Goal: Download file/media

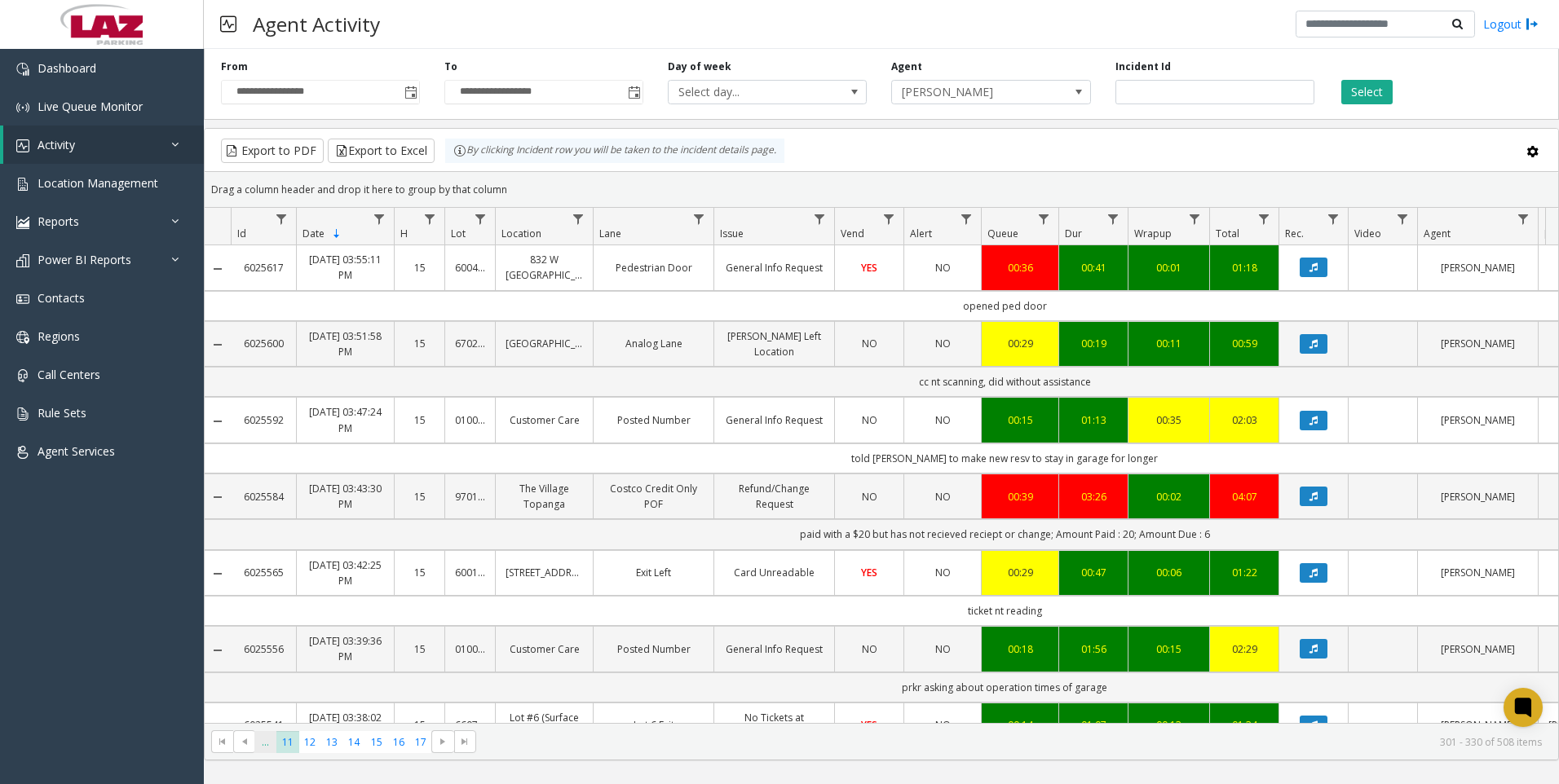
click at [257, 747] on span "..." at bounding box center [265, 742] width 22 height 22
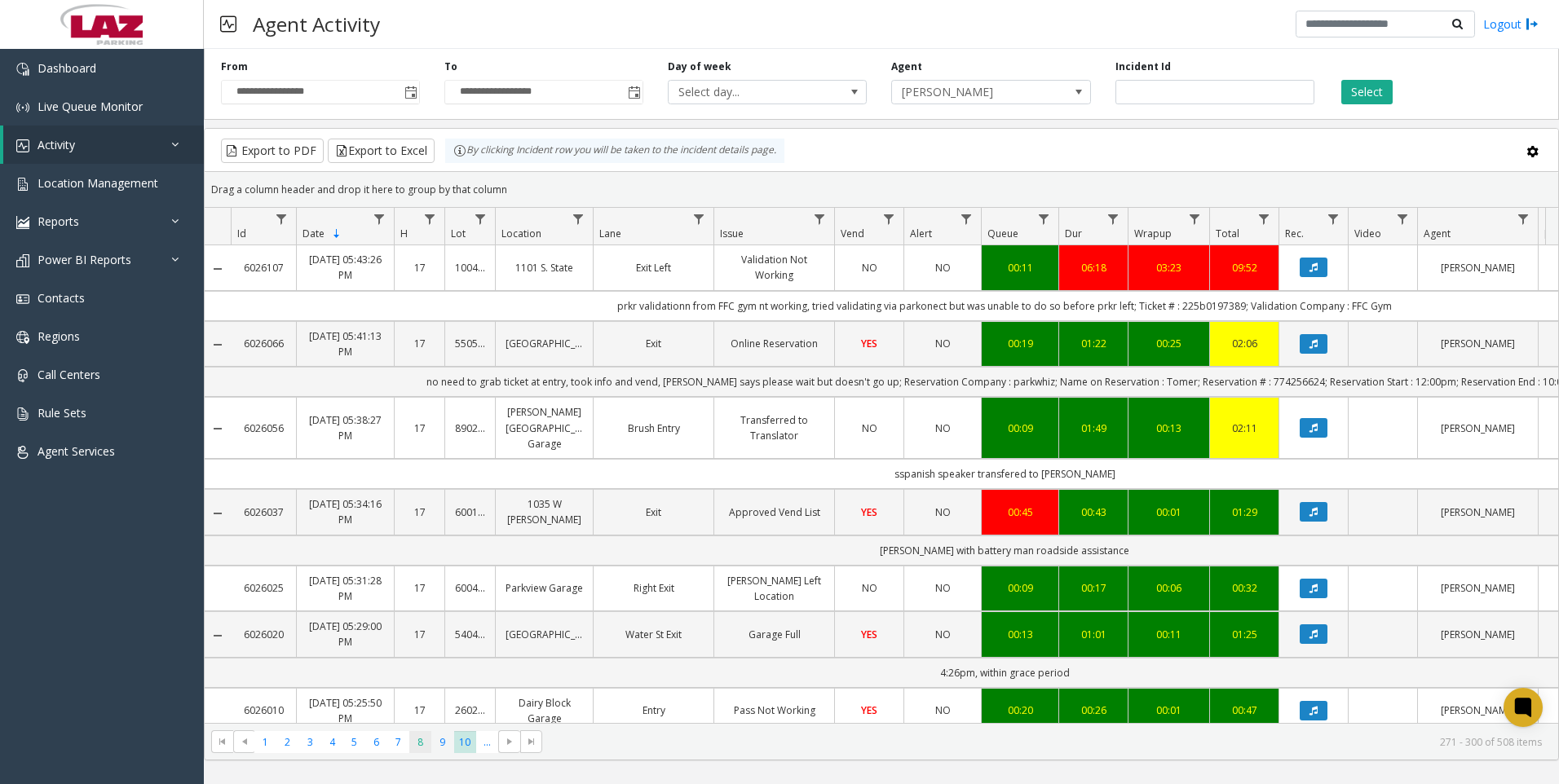
drag, startPoint x: 432, startPoint y: 746, endPoint x: 418, endPoint y: 744, distance: 14.1
click at [418, 744] on ul "1 2 3 4 5 6 7 8 9 10 ..." at bounding box center [377, 742] width 244 height 22
click at [418, 744] on span "8" at bounding box center [420, 742] width 22 height 22
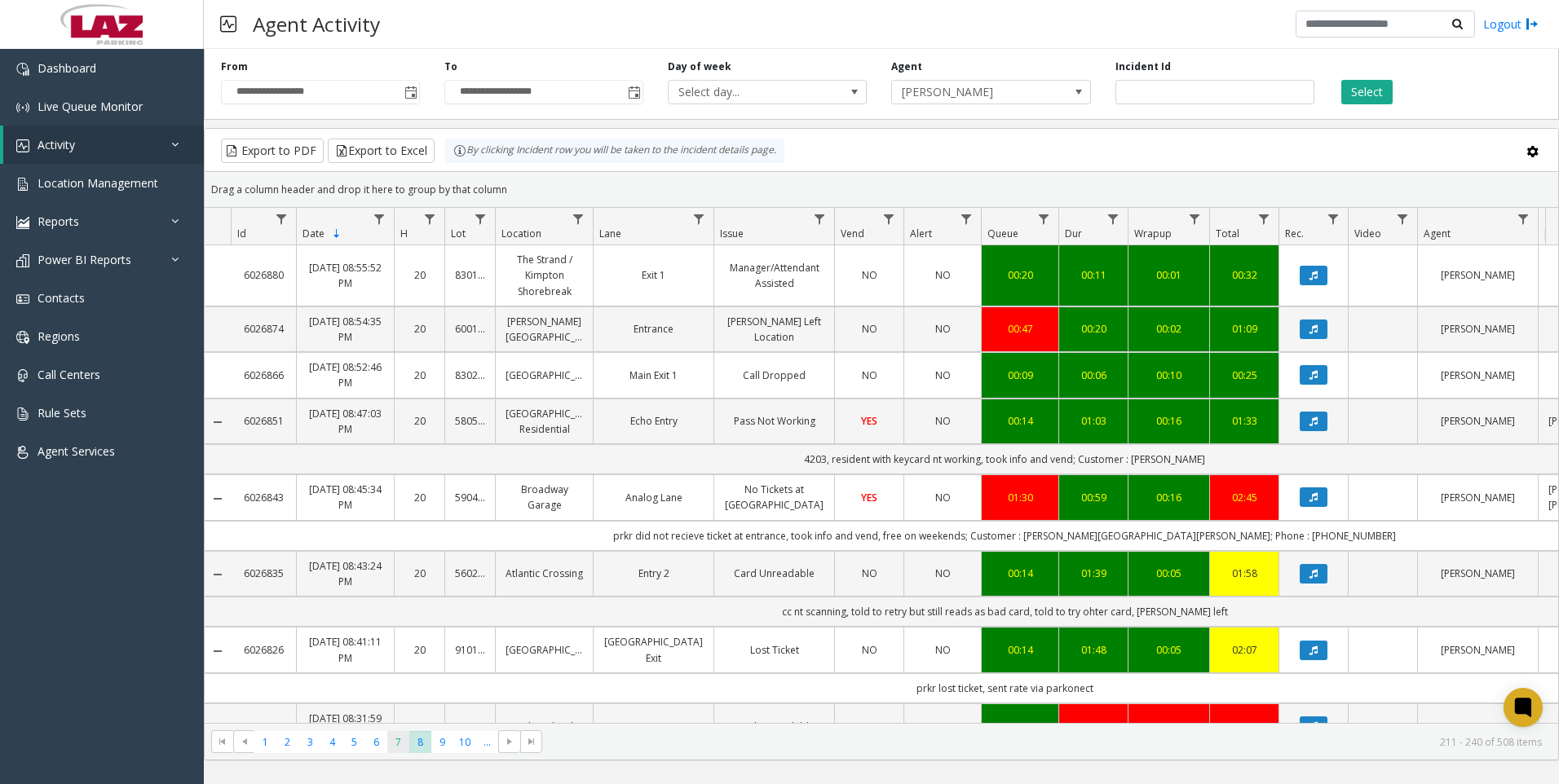
click at [387, 753] on span "7" at bounding box center [398, 742] width 22 height 22
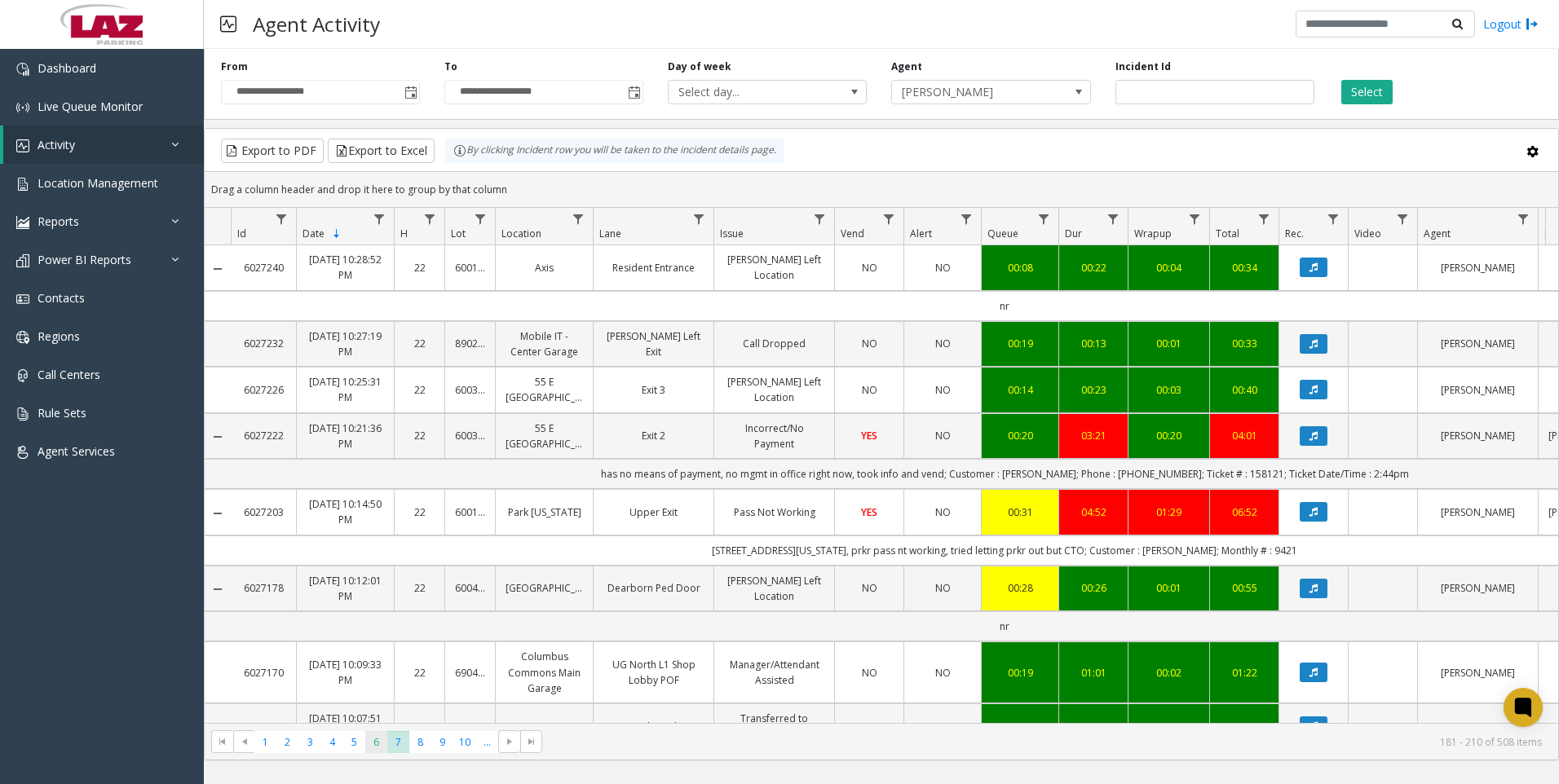
click at [369, 748] on span "6" at bounding box center [376, 742] width 22 height 22
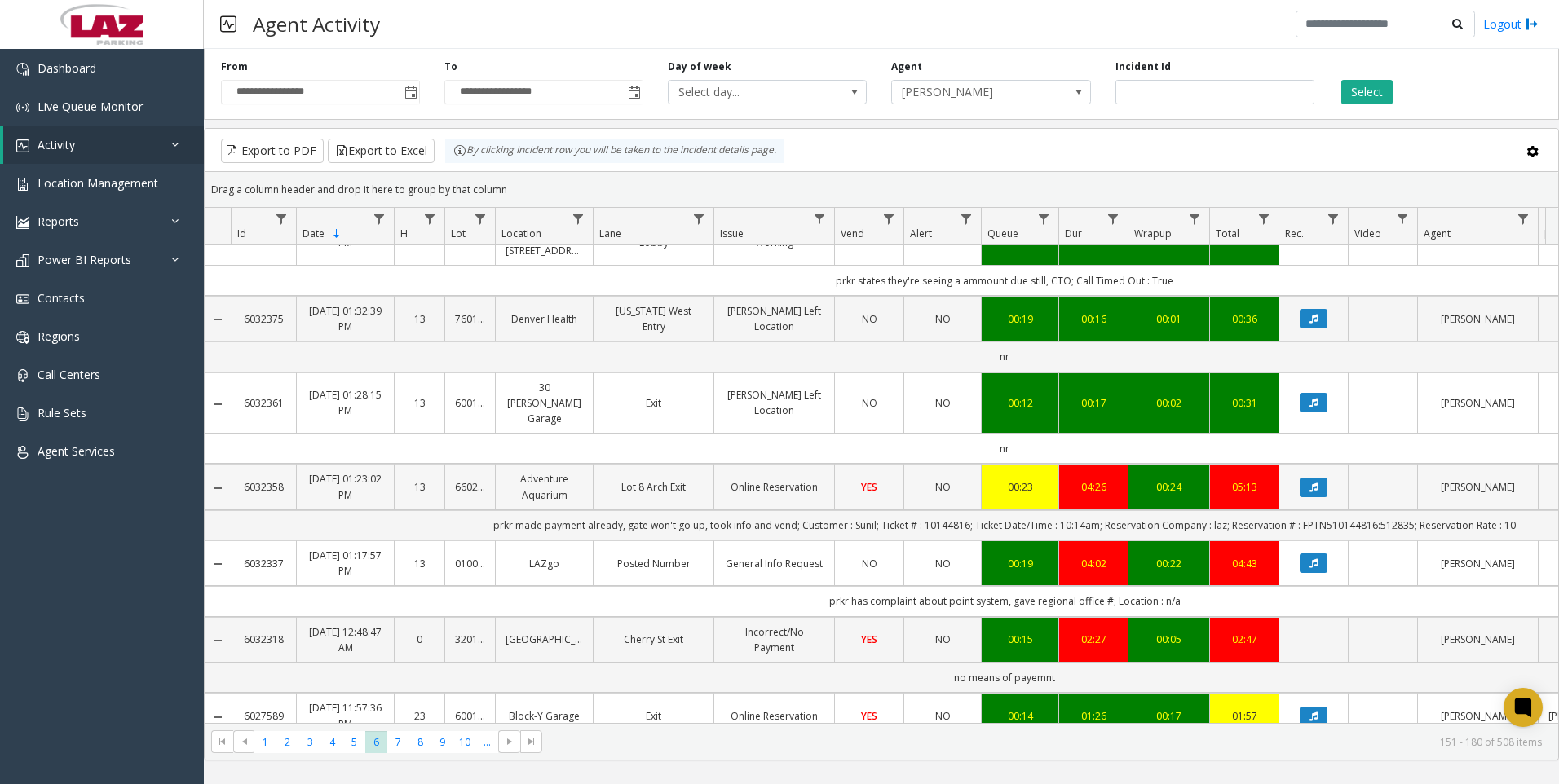
scroll to position [244, 0]
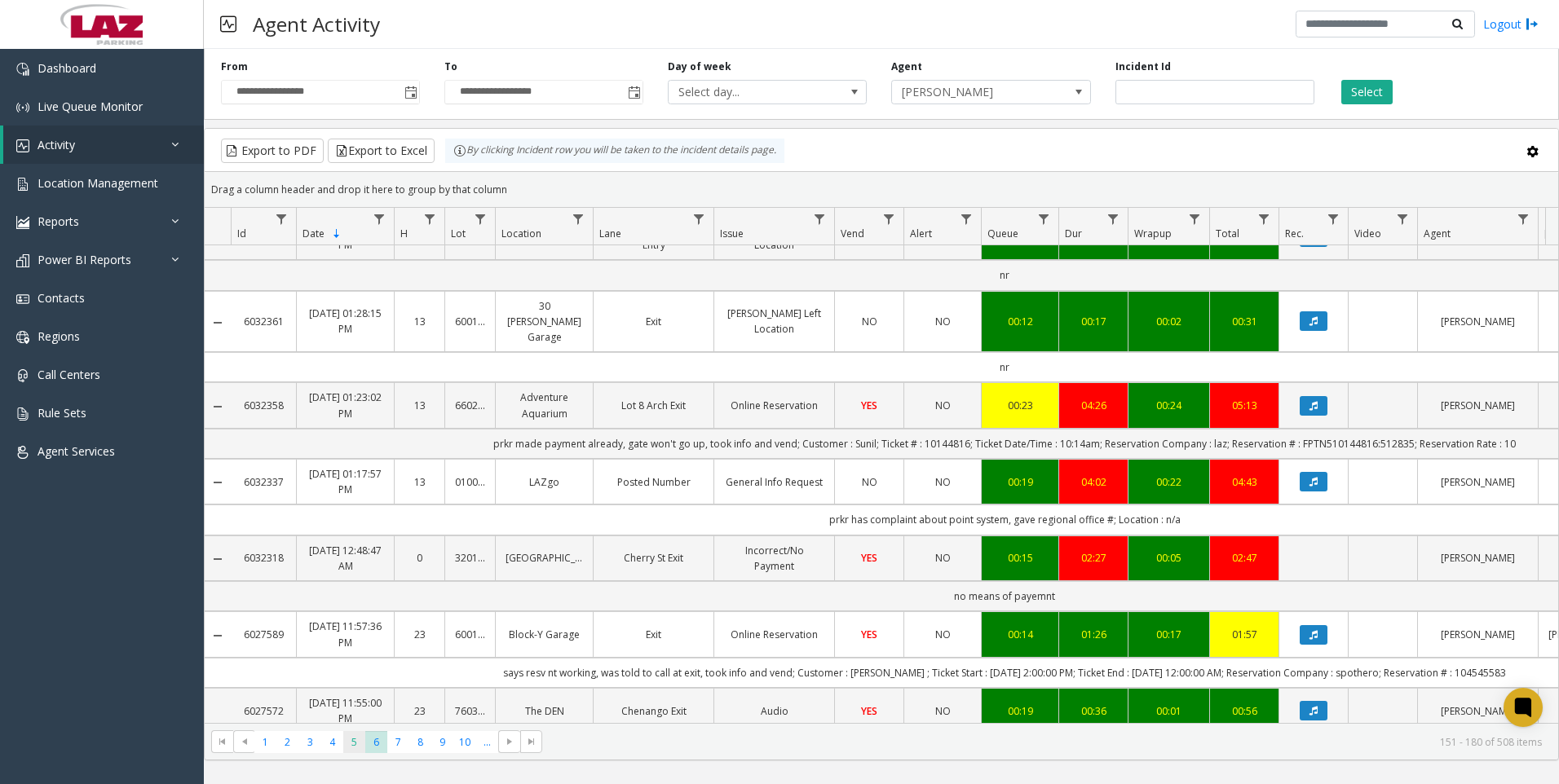
click at [346, 749] on span "5" at bounding box center [354, 742] width 22 height 22
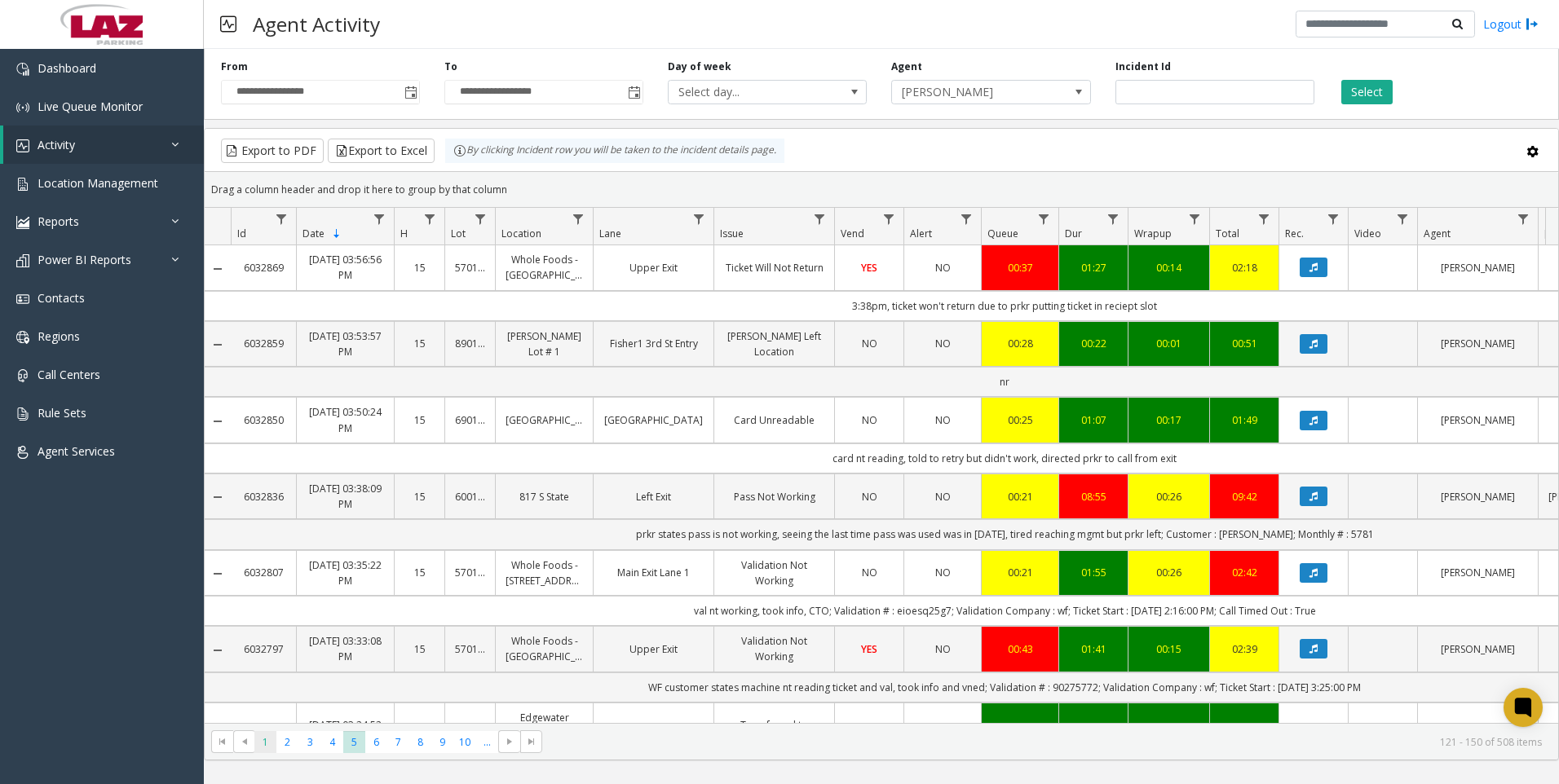
click at [276, 741] on span "1" at bounding box center [265, 742] width 22 height 22
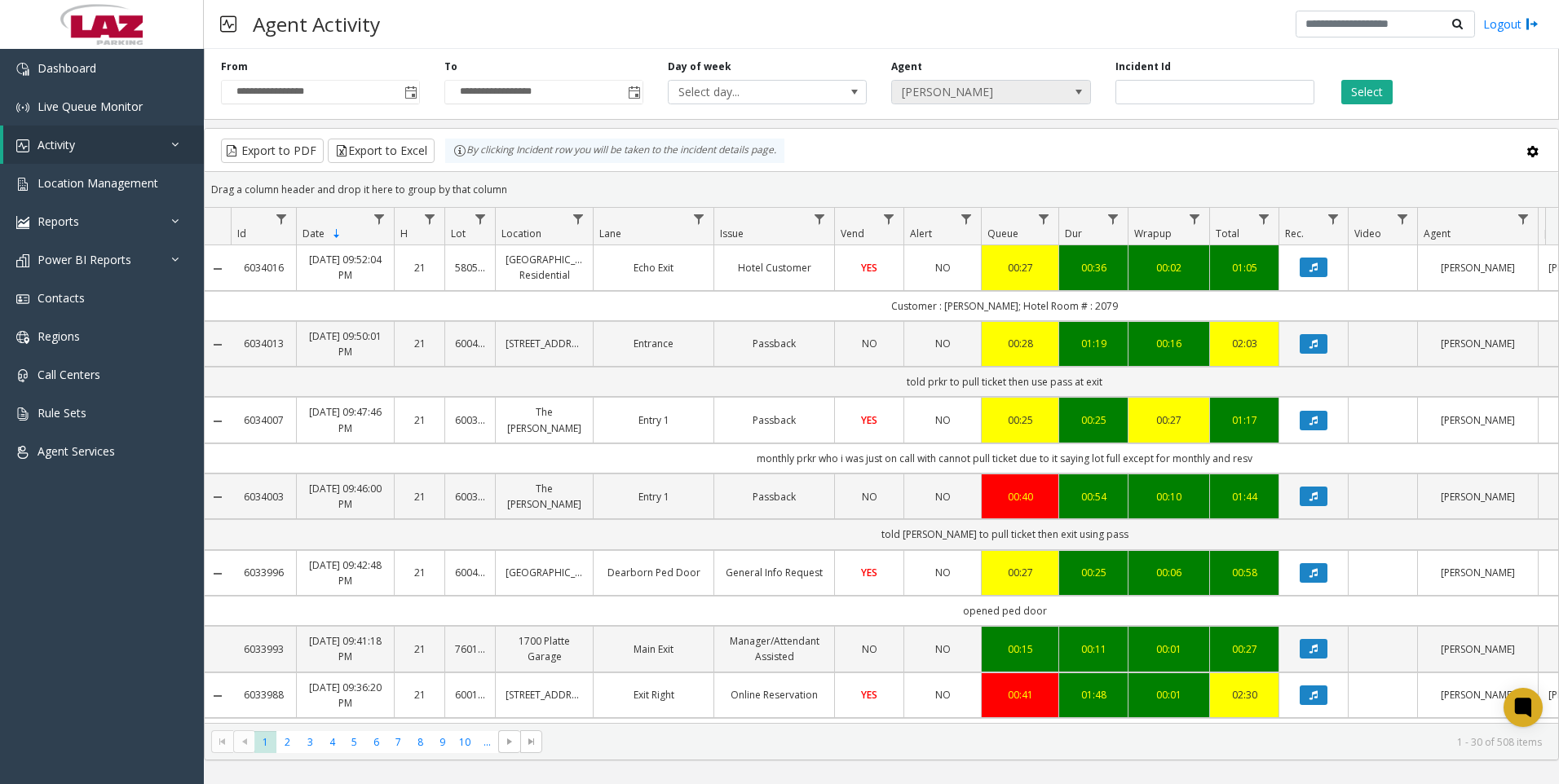
click at [1024, 81] on span "[PERSON_NAME]" at bounding box center [971, 92] width 158 height 23
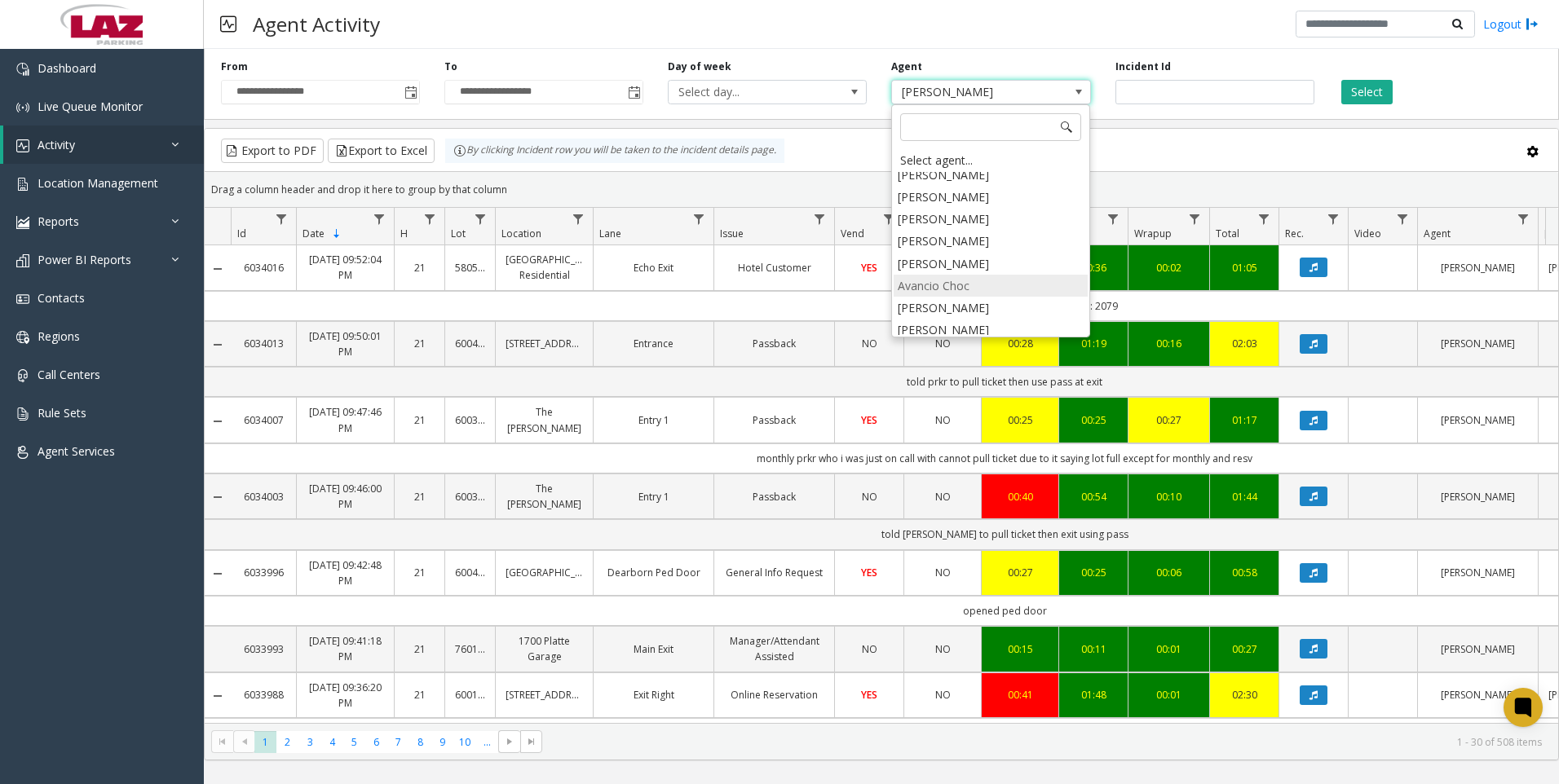
scroll to position [9009, 0]
click at [946, 380] on li "[PERSON_NAME]" at bounding box center [991, 391] width 194 height 22
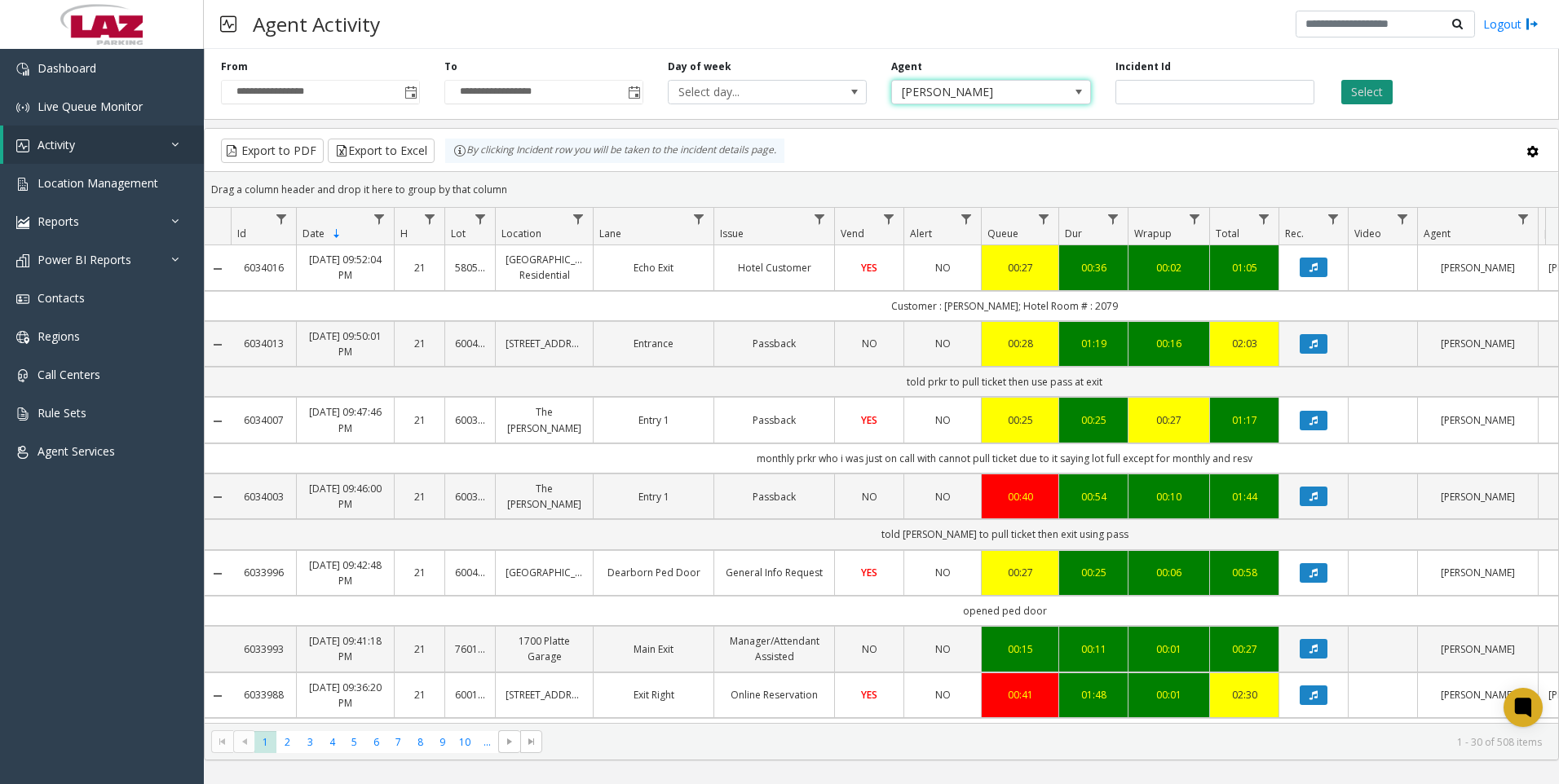
click at [1379, 85] on button "Select" at bounding box center [1367, 92] width 51 height 24
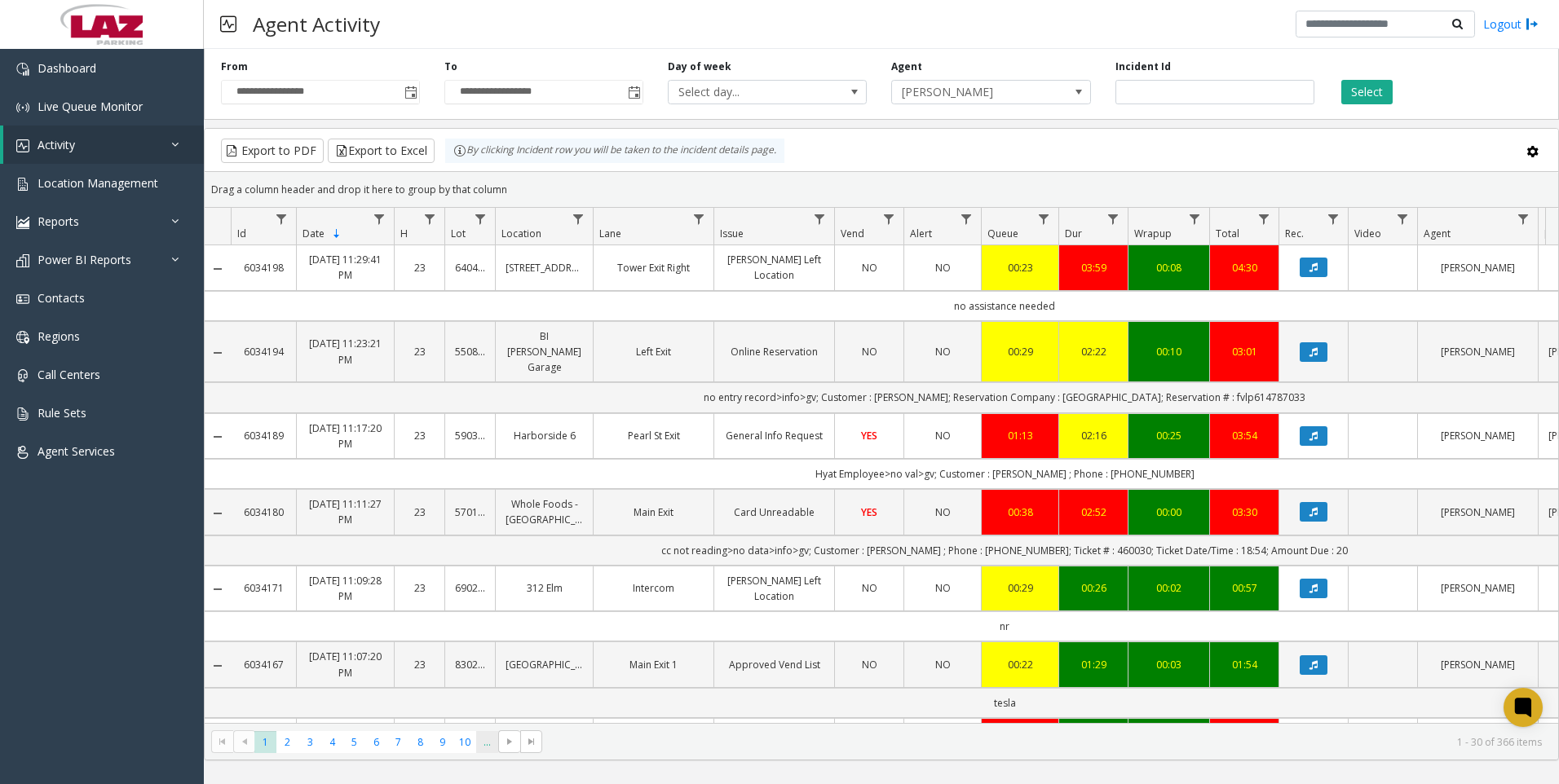
click at [494, 739] on span "..." at bounding box center [487, 742] width 22 height 22
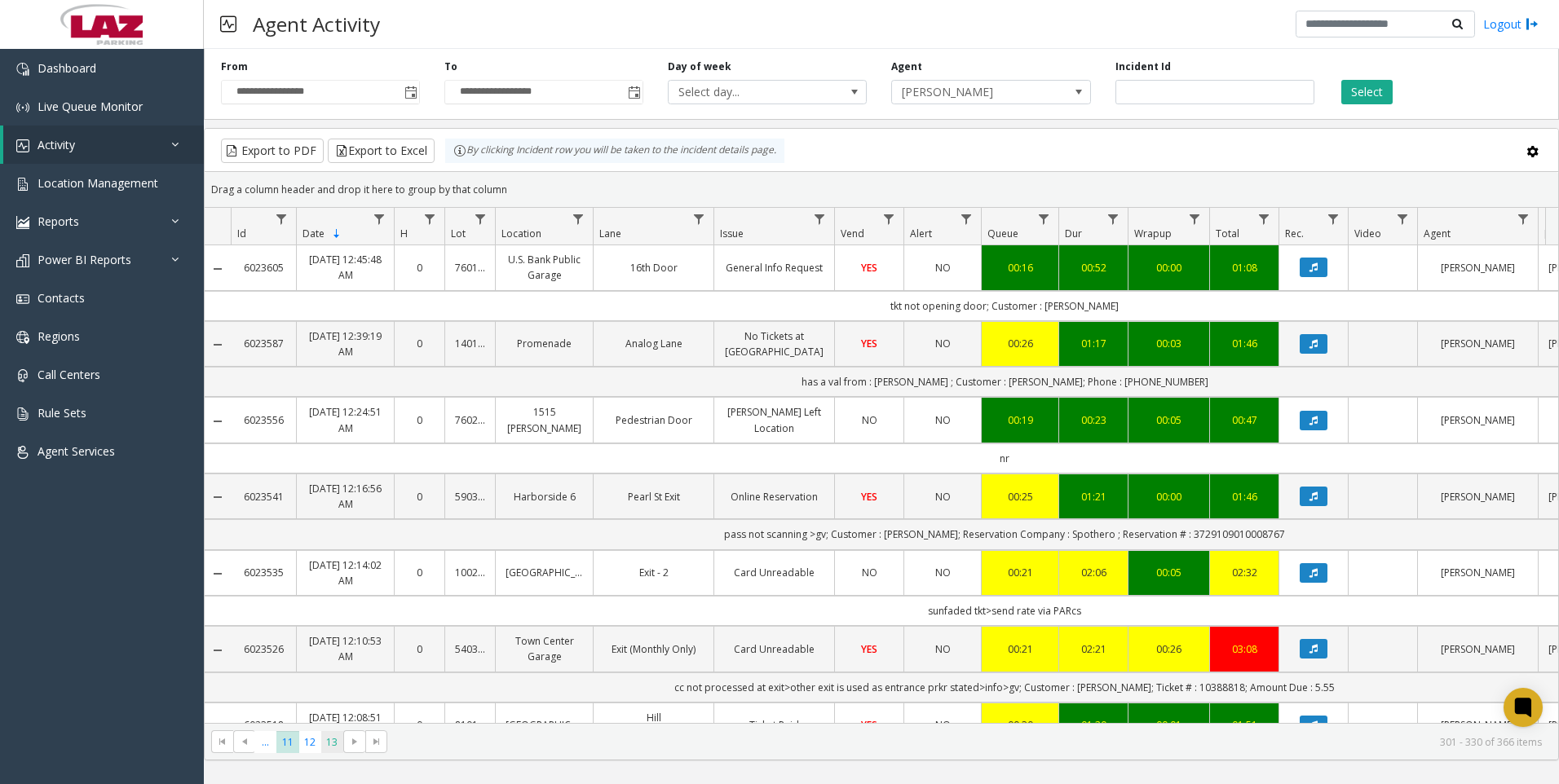
click at [329, 751] on span "13" at bounding box center [332, 742] width 22 height 22
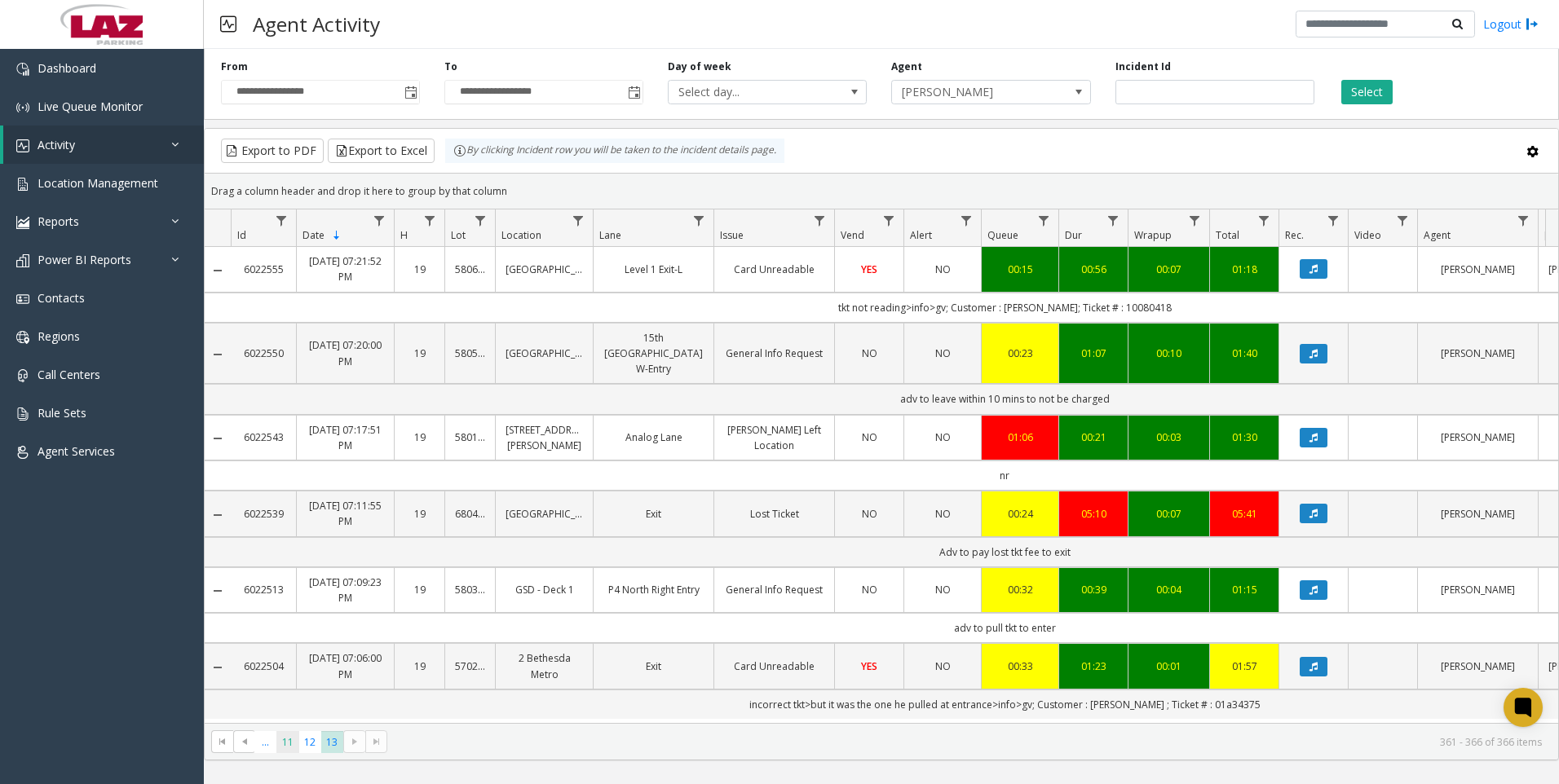
click at [283, 740] on span "11" at bounding box center [287, 742] width 22 height 22
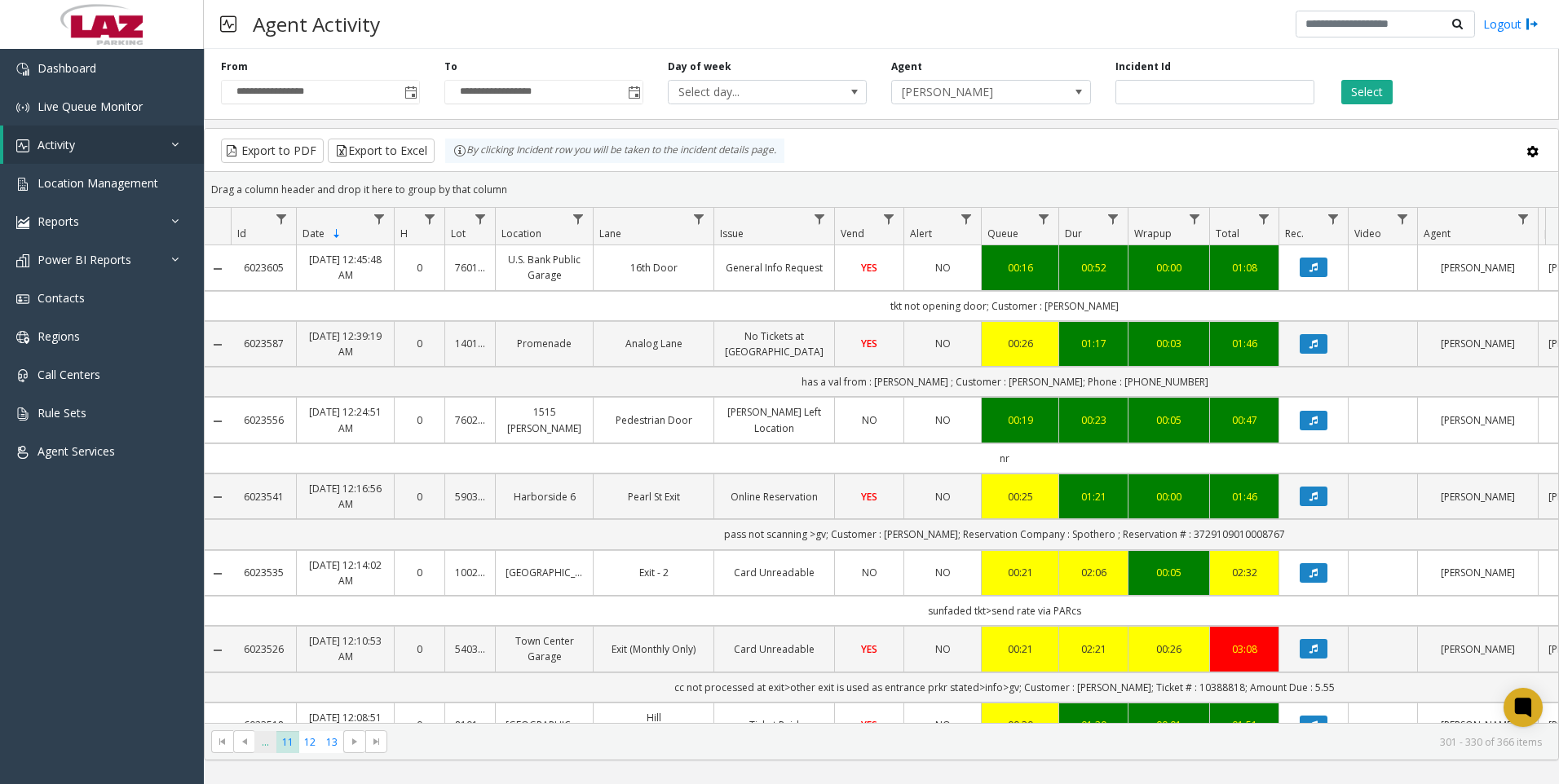
click at [273, 743] on span "..." at bounding box center [265, 742] width 22 height 22
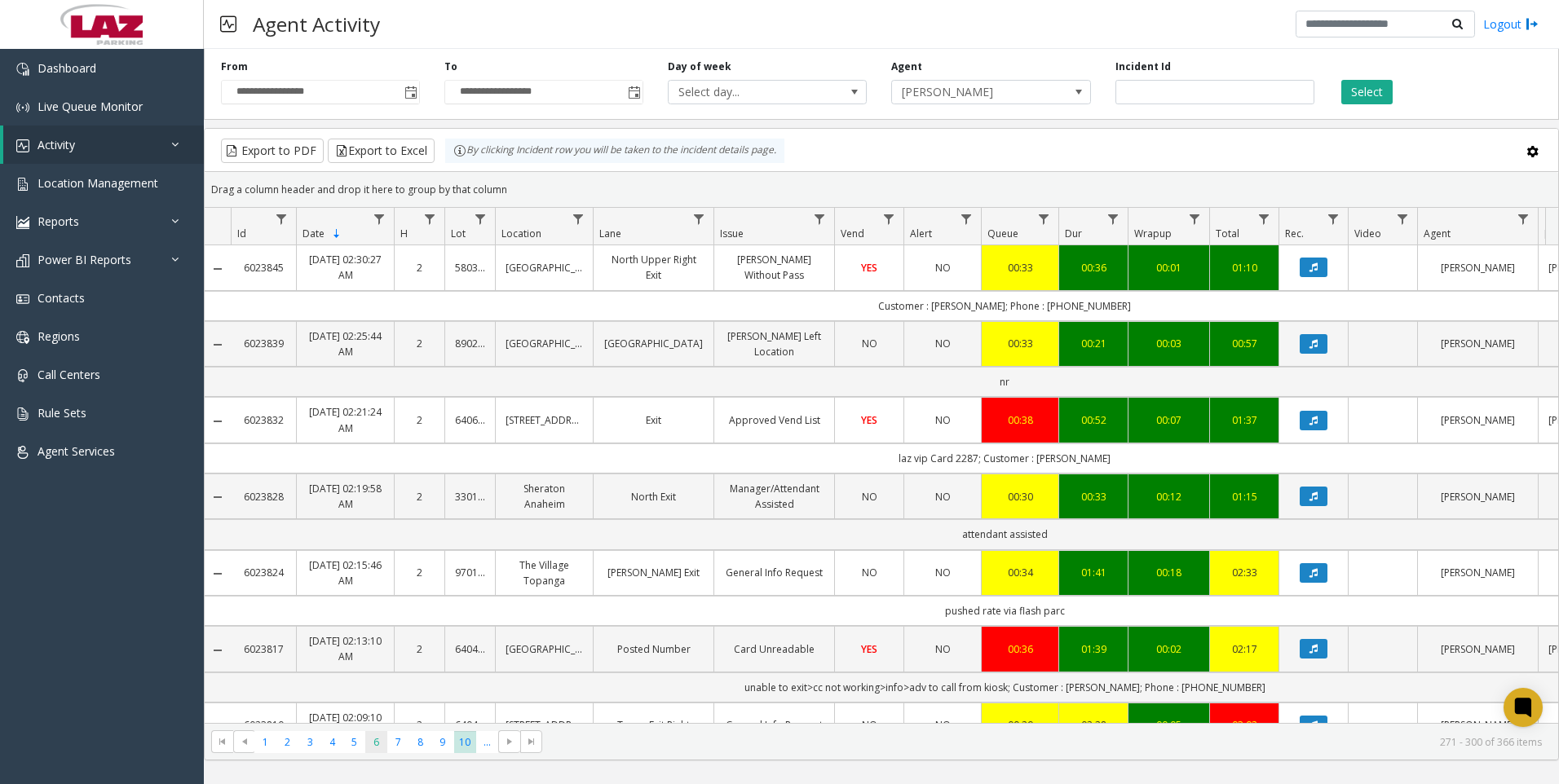
click at [373, 747] on span "6" at bounding box center [376, 742] width 22 height 22
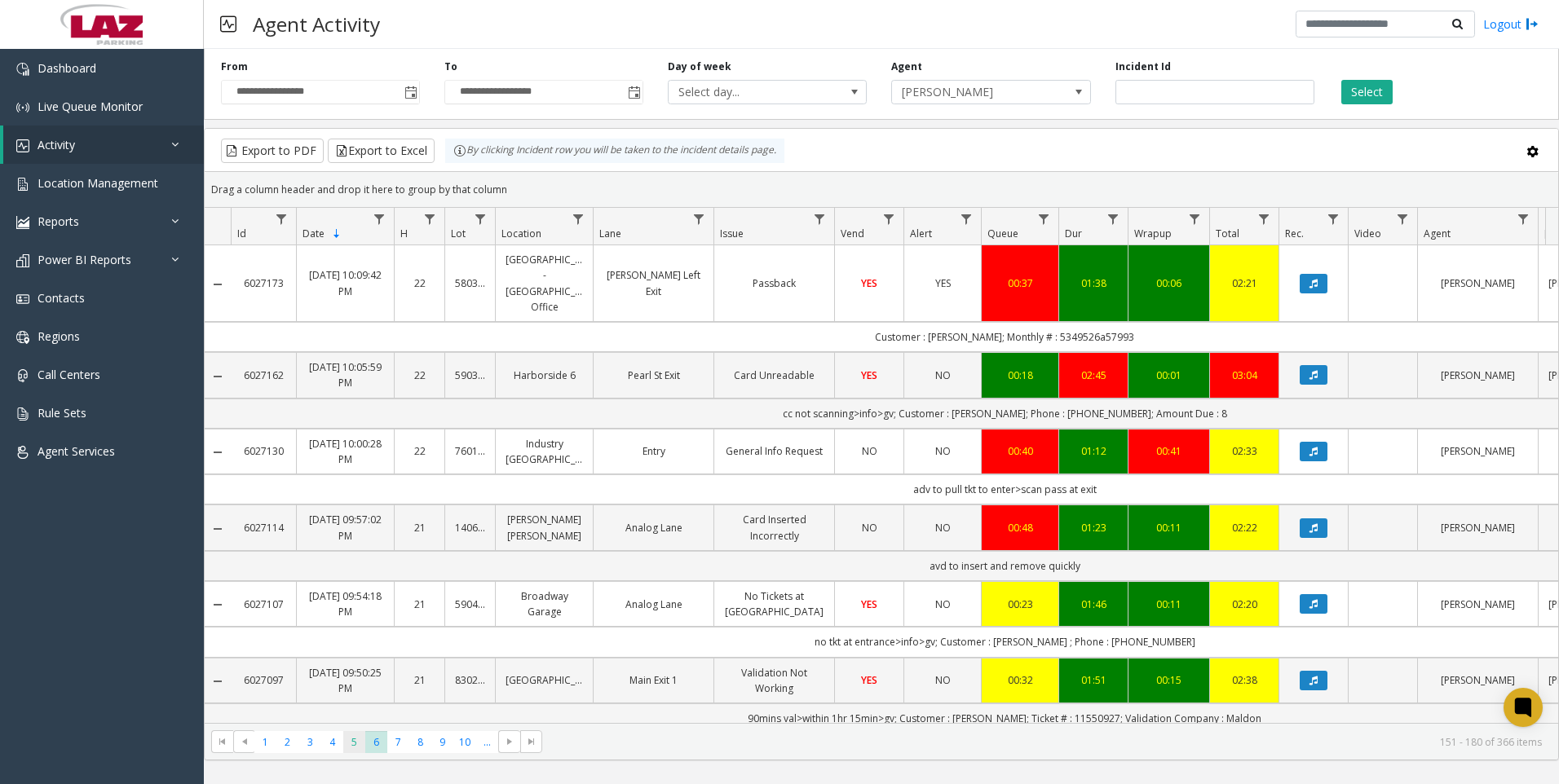
click at [356, 742] on span "5" at bounding box center [354, 742] width 22 height 22
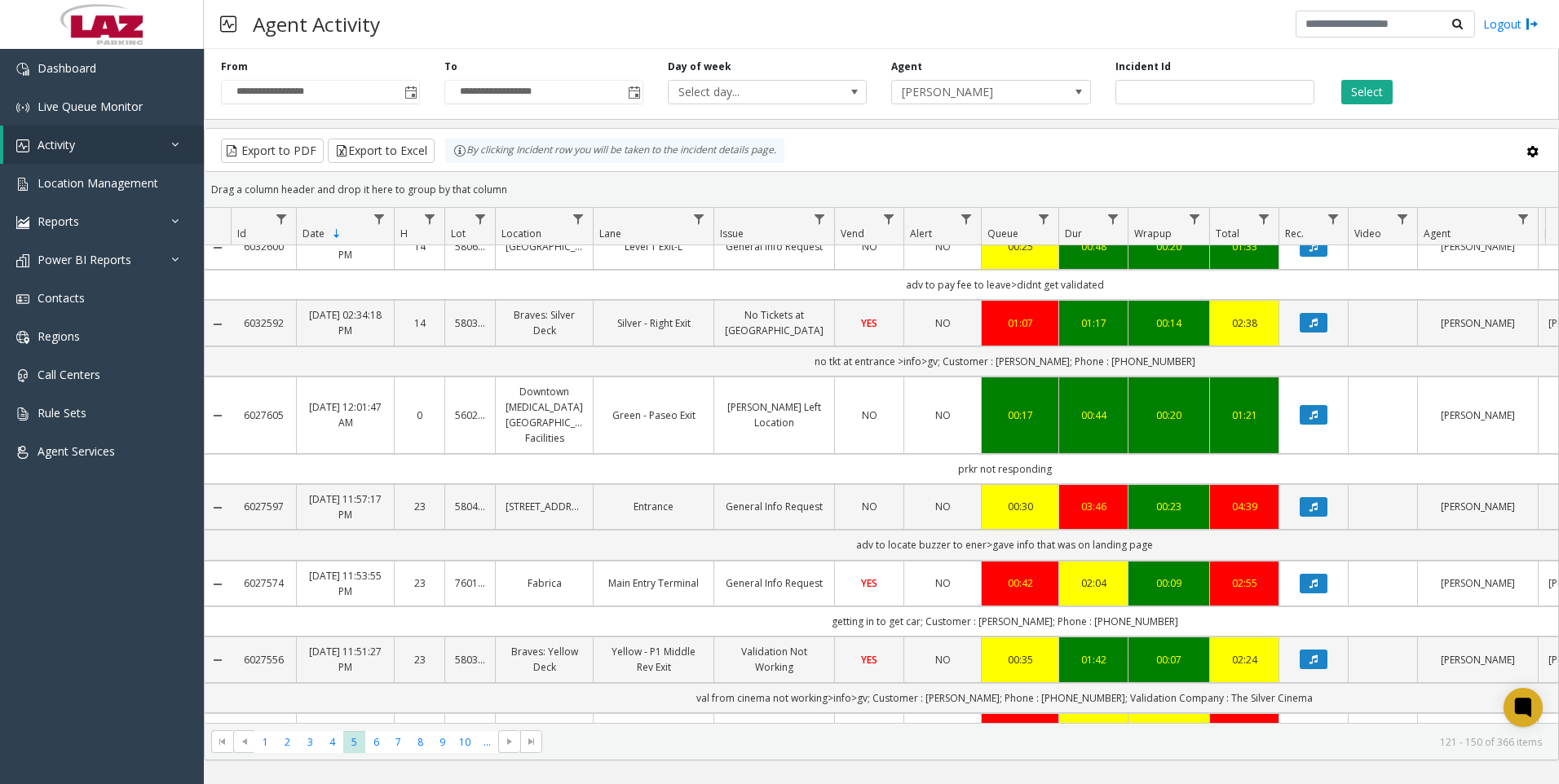
scroll to position [244, 0]
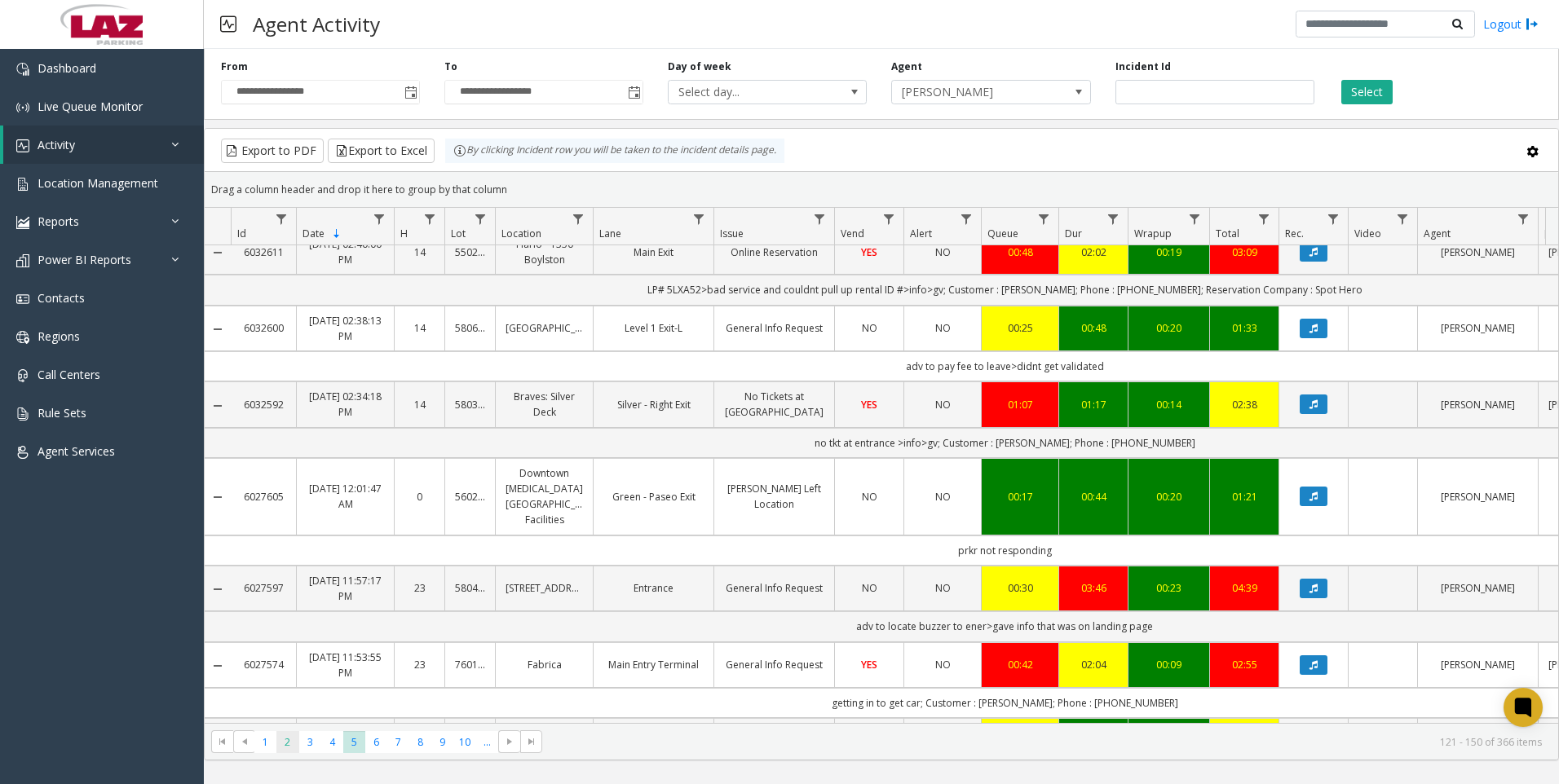
click at [293, 741] on span "2" at bounding box center [287, 742] width 22 height 22
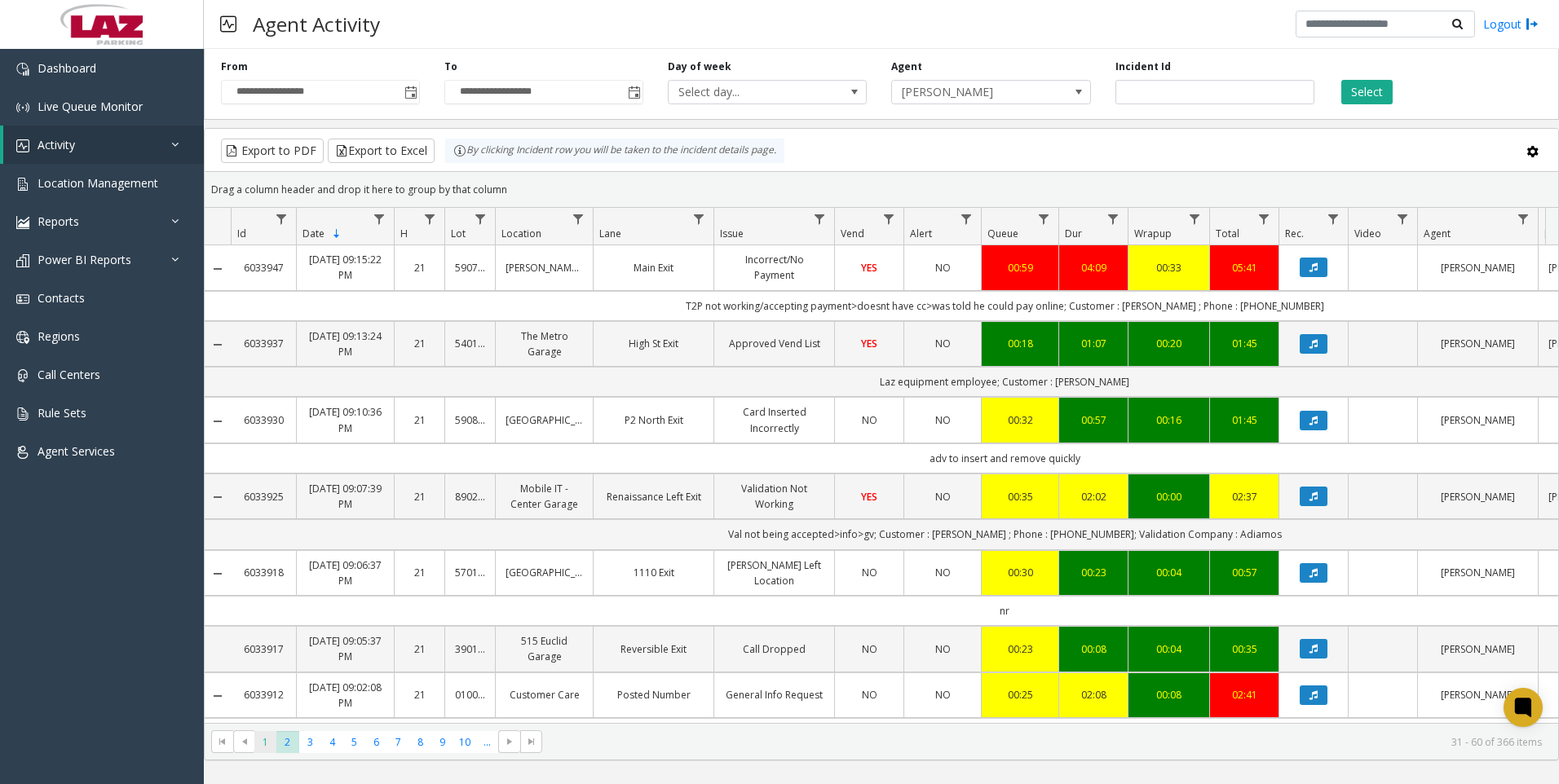
click at [271, 740] on span "1" at bounding box center [265, 742] width 22 height 22
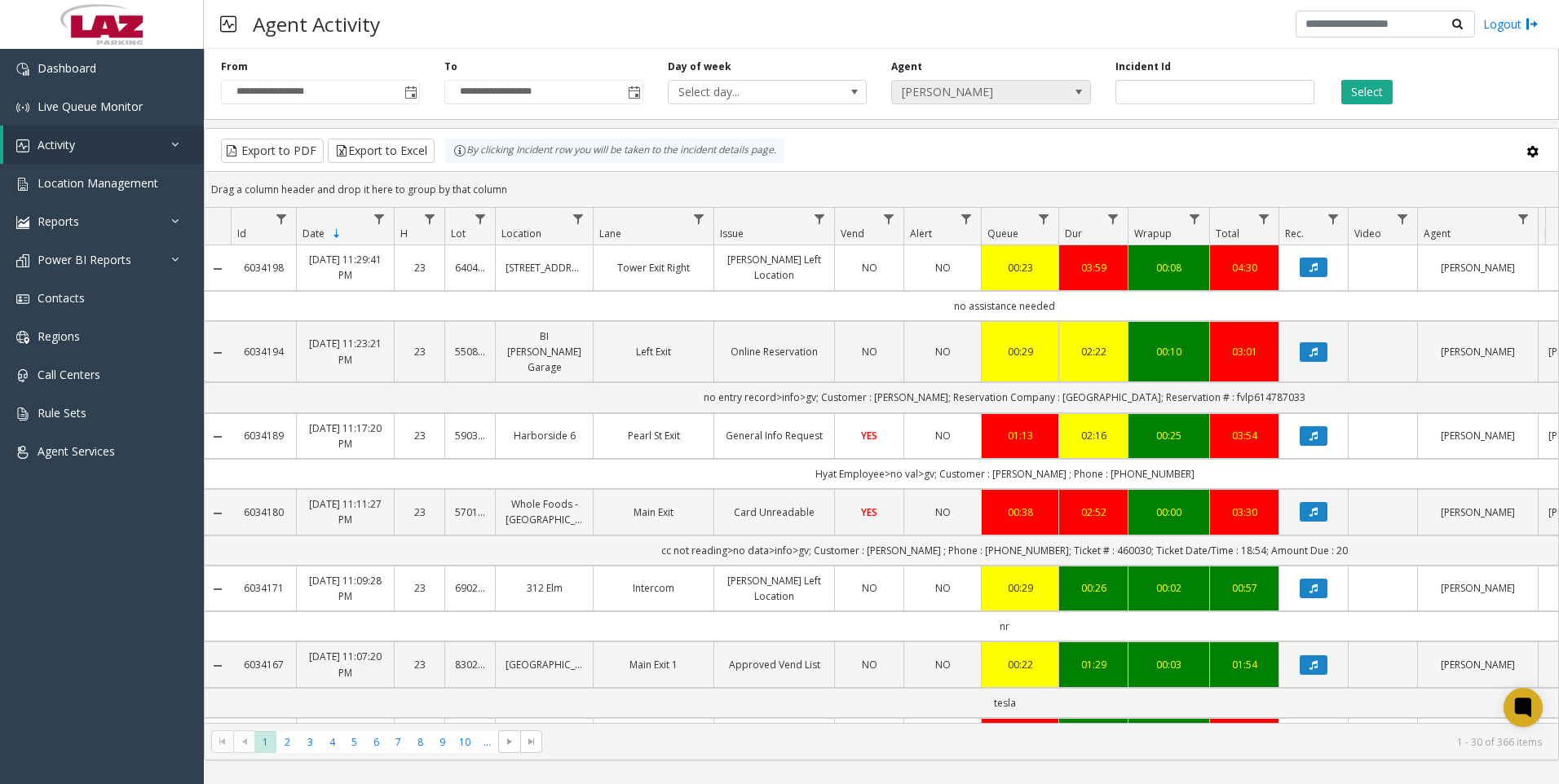
click at [952, 90] on span "[PERSON_NAME]" at bounding box center [971, 92] width 158 height 23
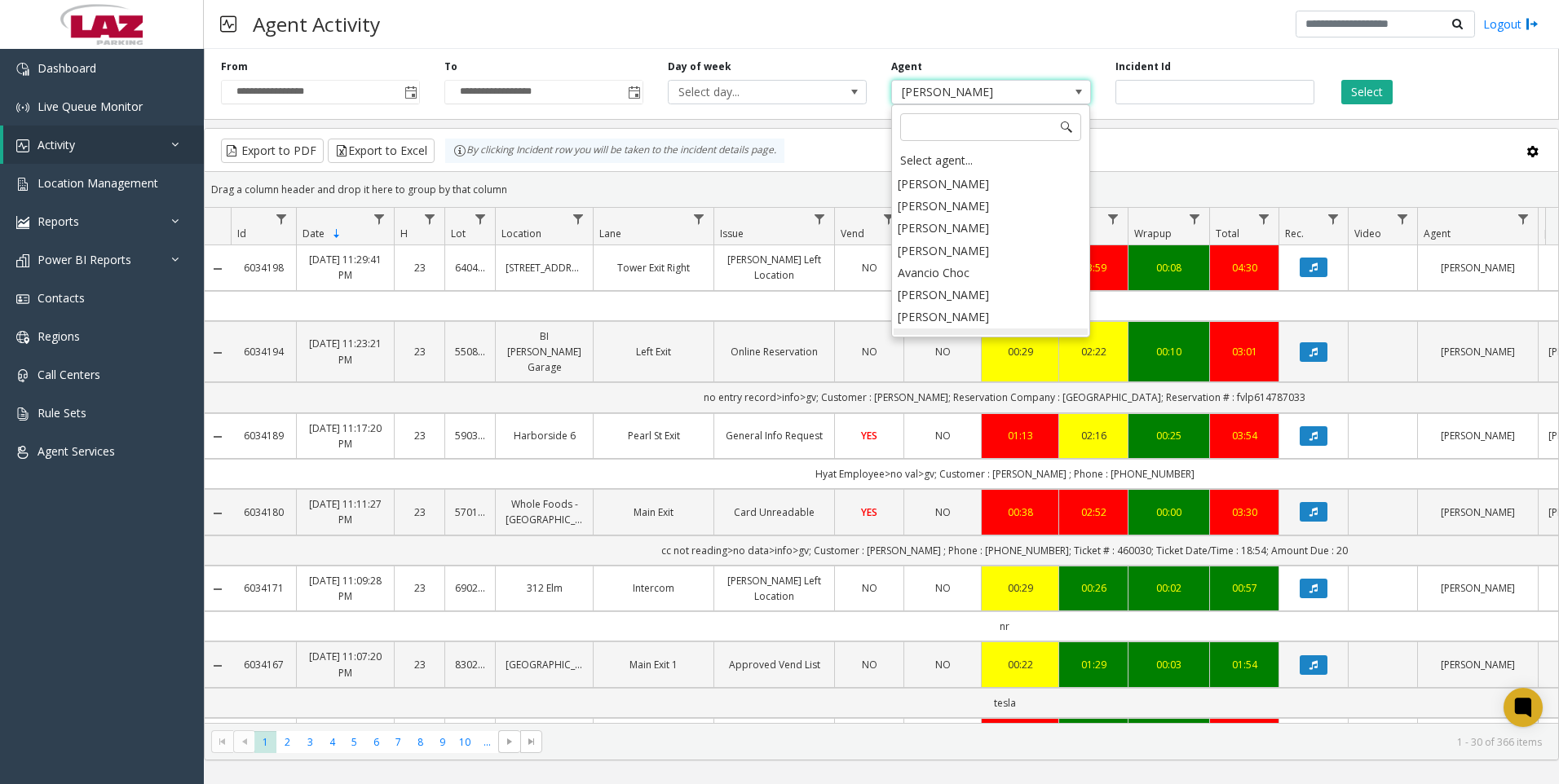
scroll to position [9038, 0]
click at [945, 372] on li "[PERSON_NAME]" at bounding box center [991, 383] width 194 height 22
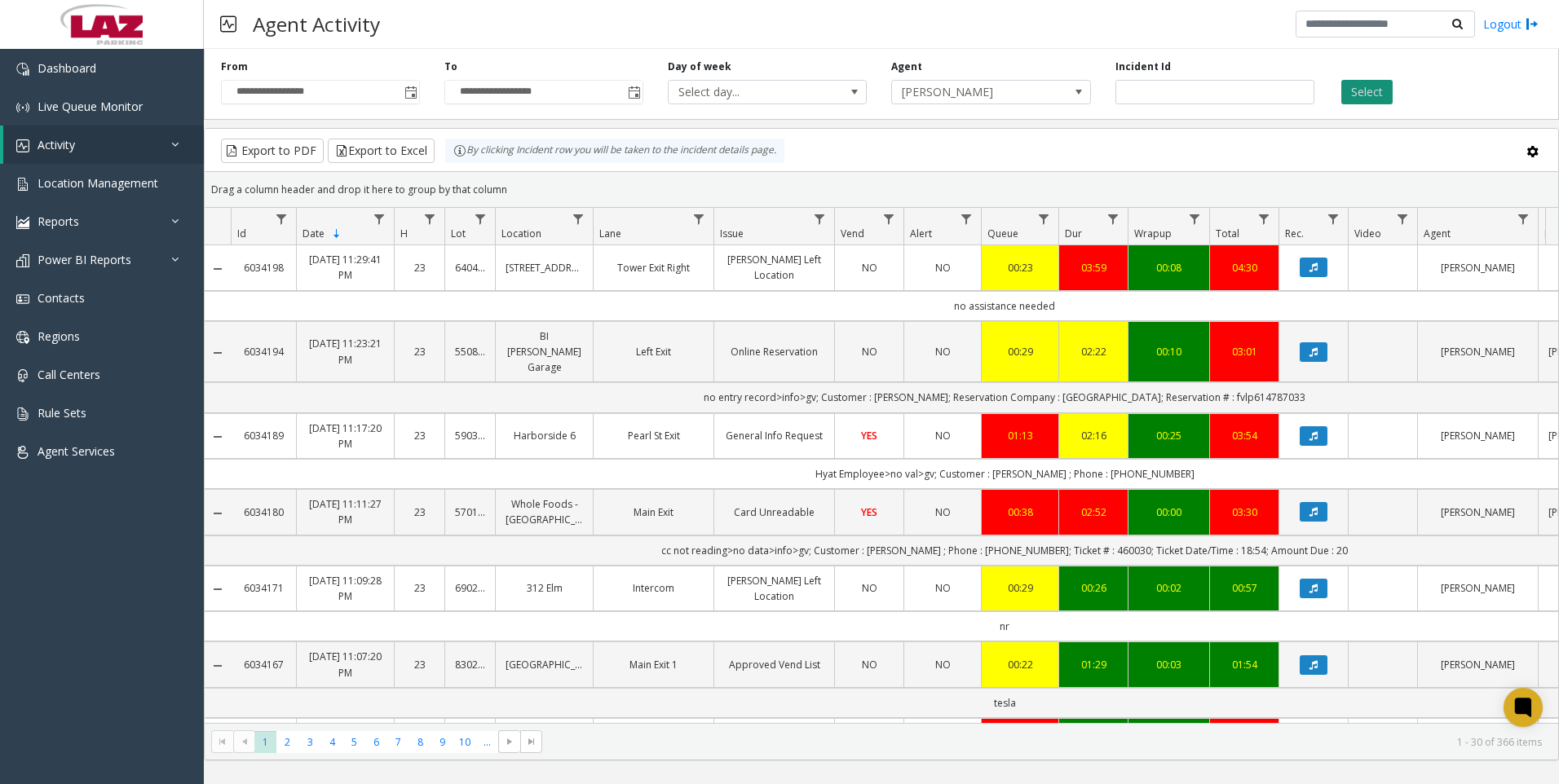
click at [1352, 94] on button "Select" at bounding box center [1367, 92] width 51 height 24
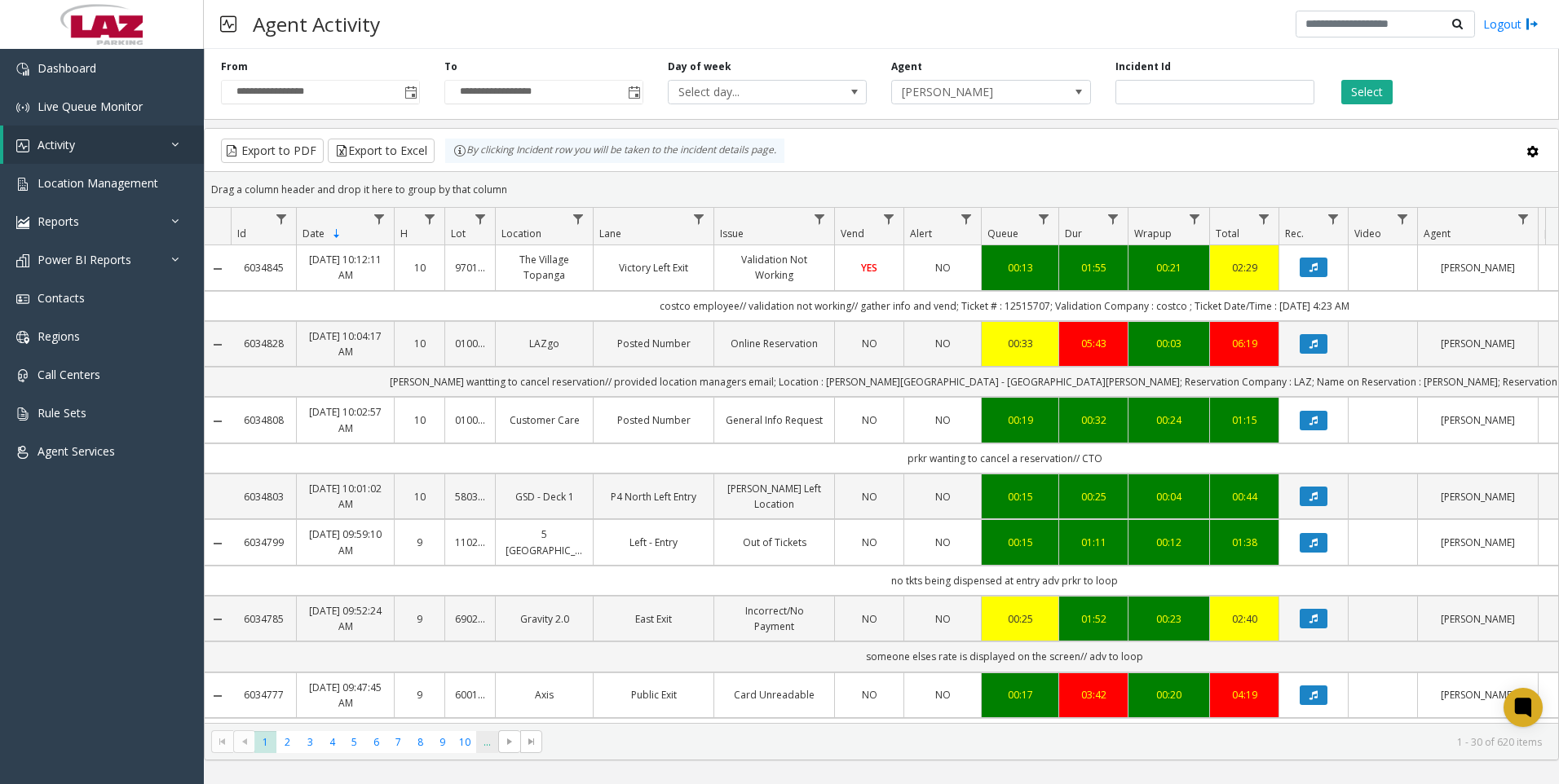
click at [481, 732] on span "..." at bounding box center [487, 742] width 22 height 22
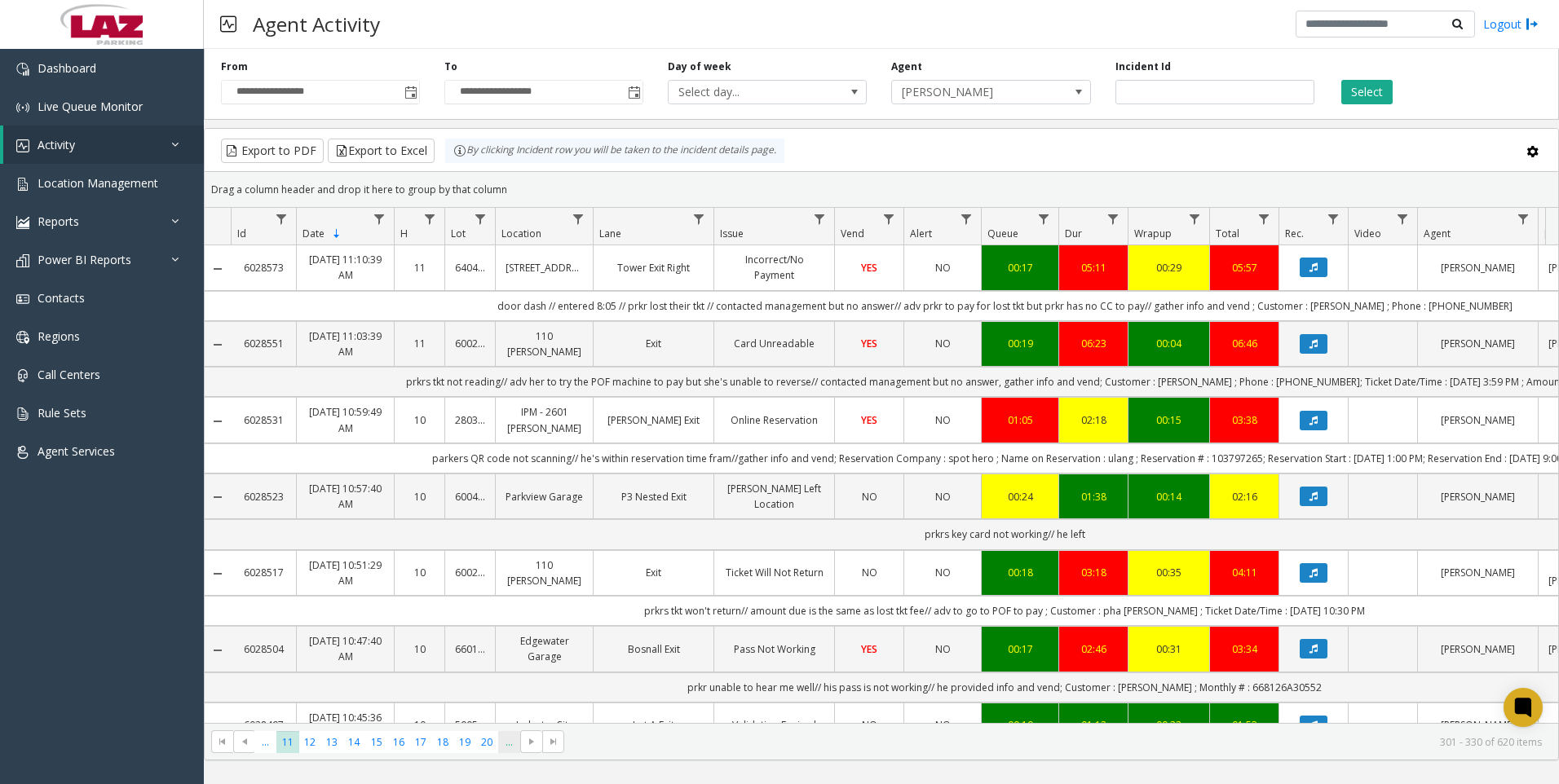
click at [498, 745] on span "..." at bounding box center [509, 742] width 22 height 22
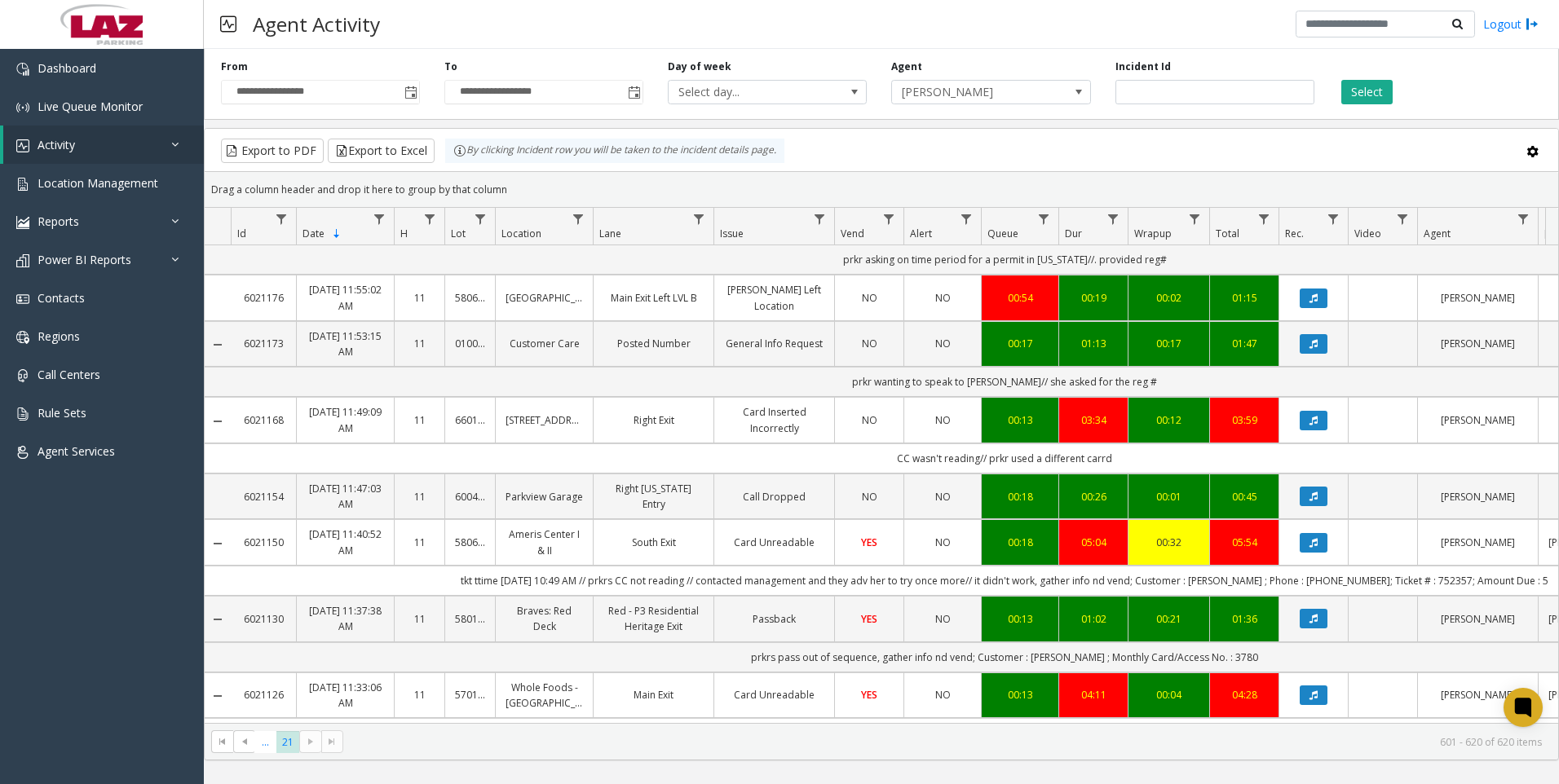
scroll to position [407, 0]
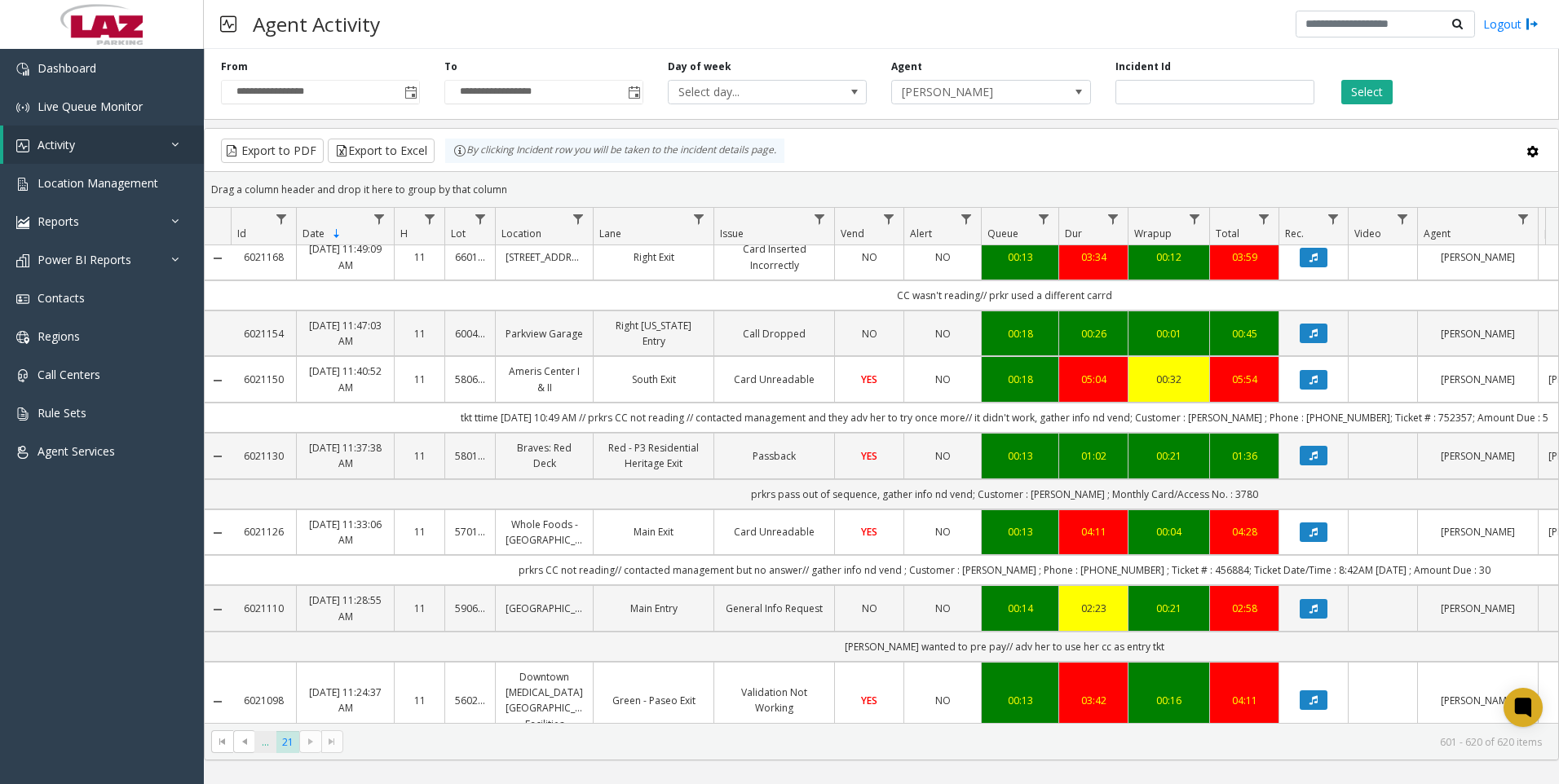
click at [269, 737] on span "..." at bounding box center [265, 742] width 22 height 22
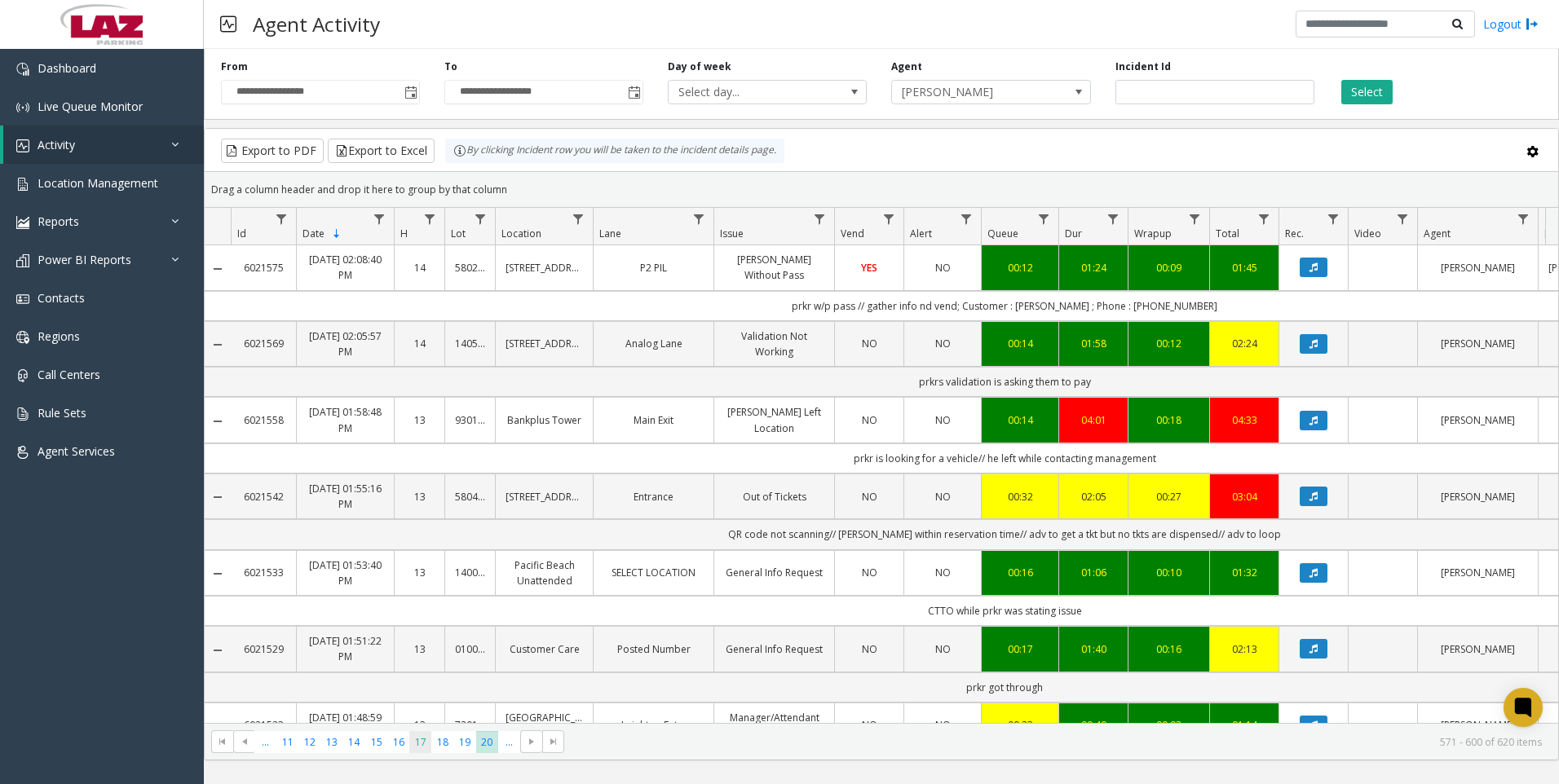
click at [410, 734] on span "17" at bounding box center [420, 742] width 22 height 22
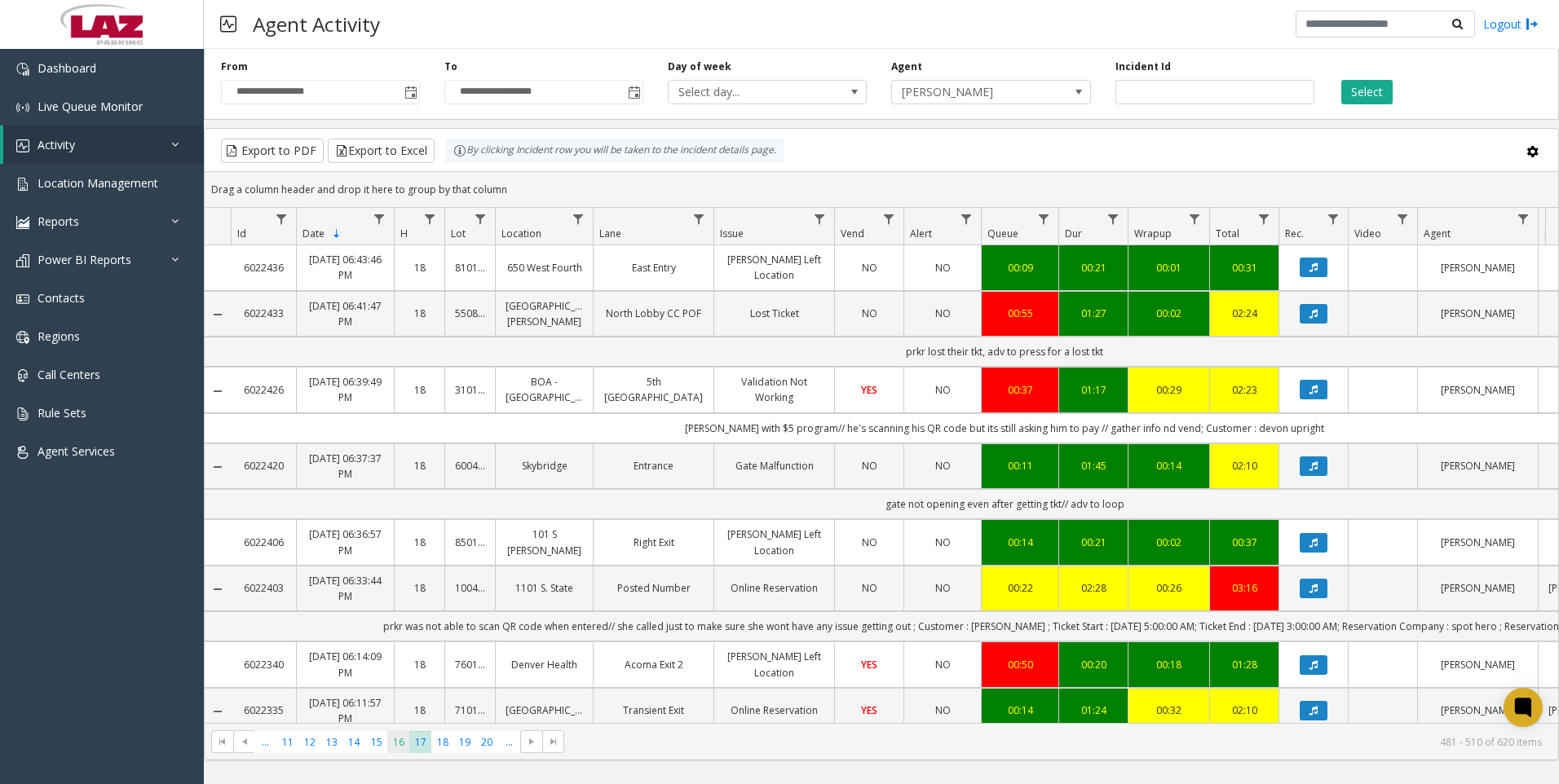
click at [392, 744] on span "16" at bounding box center [398, 742] width 22 height 22
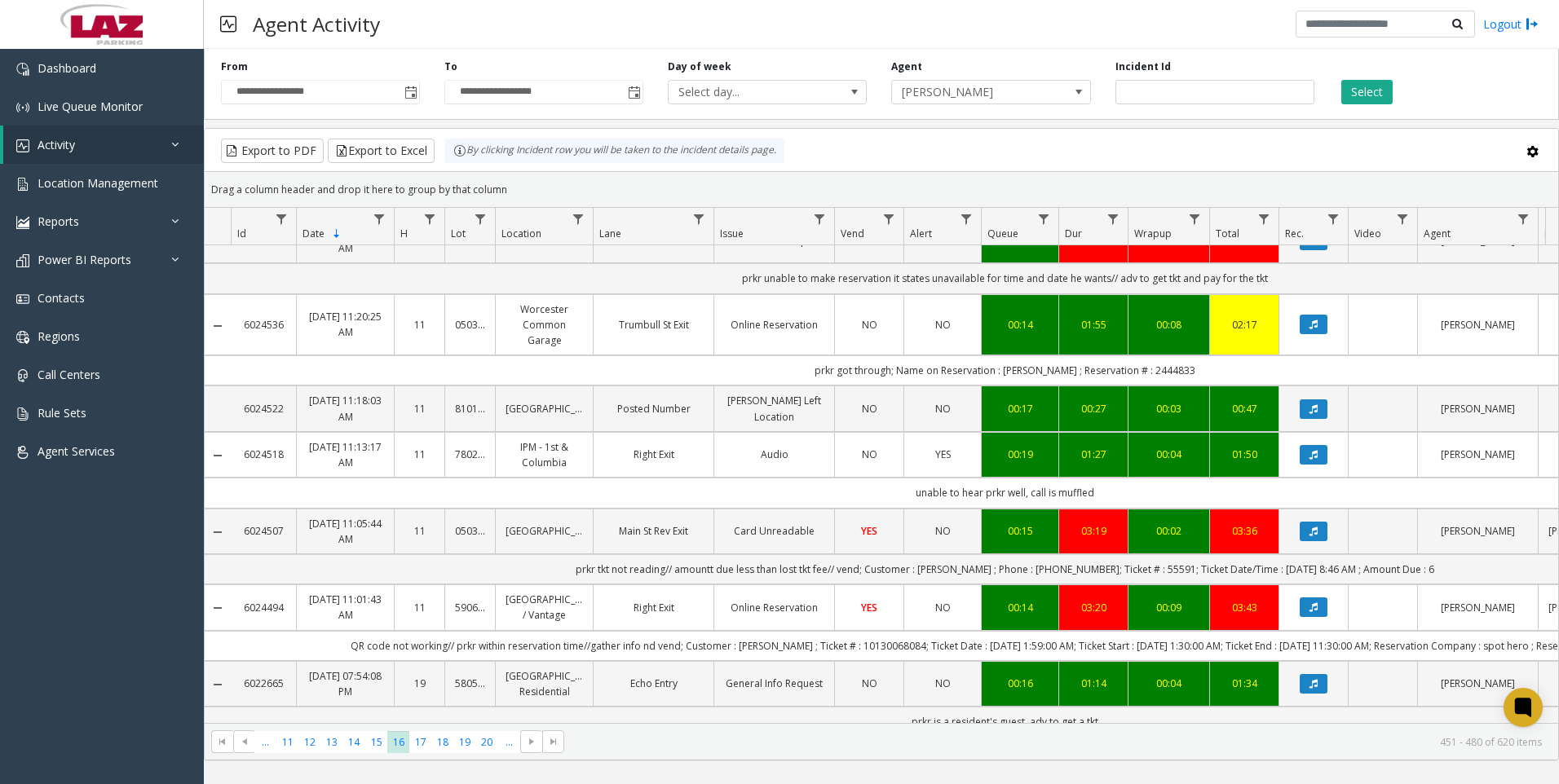
scroll to position [407, 0]
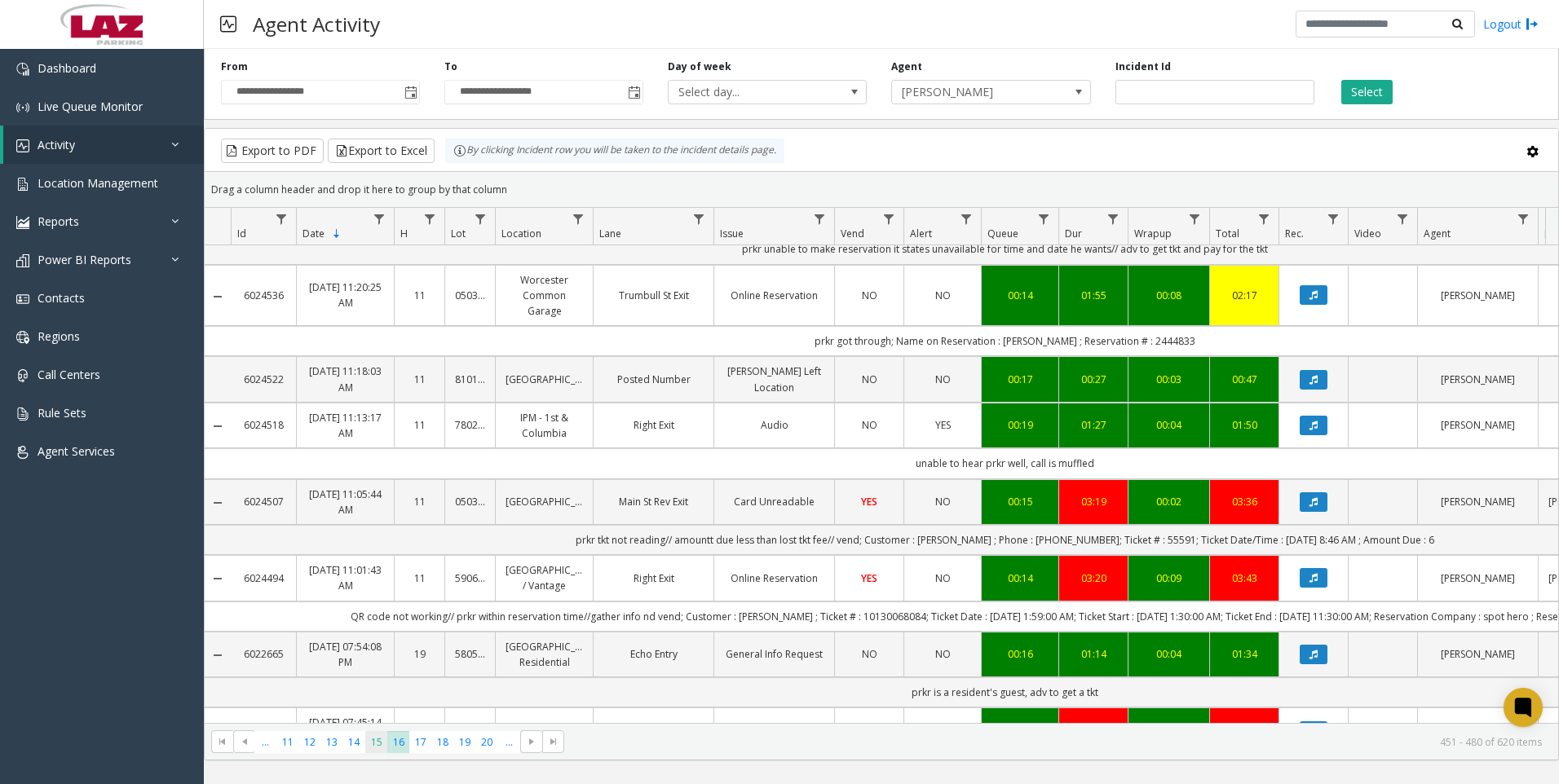
click at [379, 746] on span "15" at bounding box center [376, 742] width 22 height 22
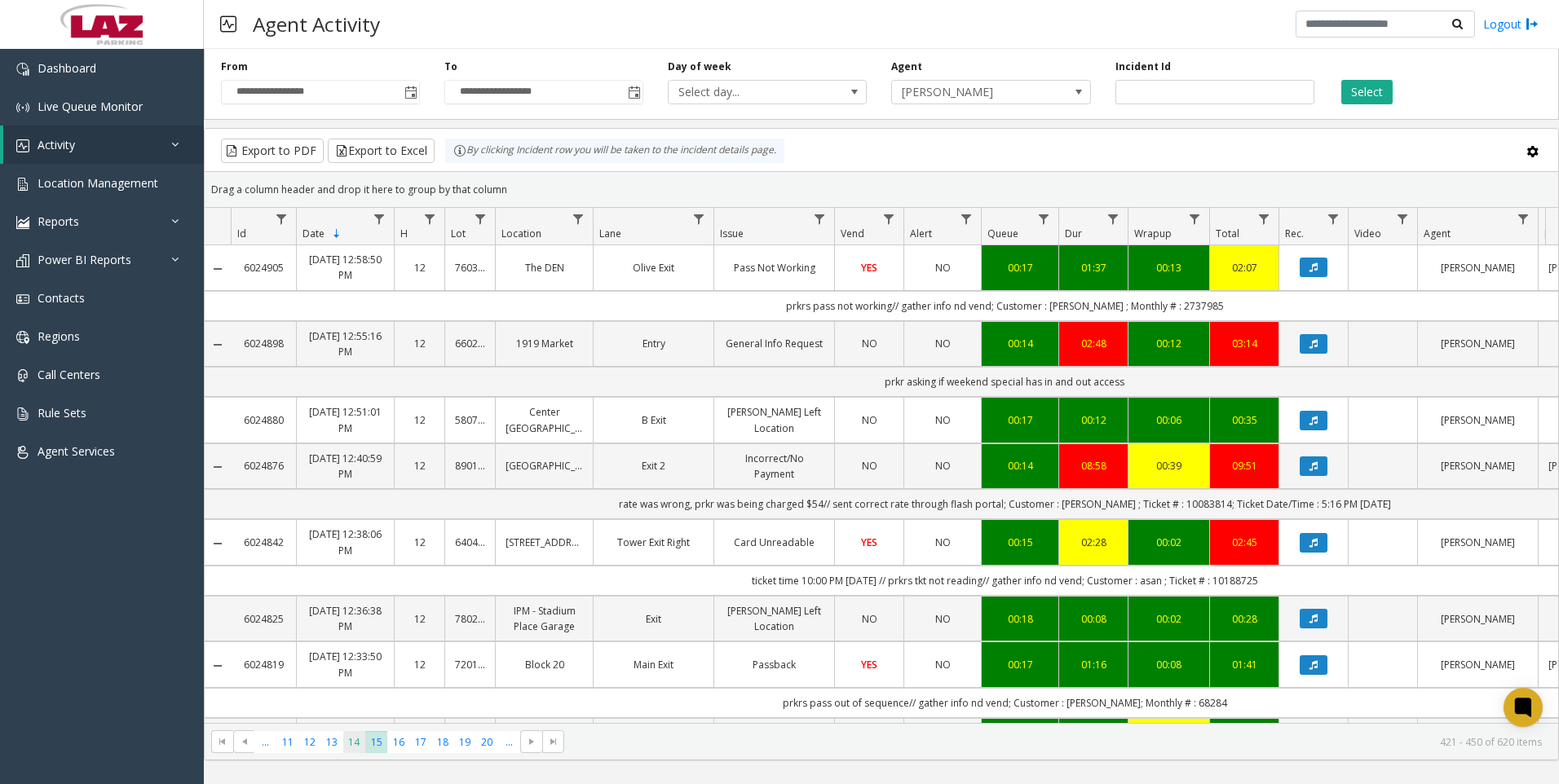
click at [350, 739] on span "14" at bounding box center [354, 742] width 22 height 22
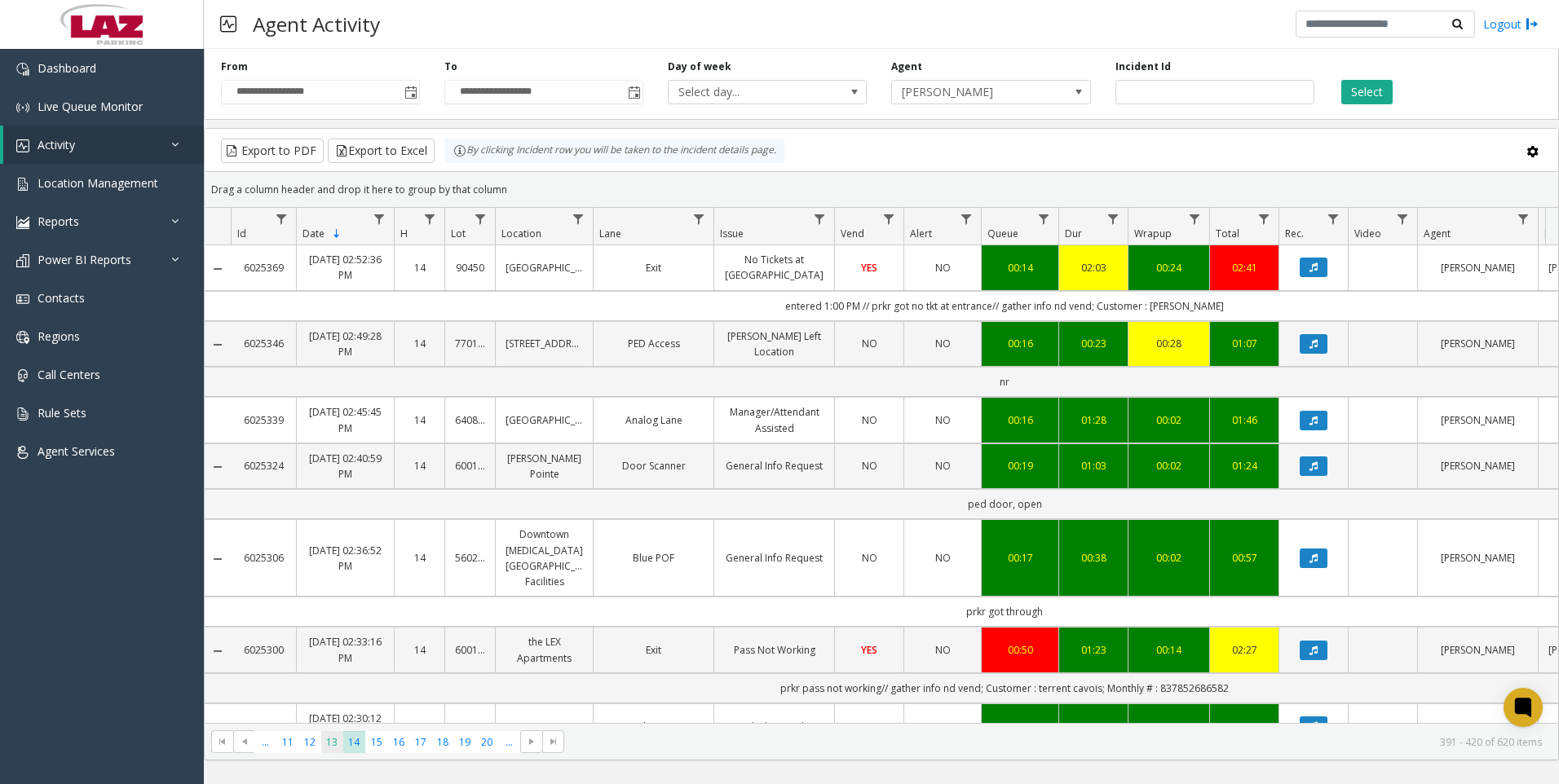
click at [328, 739] on span "13" at bounding box center [332, 742] width 22 height 22
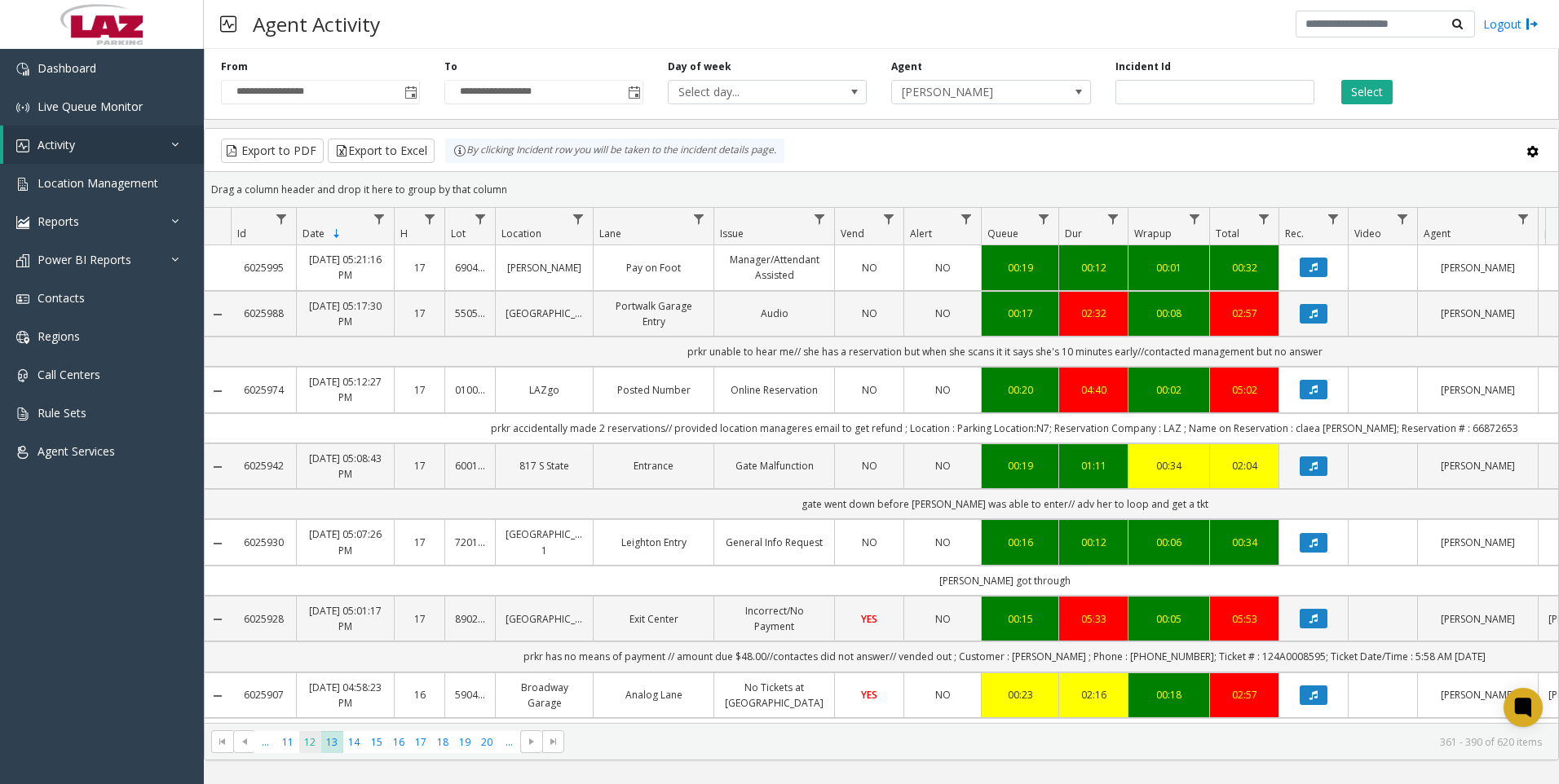
click at [304, 743] on span "12" at bounding box center [310, 742] width 22 height 22
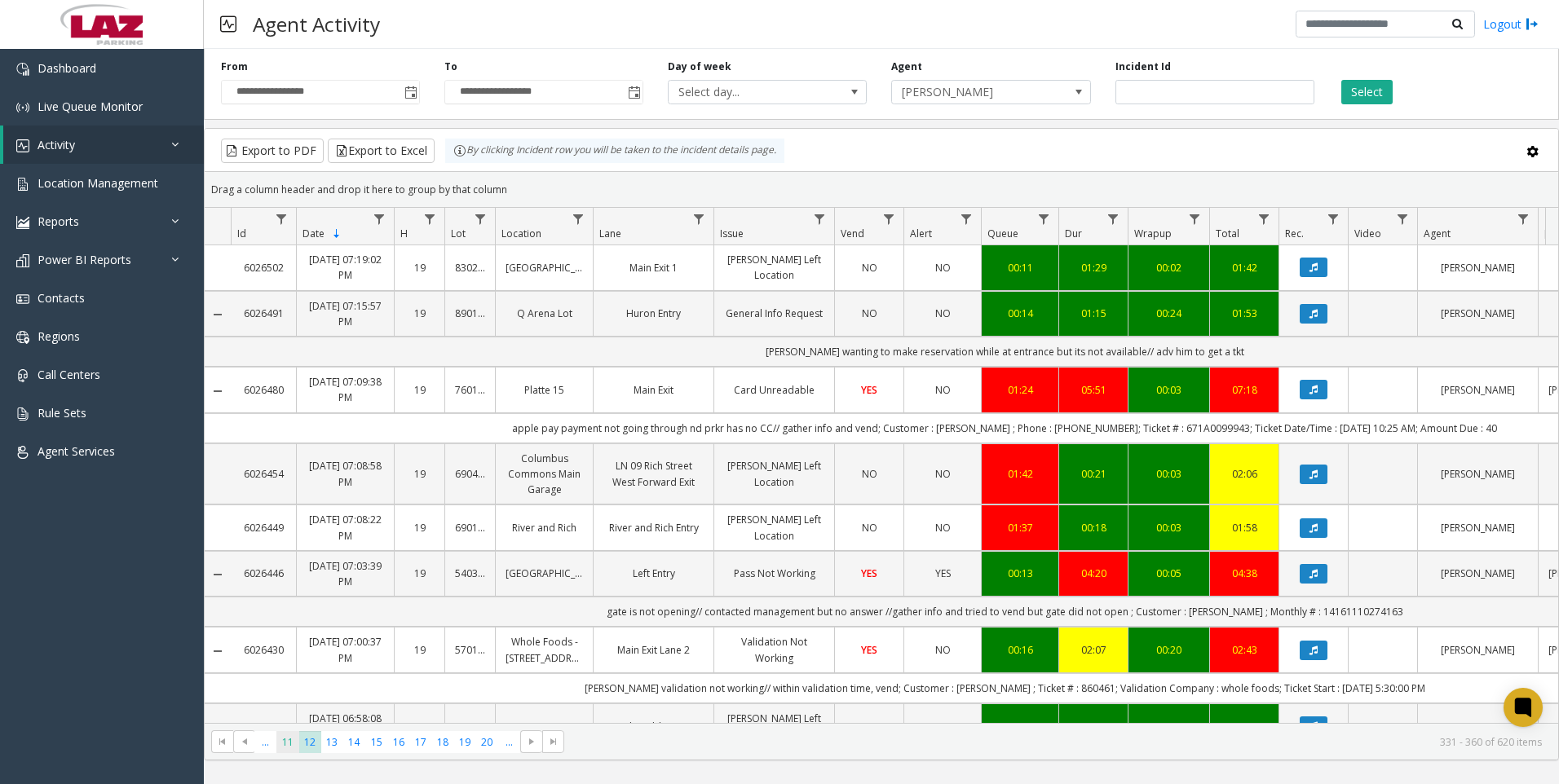
click at [294, 743] on span "11" at bounding box center [287, 742] width 22 height 22
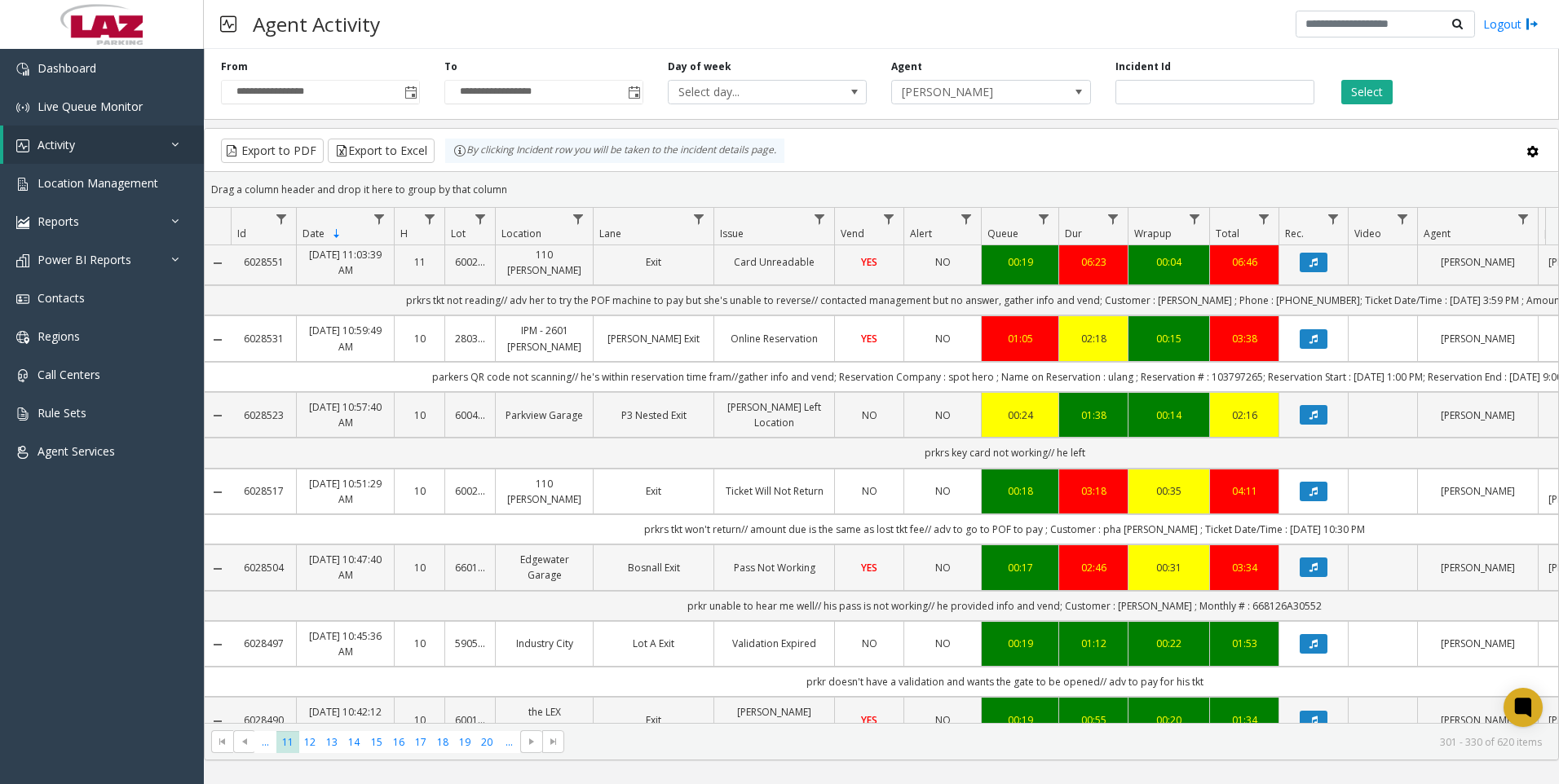
scroll to position [163, 0]
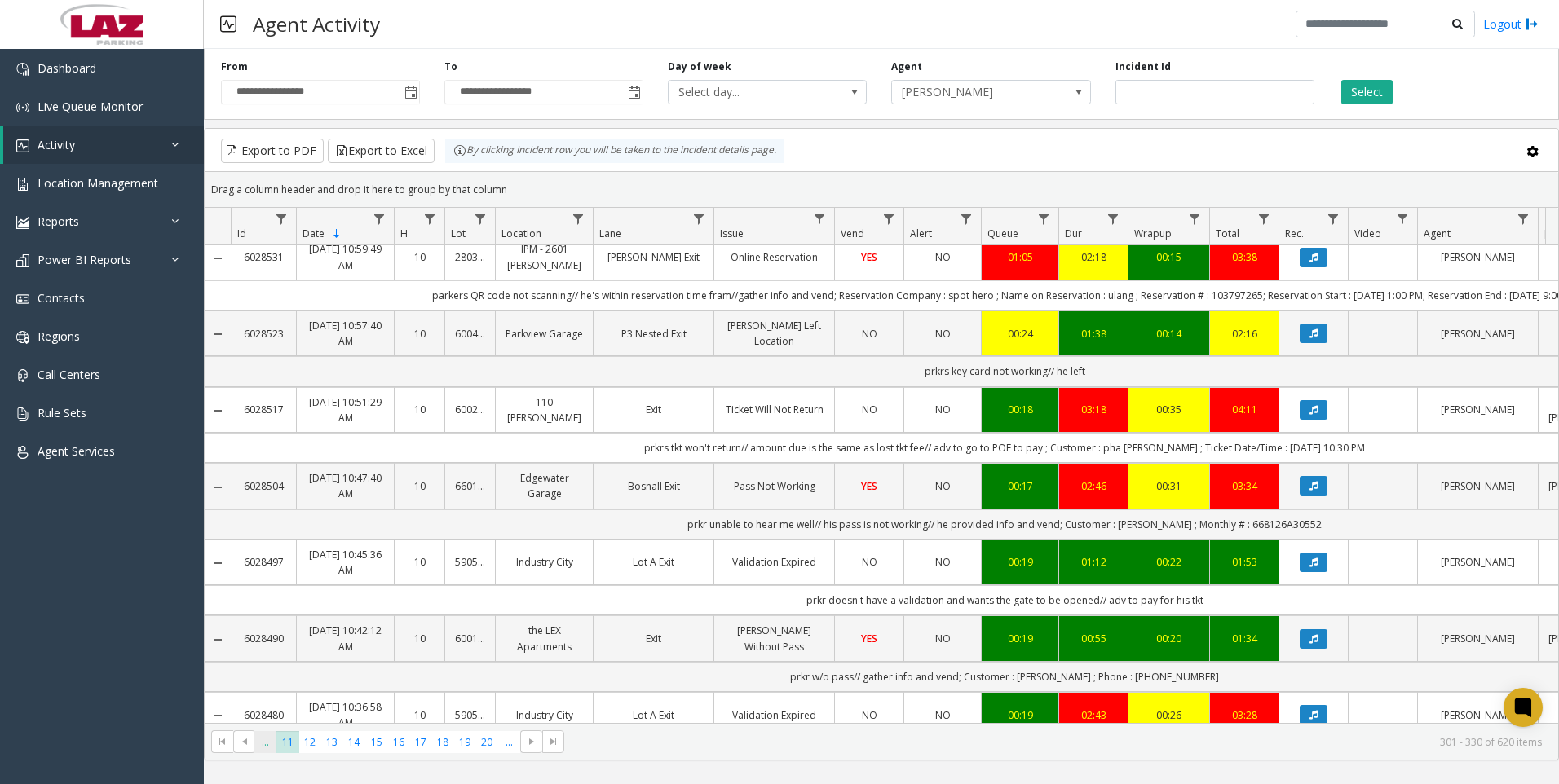
click at [269, 738] on span "..." at bounding box center [265, 742] width 22 height 22
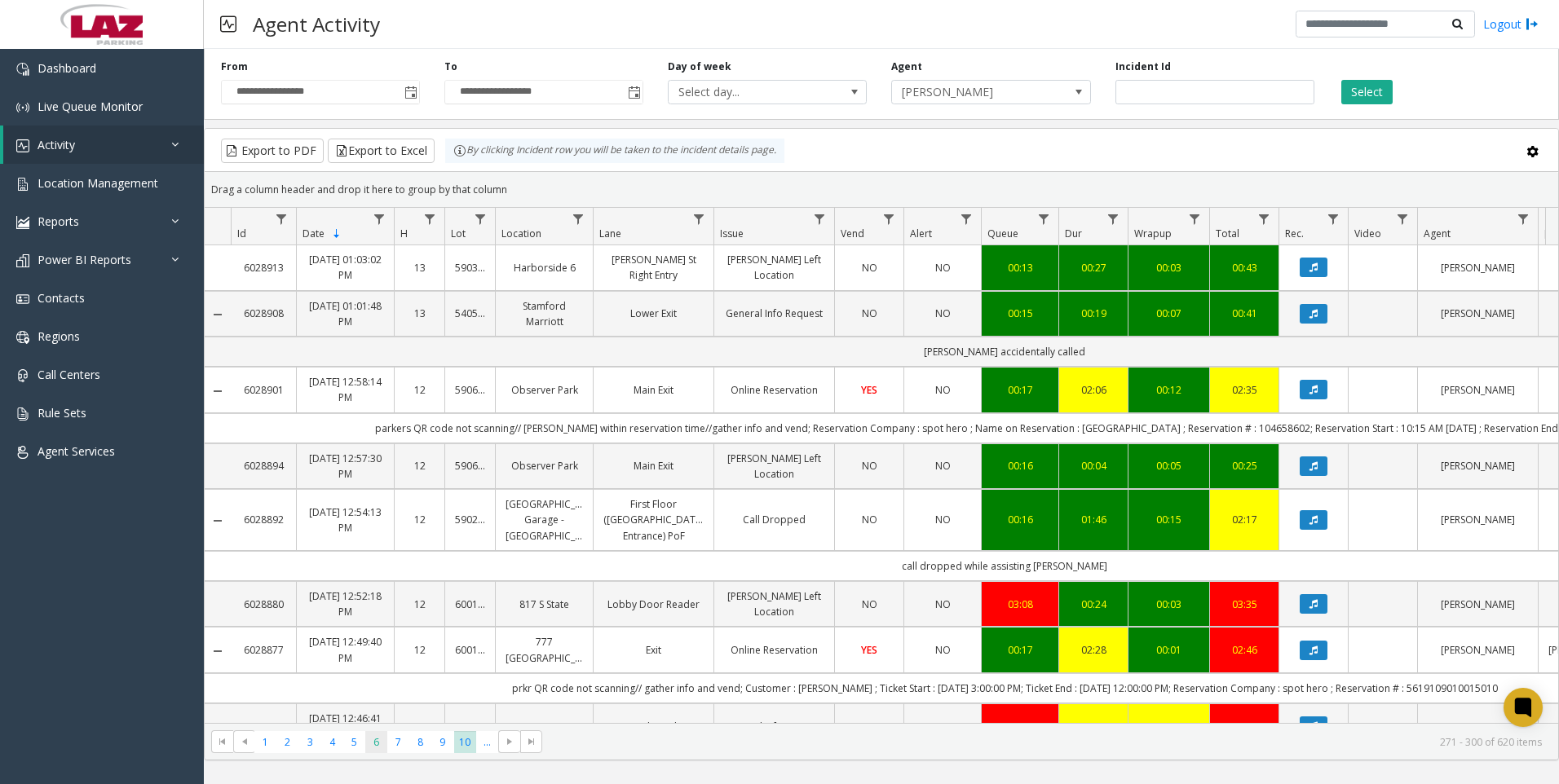
click at [366, 733] on span "6" at bounding box center [376, 742] width 22 height 22
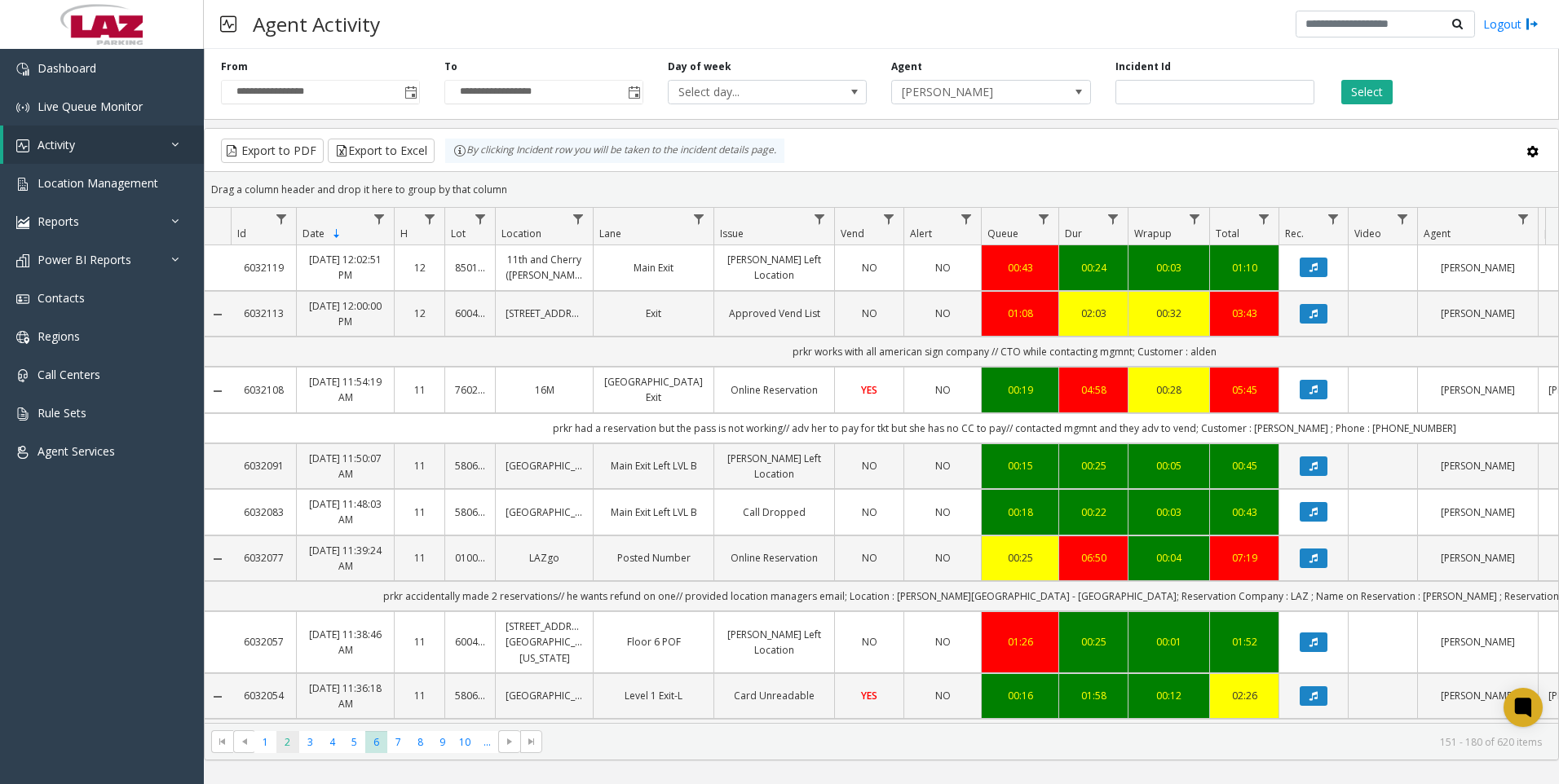
click at [290, 744] on span "2" at bounding box center [287, 742] width 22 height 22
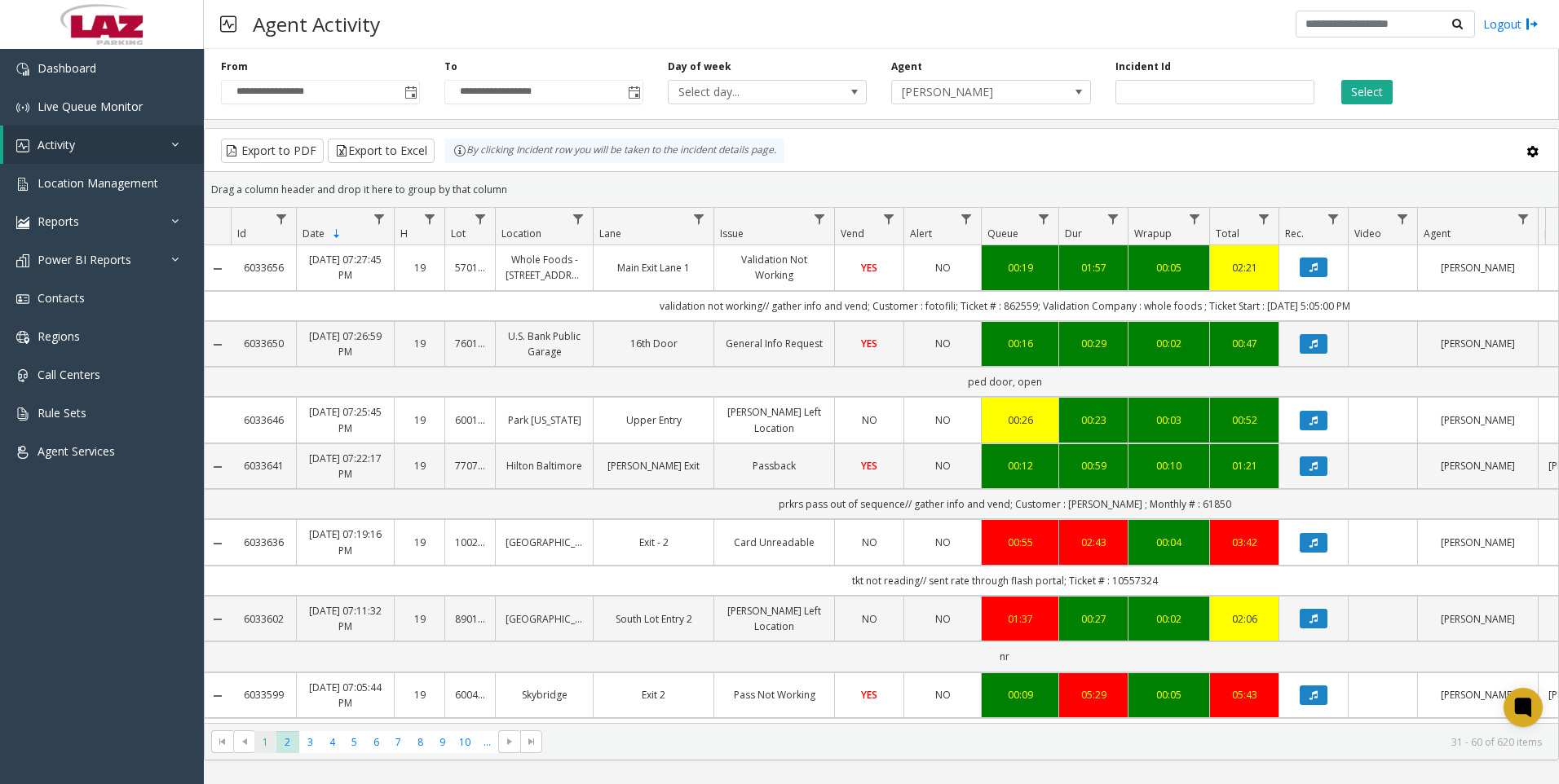
click at [269, 744] on span "1" at bounding box center [265, 742] width 22 height 22
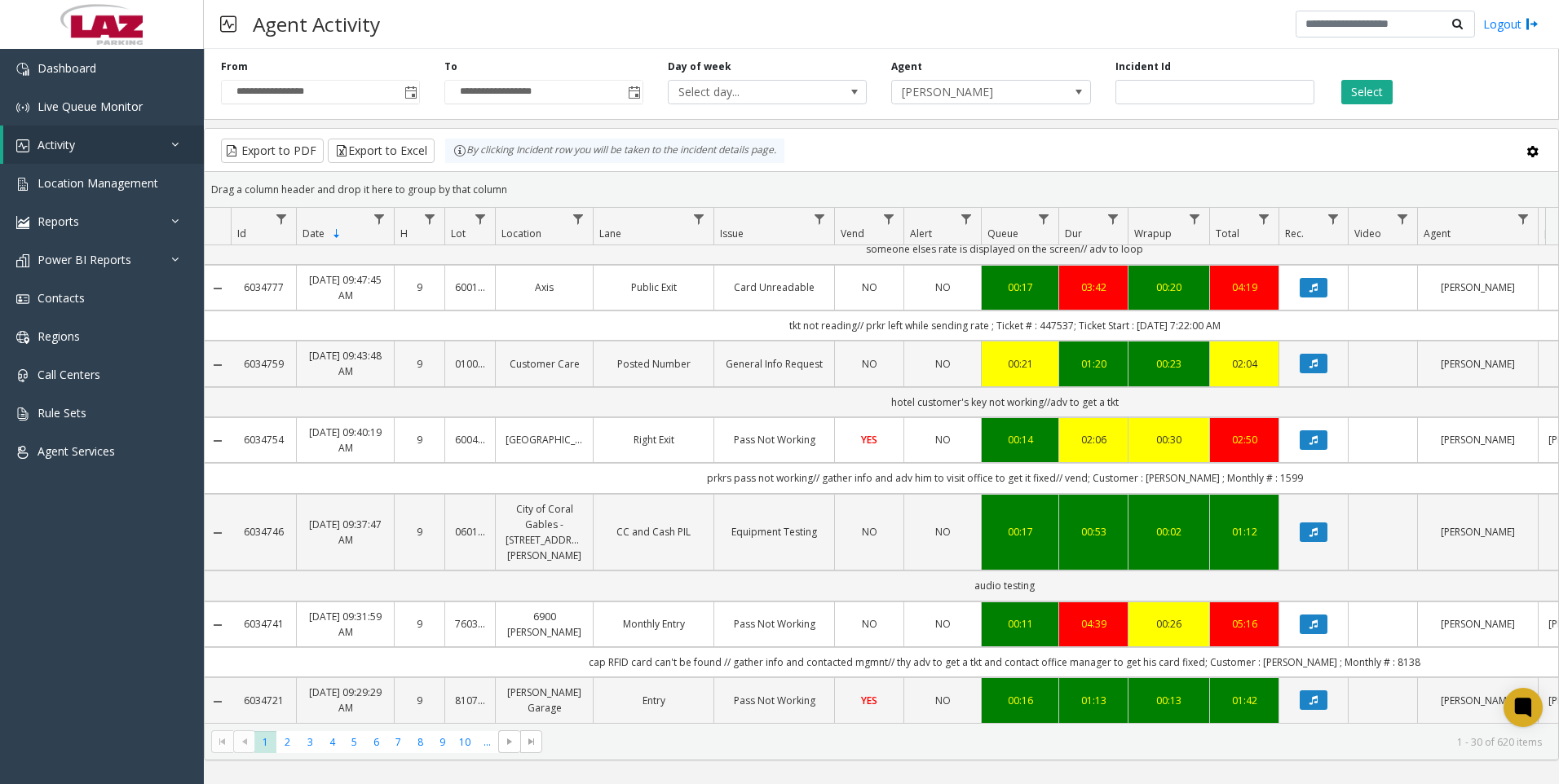
scroll to position [489, 0]
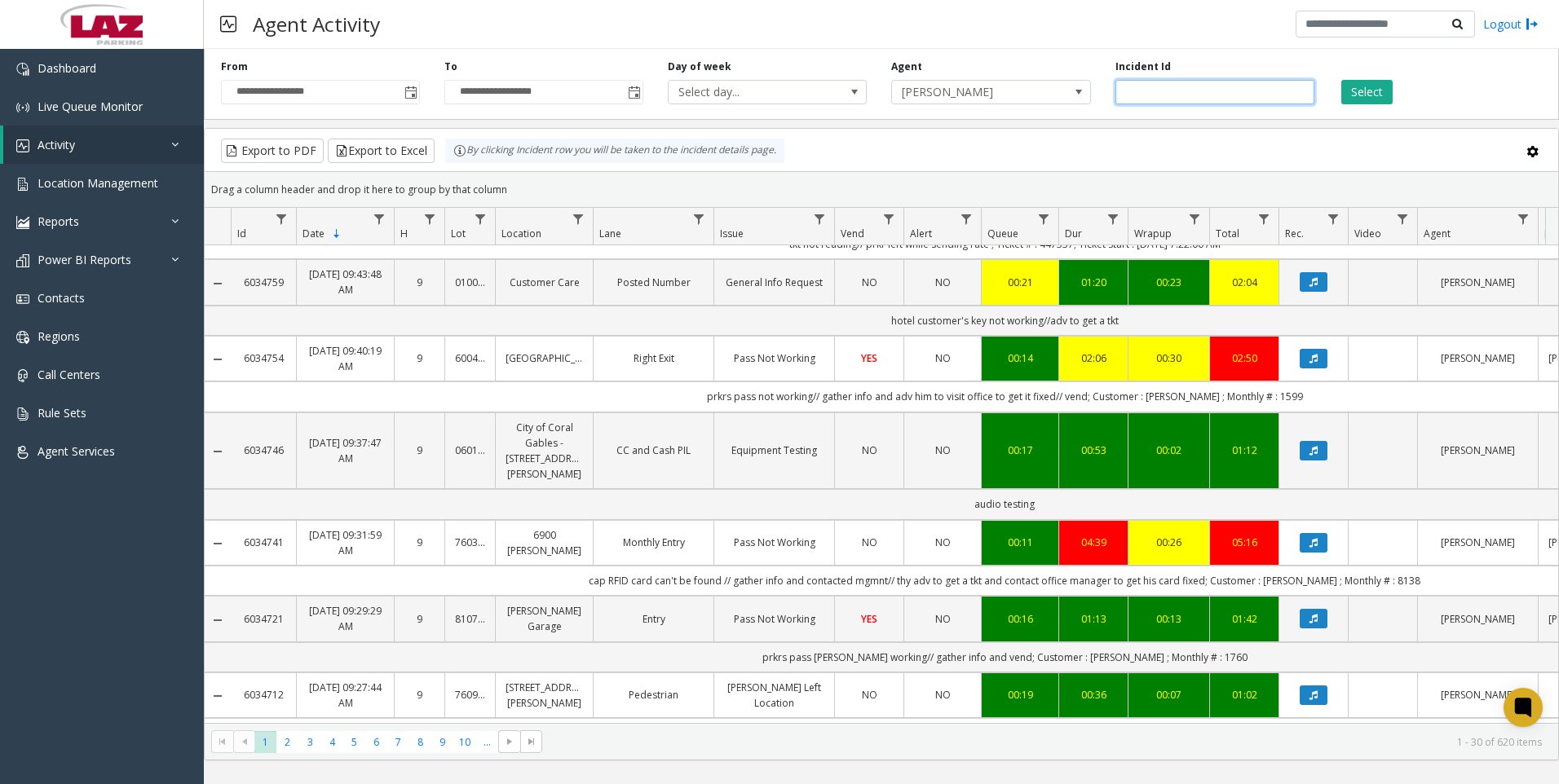
click at [1148, 94] on input "number" at bounding box center [1215, 92] width 199 height 24
paste input "*******"
click at [1371, 87] on button "Select" at bounding box center [1367, 92] width 51 height 24
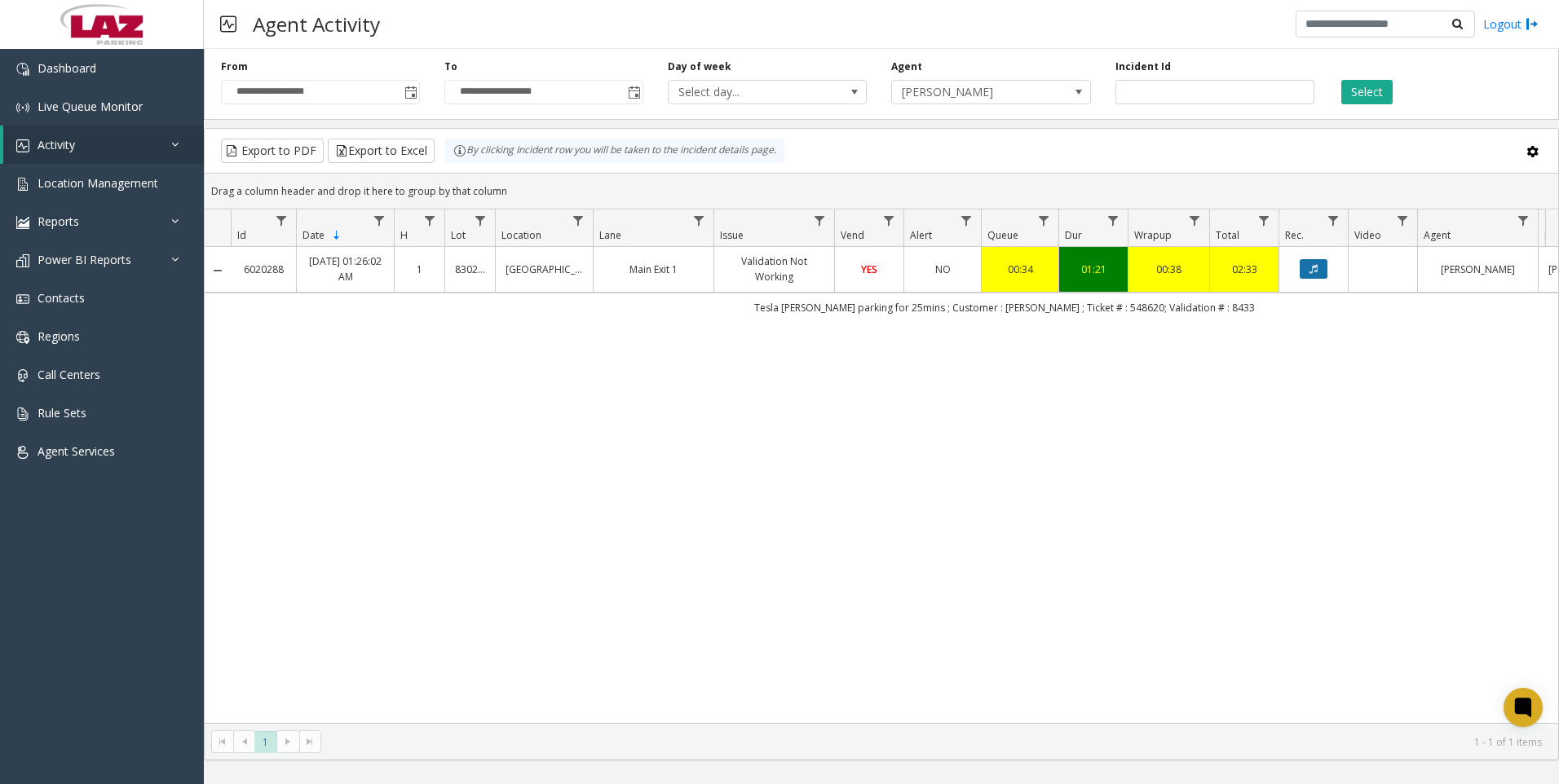
click at [1306, 276] on button "Data table" at bounding box center [1314, 269] width 28 height 19
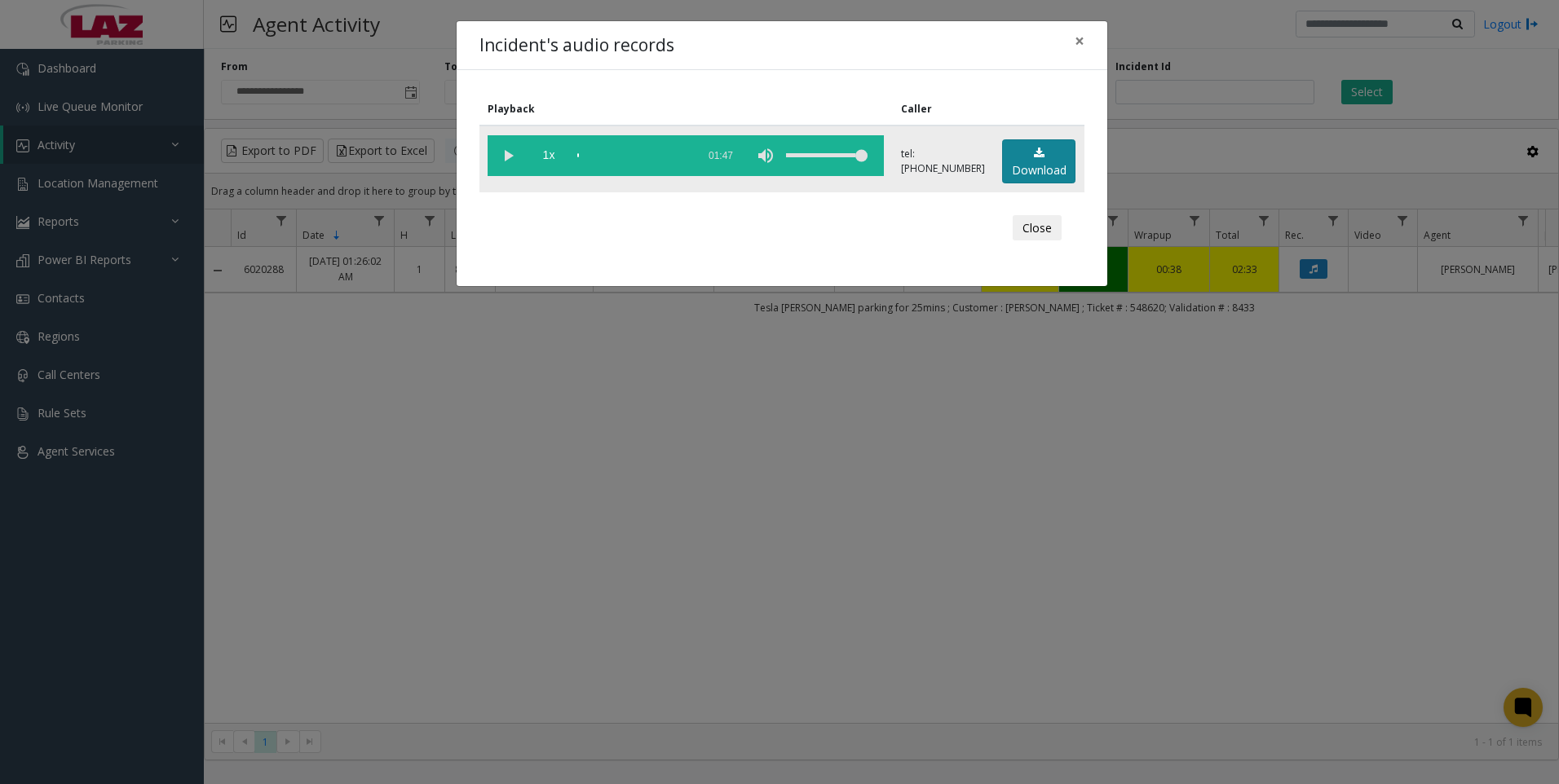
click at [1027, 161] on link "Download" at bounding box center [1039, 161] width 73 height 44
drag, startPoint x: 1039, startPoint y: 624, endPoint x: 1007, endPoint y: 617, distance: 32.8
click at [1039, 624] on div "Incident's audio records × Playback Caller 1x 01:47 tel:[PHONE_NUMBER] Download…" at bounding box center [779, 392] width 1559 height 784
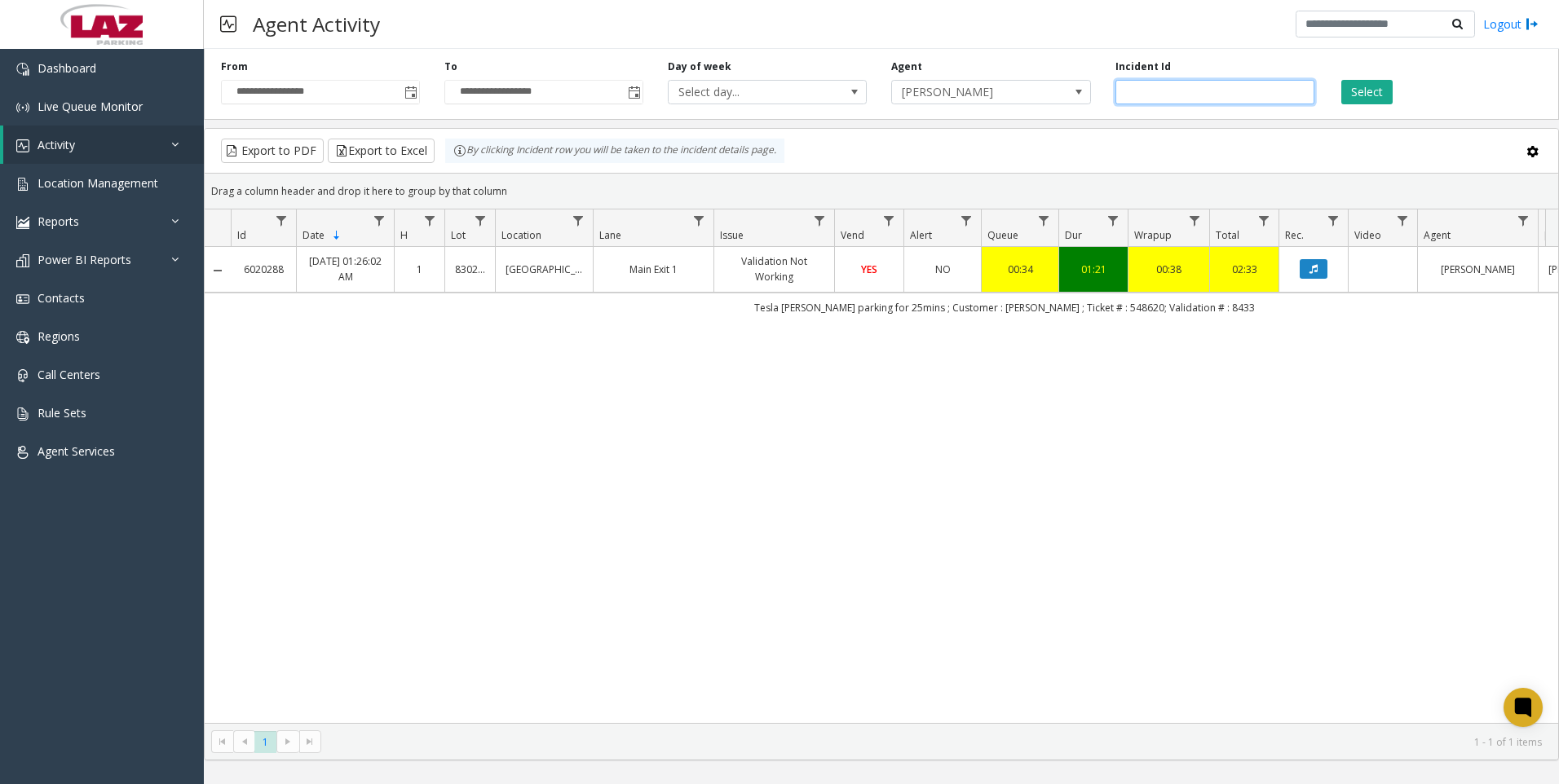
click at [1159, 94] on input "*******" at bounding box center [1215, 92] width 199 height 24
paste input "number"
click at [1380, 81] on button "Select" at bounding box center [1367, 92] width 51 height 24
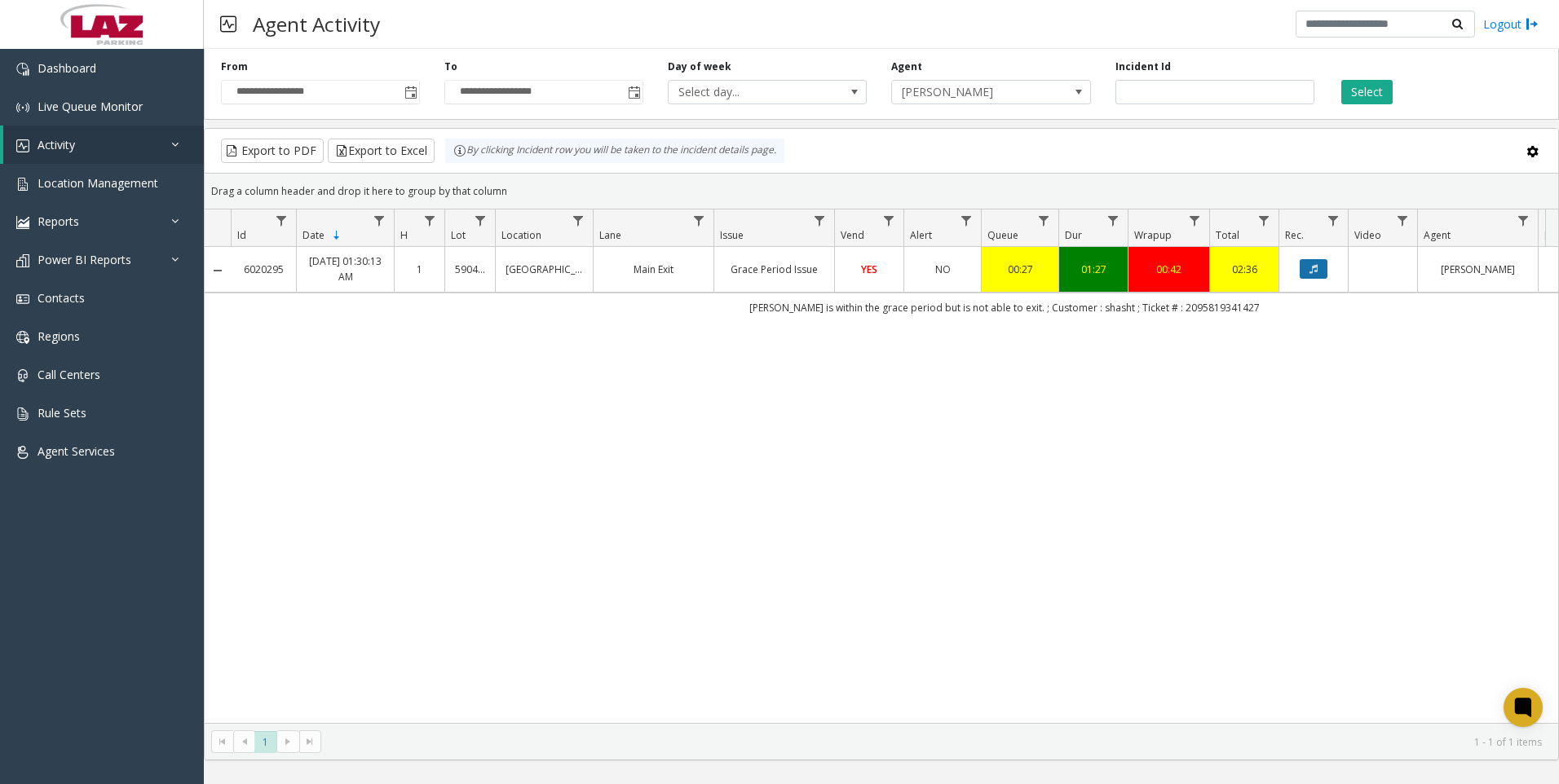
click at [1320, 259] on button "Data table" at bounding box center [1314, 269] width 28 height 19
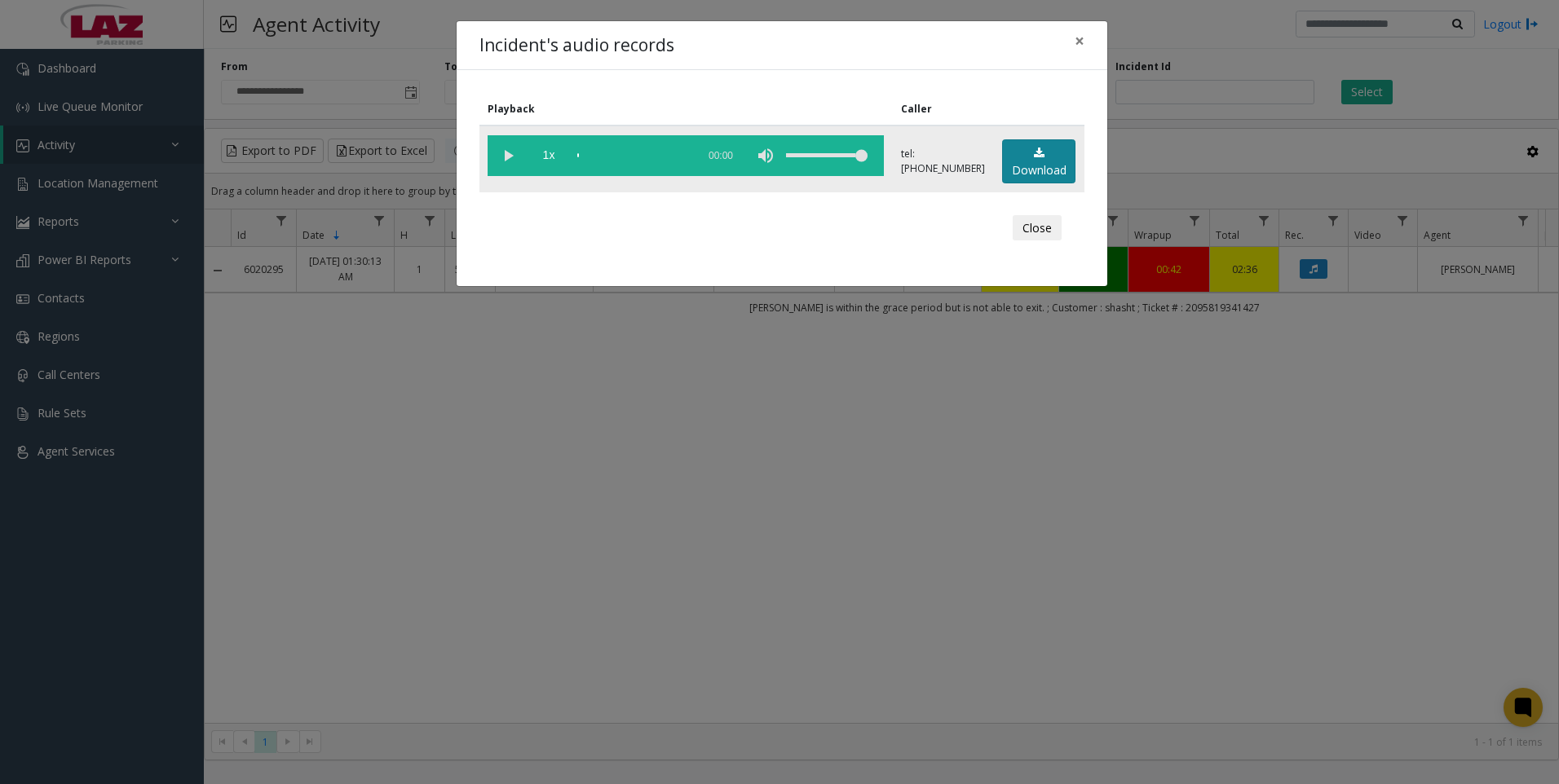
click at [1027, 162] on link "Download" at bounding box center [1039, 161] width 73 height 44
click at [1038, 588] on div "Incident's audio records × Playback Caller 1x 01:47 tel:[PHONE_NUMBER] Download…" at bounding box center [779, 392] width 1559 height 784
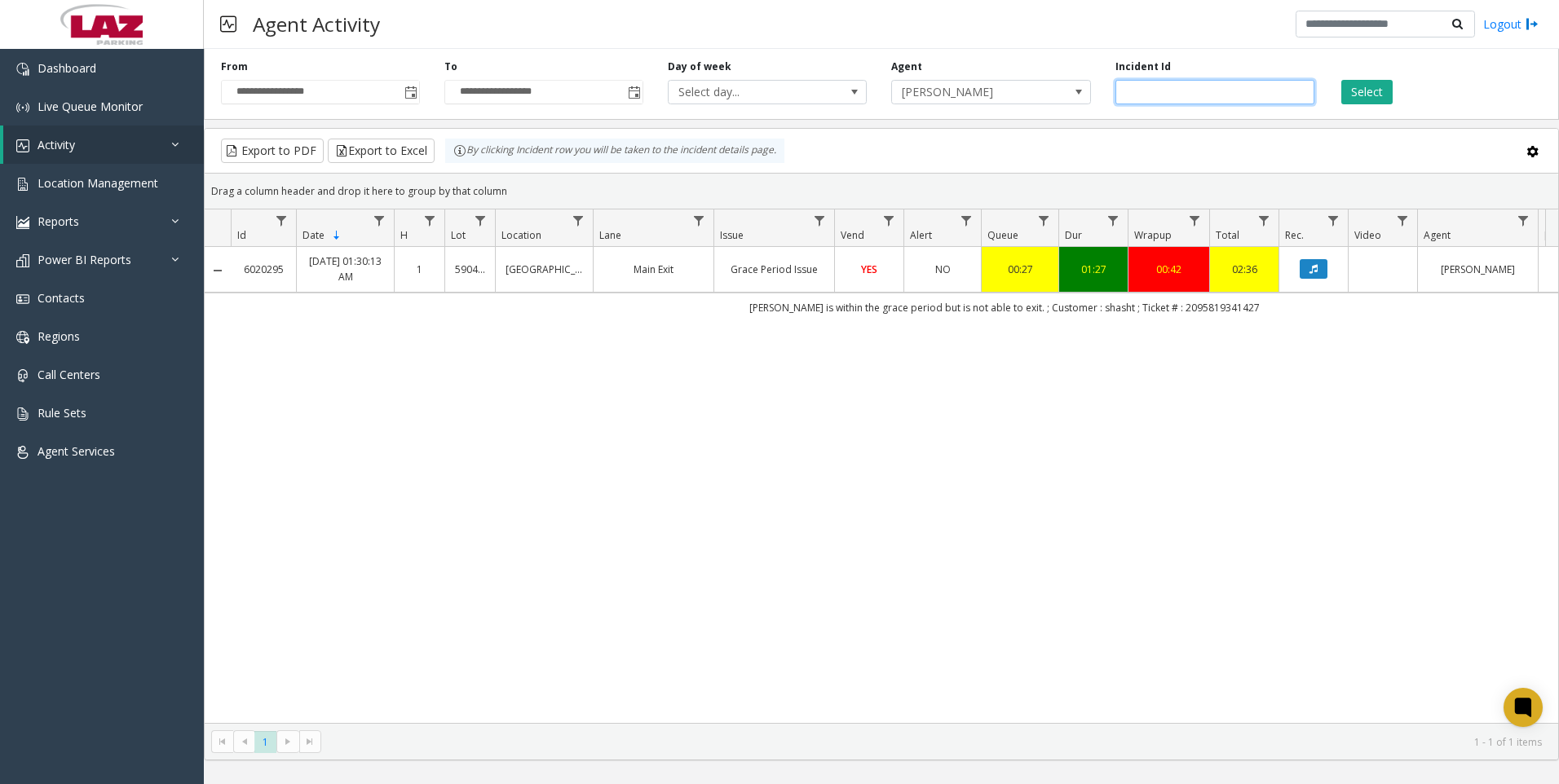
click at [1193, 84] on input "*******" at bounding box center [1215, 92] width 199 height 24
paste input "number"
click at [1357, 88] on button "Select" at bounding box center [1367, 92] width 51 height 24
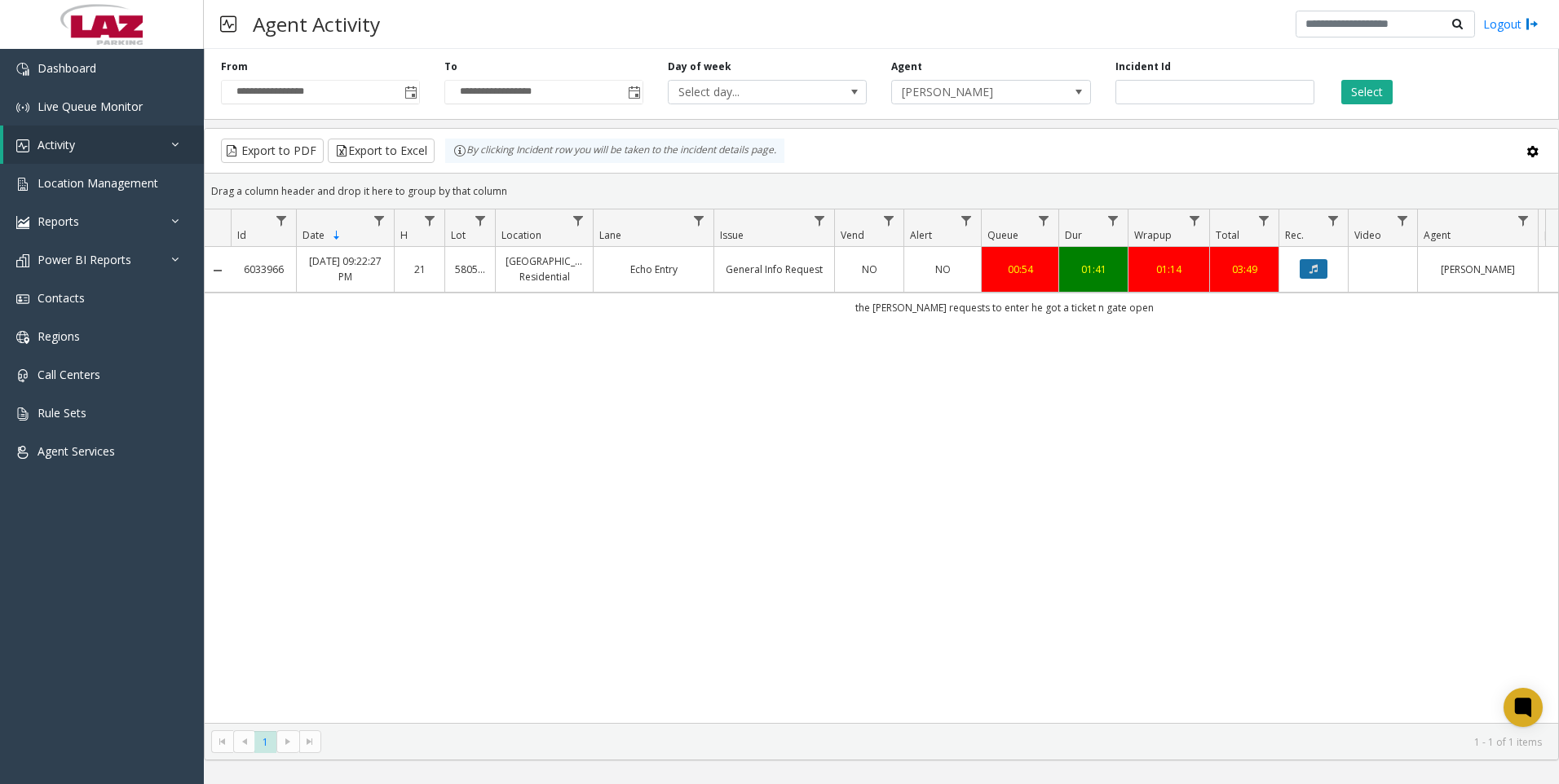
click at [1309, 267] on icon "Data table" at bounding box center [1313, 269] width 8 height 10
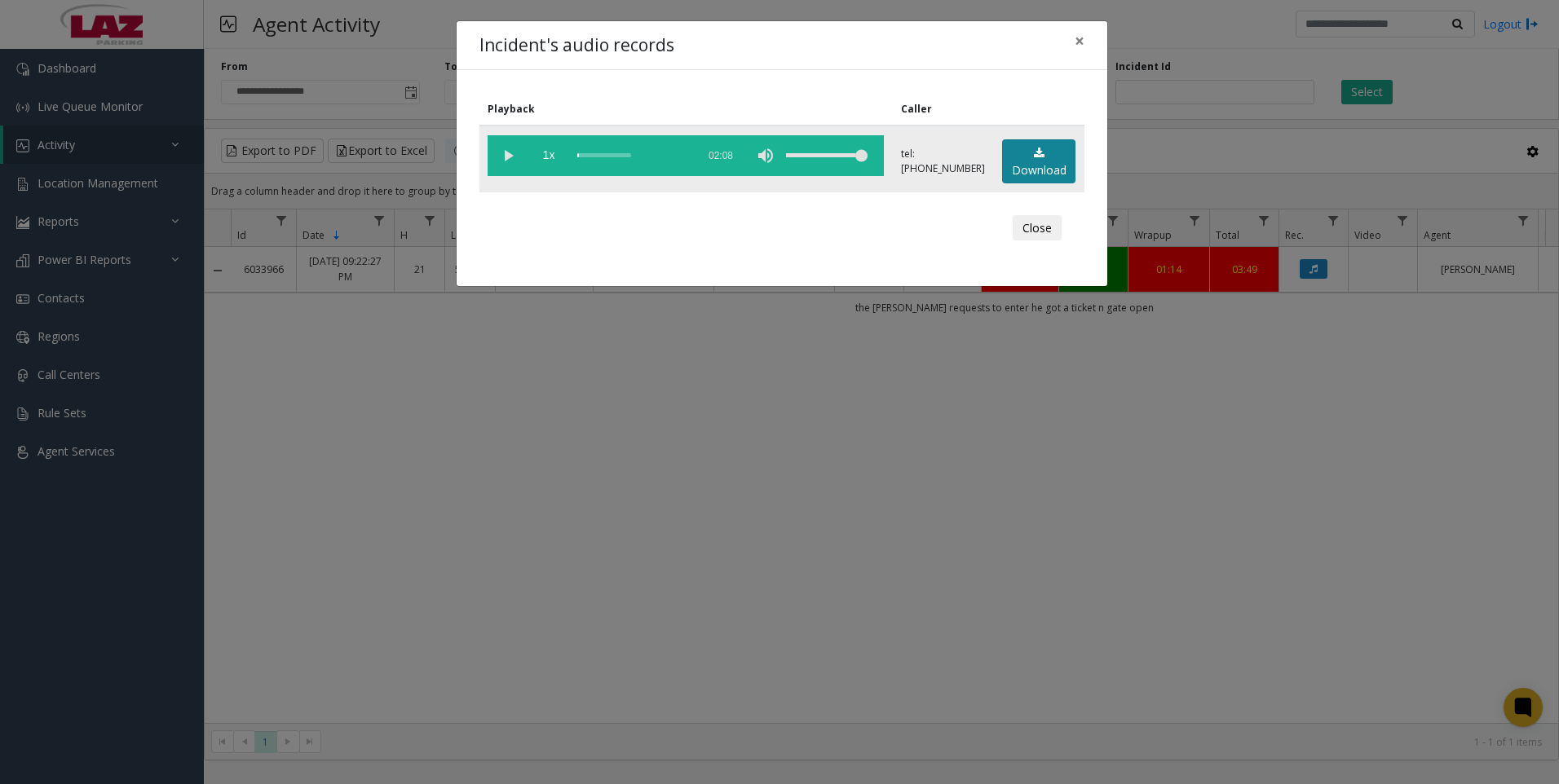
click at [1056, 159] on link "Download" at bounding box center [1039, 161] width 73 height 44
click at [1054, 624] on div "Incident's audio records × Playback Caller 1x 02:08 tel:[PHONE_NUMBER] Download…" at bounding box center [779, 392] width 1559 height 784
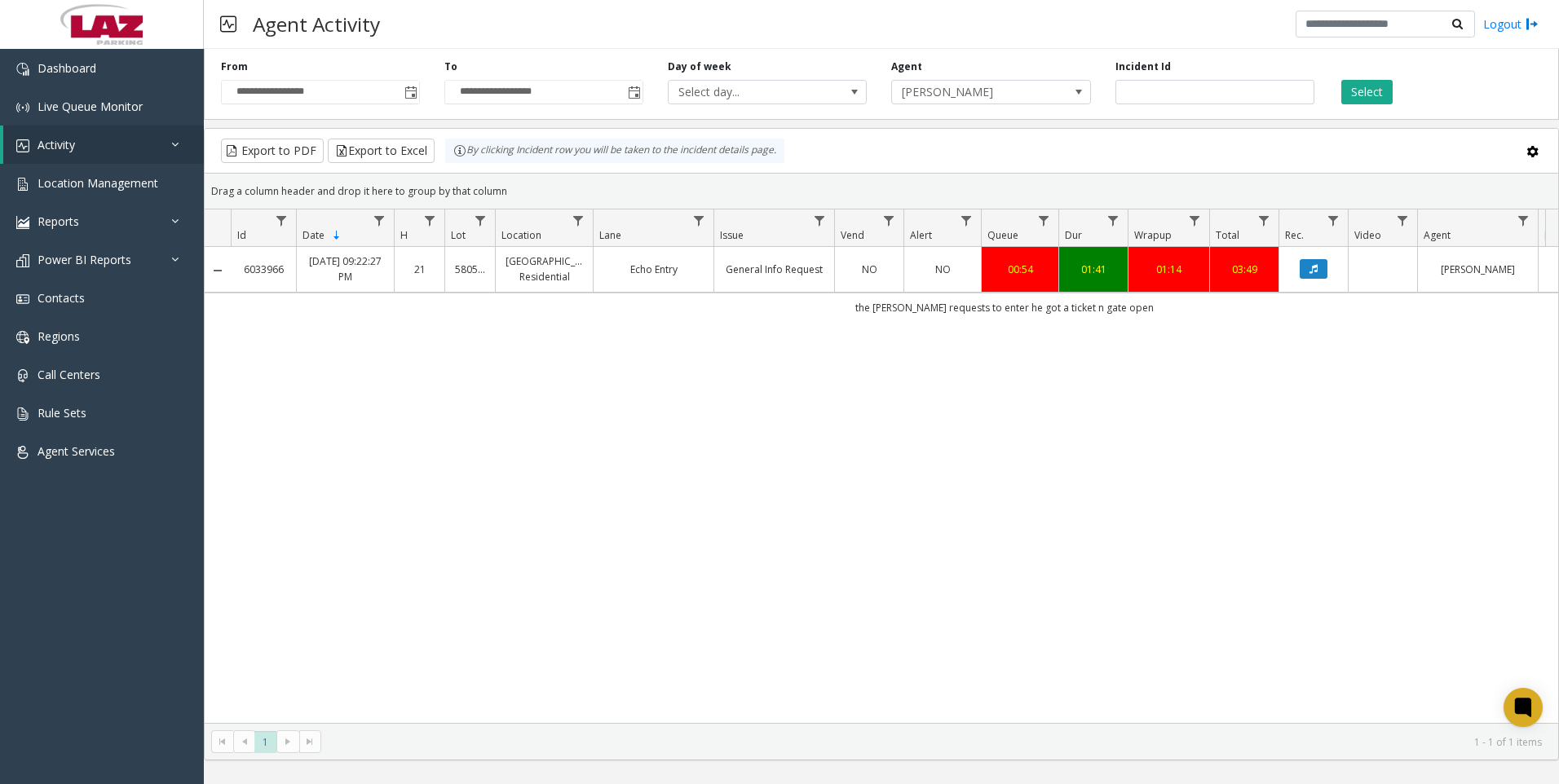
click at [1273, 724] on kendo-pager "* 1 1 - 1 of 1 items" at bounding box center [882, 741] width 1354 height 37
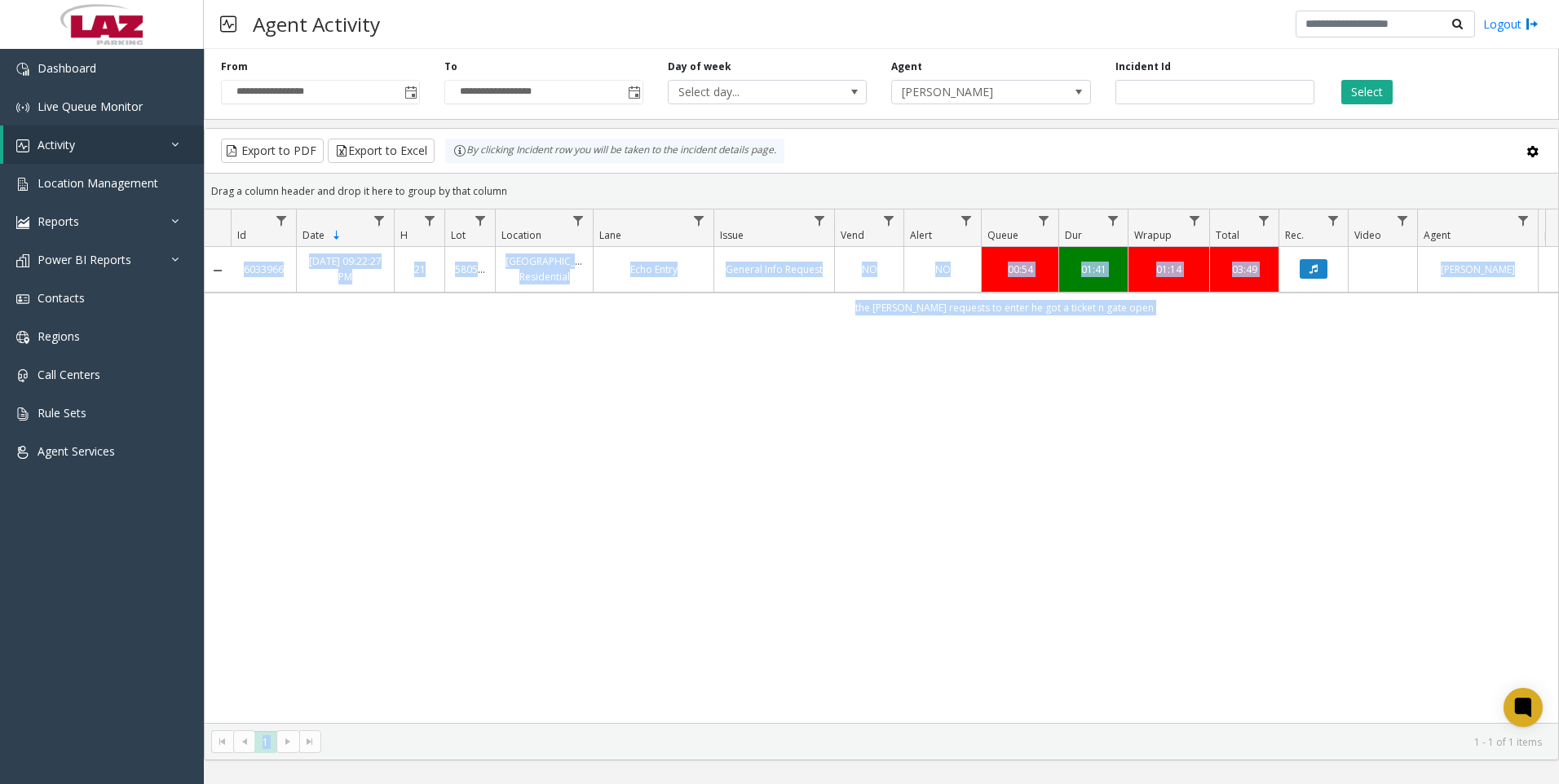
drag, startPoint x: 1273, startPoint y: 724, endPoint x: 1453, endPoint y: 709, distance: 180.6
click at [1453, 709] on kendo-grid "Export to PDF Export to Excel By clicking Incident row you will be taken to the…" at bounding box center [882, 444] width 1356 height 632
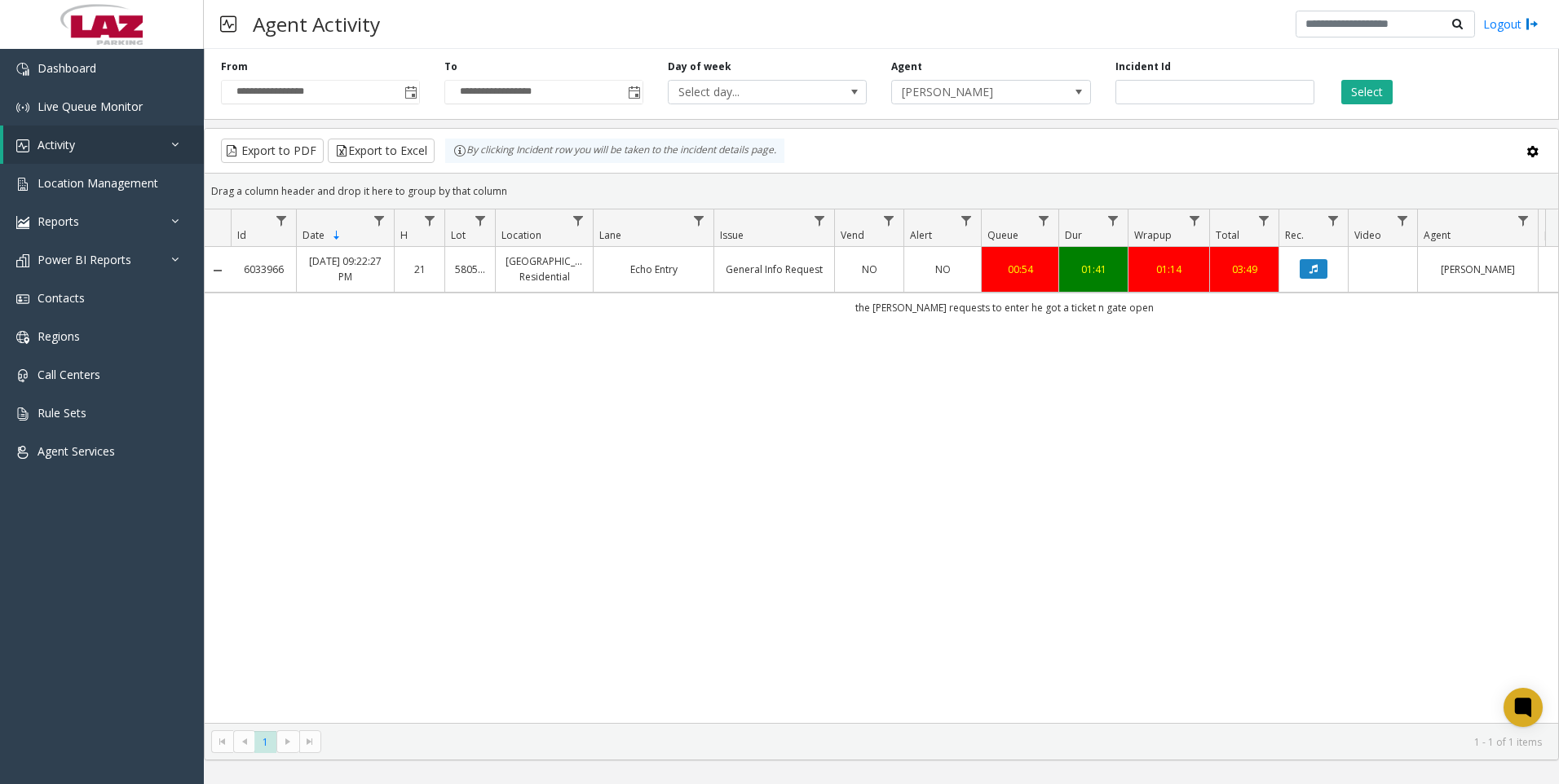
click at [1194, 105] on div "**********" at bounding box center [882, 81] width 1356 height 78
click at [1193, 103] on input "*******" at bounding box center [1215, 92] width 199 height 24
paste input "number"
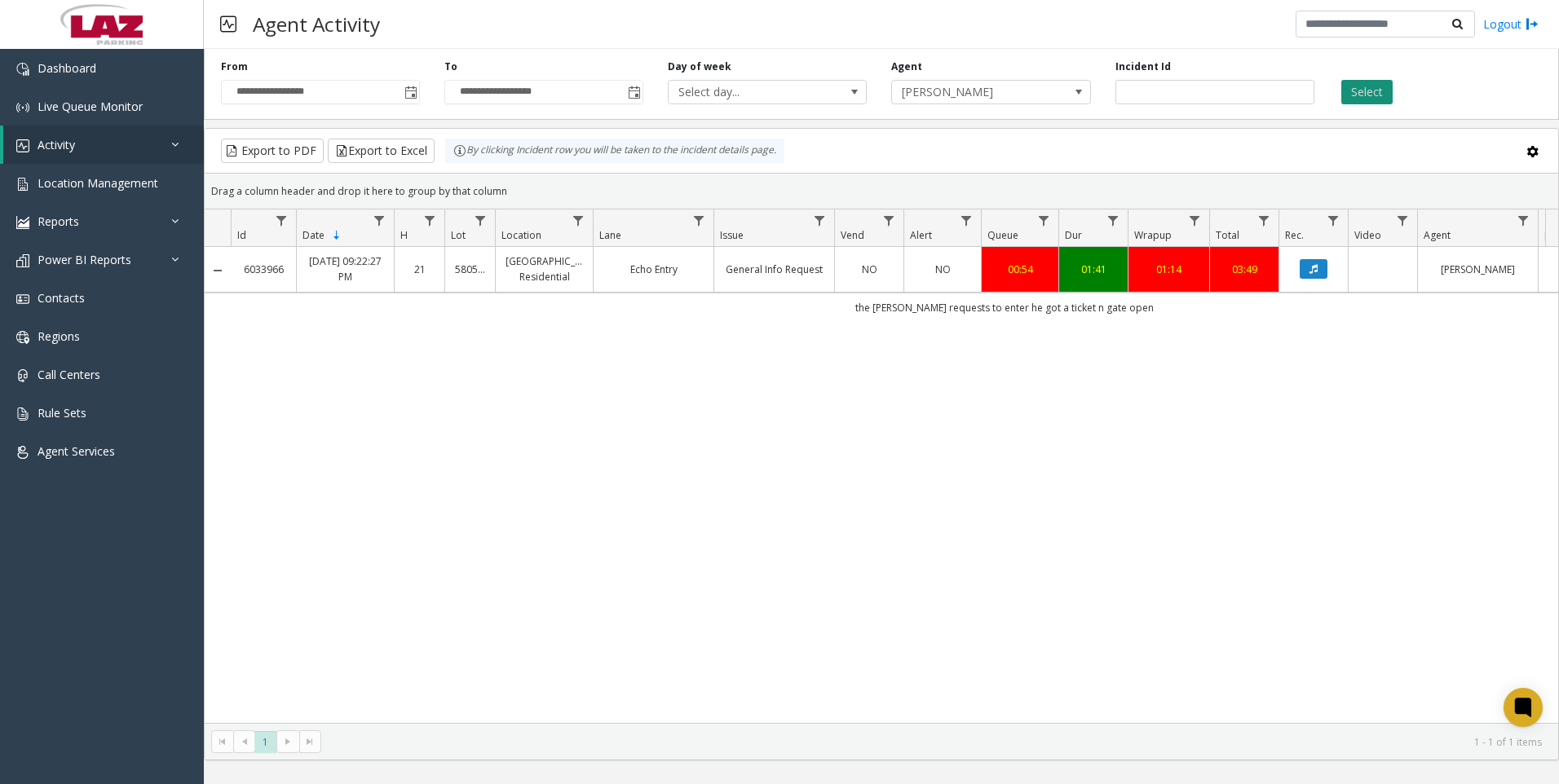
click at [1364, 96] on button "Select" at bounding box center [1367, 92] width 51 height 24
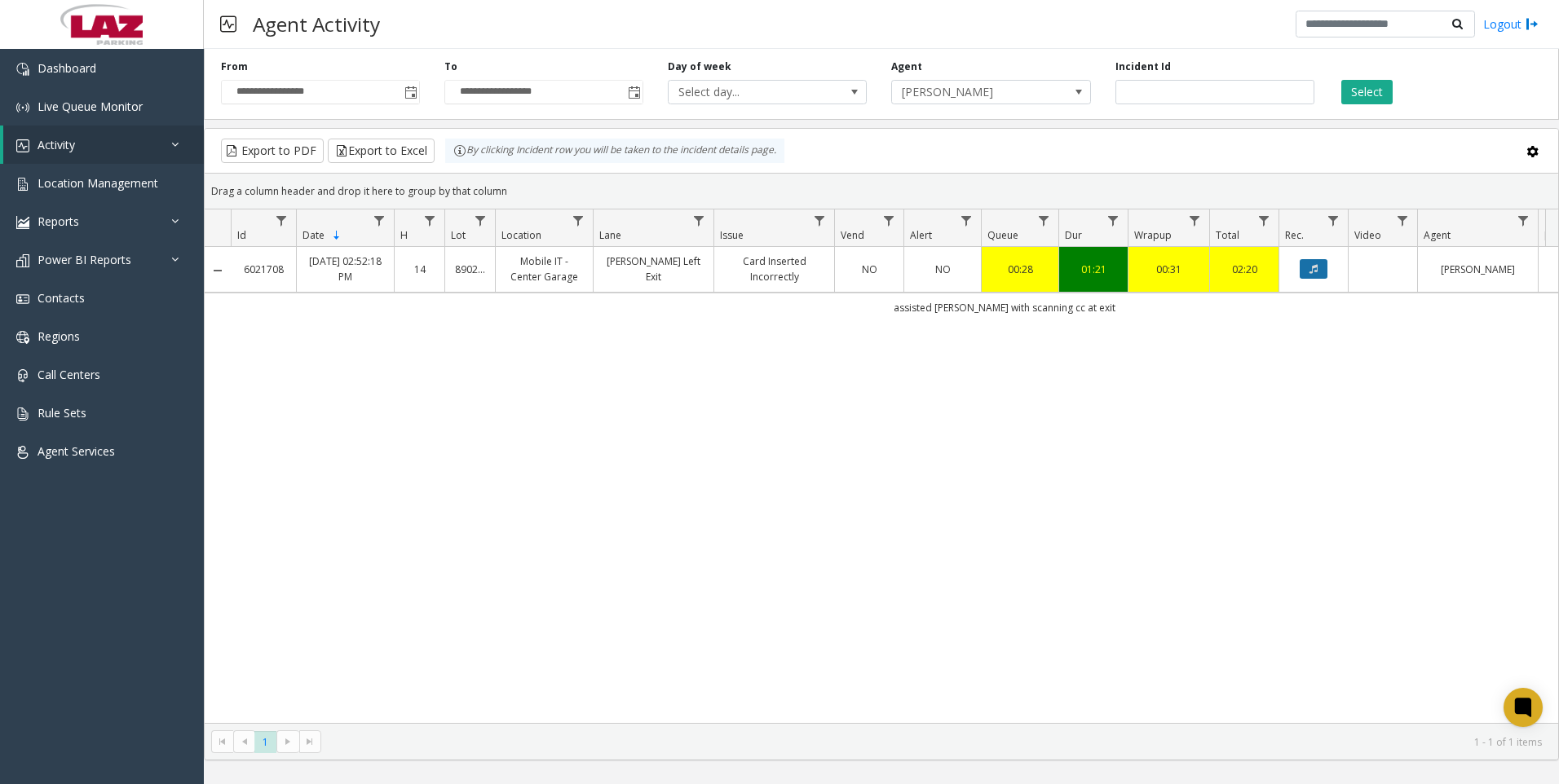
click at [1314, 275] on button "Data table" at bounding box center [1314, 269] width 28 height 19
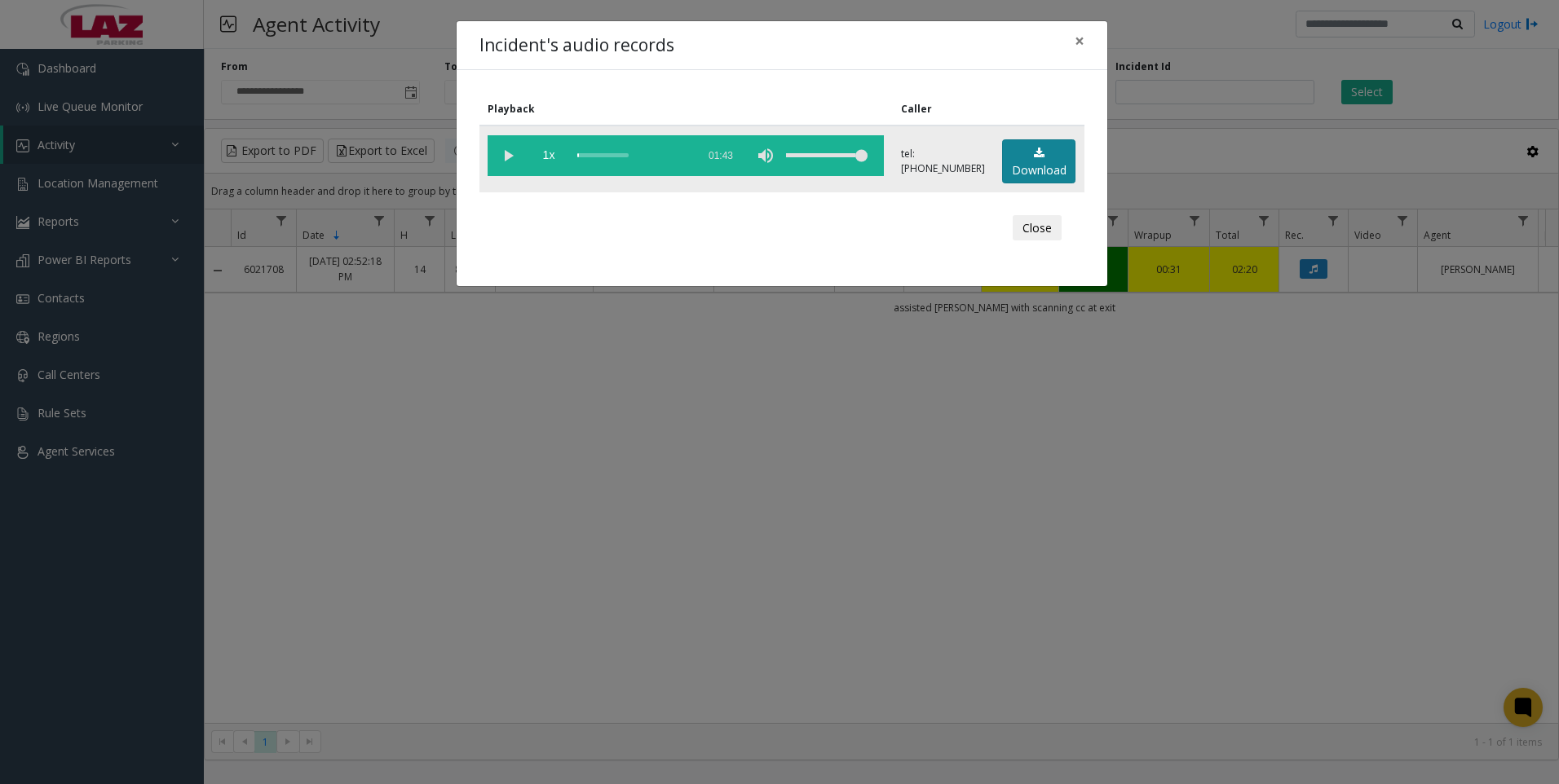
click at [1034, 164] on link "Download" at bounding box center [1039, 161] width 73 height 44
click at [1045, 501] on div "Incident's audio records × Playback Caller 1x 01:43 tel:[PHONE_NUMBER] Download…" at bounding box center [779, 392] width 1559 height 784
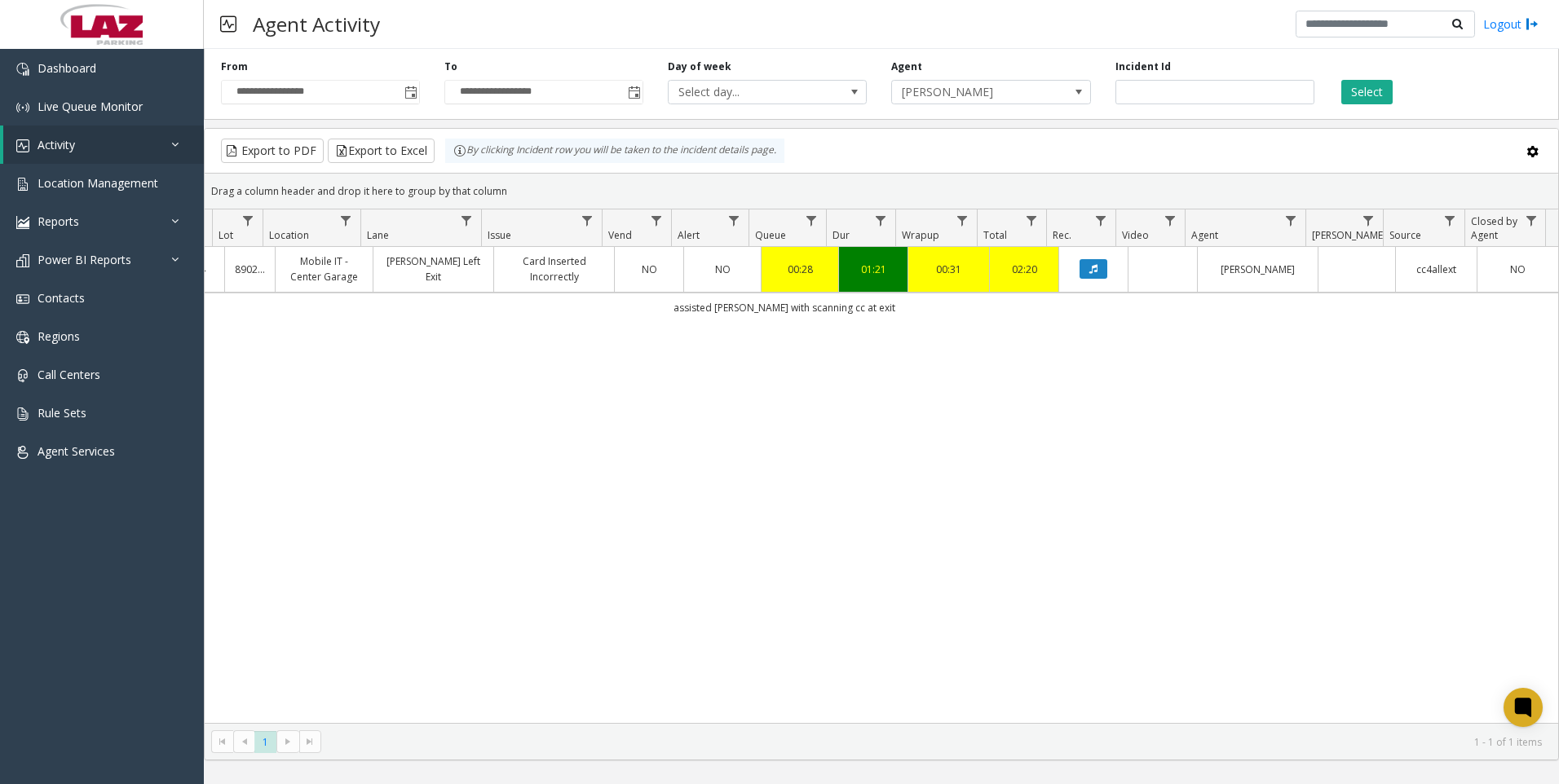
scroll to position [0, 1]
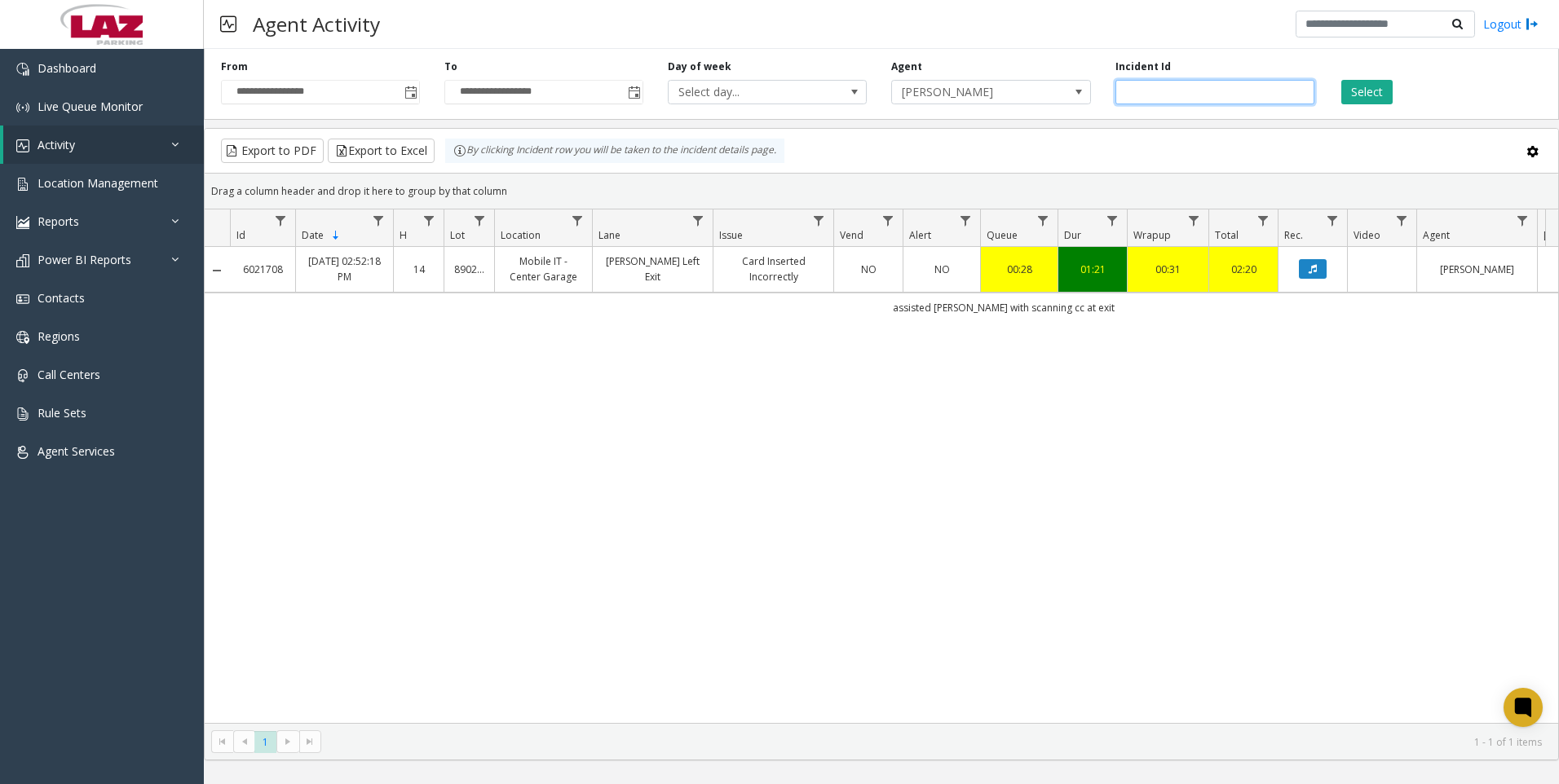
click at [1169, 94] on input "*******" at bounding box center [1215, 92] width 199 height 24
paste input "number"
type input "*******"
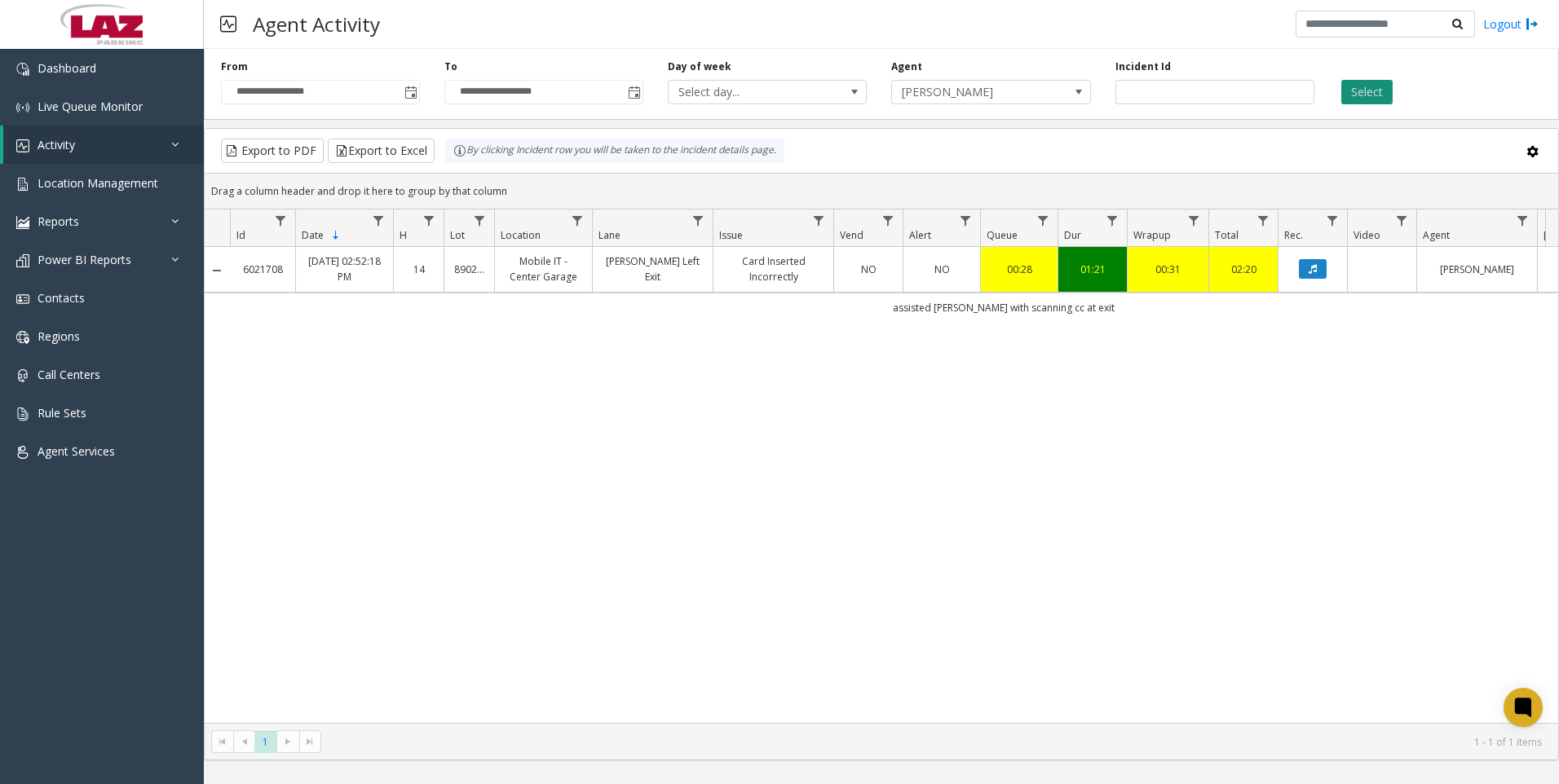
click at [1369, 86] on button "Select" at bounding box center [1367, 92] width 51 height 24
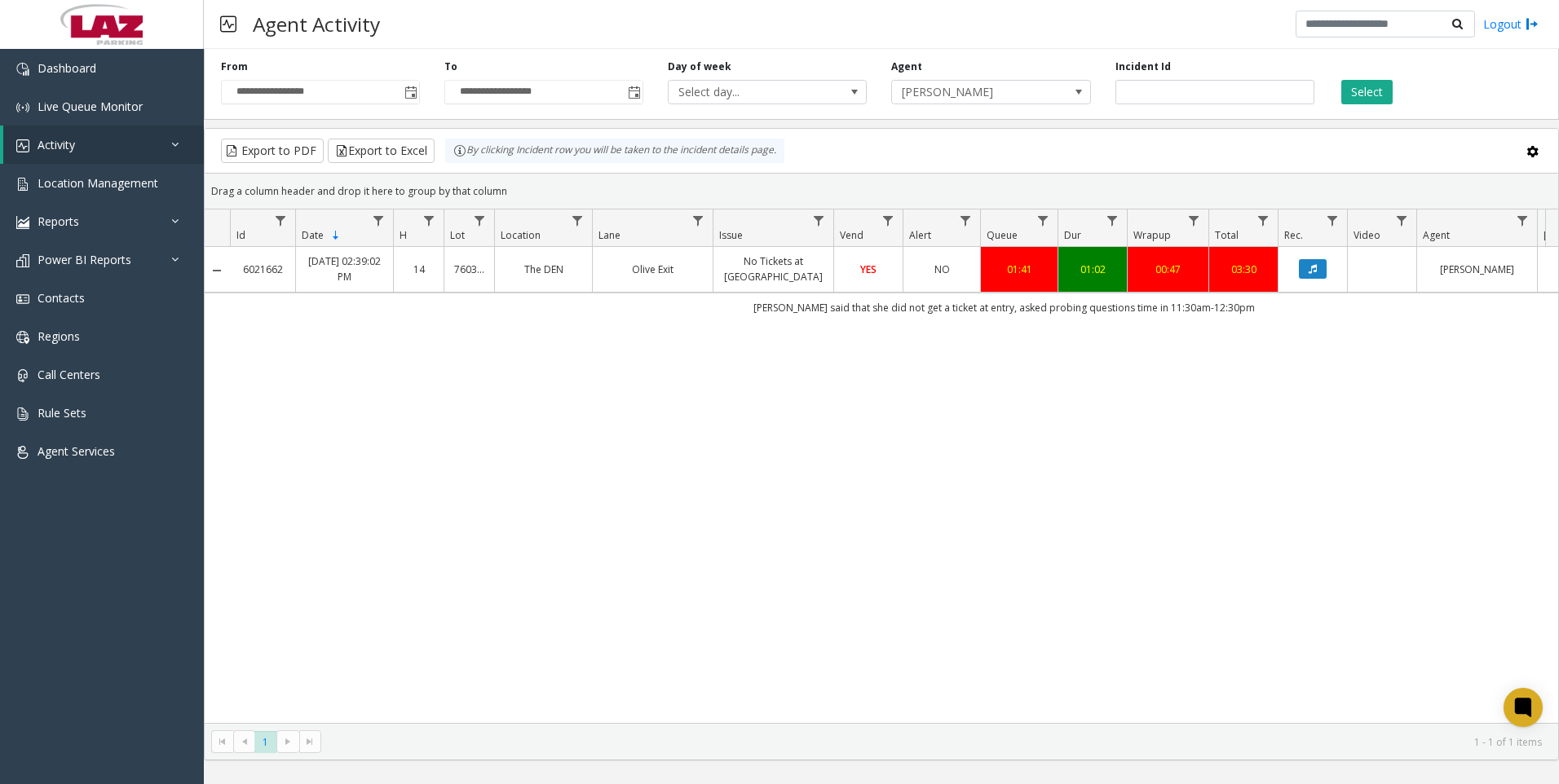
click at [1295, 274] on link "Data table" at bounding box center [1313, 269] width 49 height 19
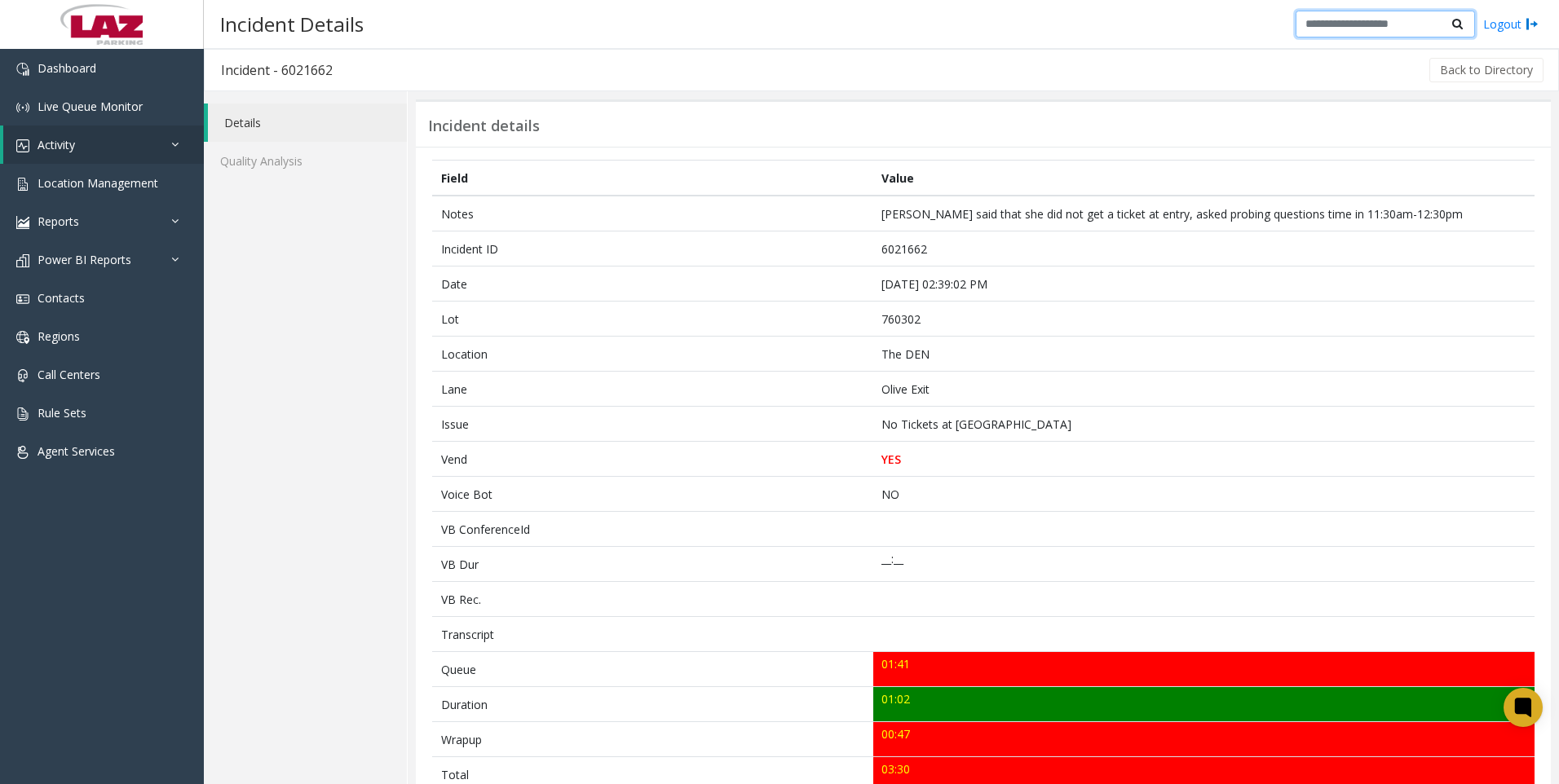
click at [1383, 28] on input "text" at bounding box center [1385, 24] width 180 height 28
click at [1442, 67] on button "Back to Directory" at bounding box center [1487, 70] width 114 height 24
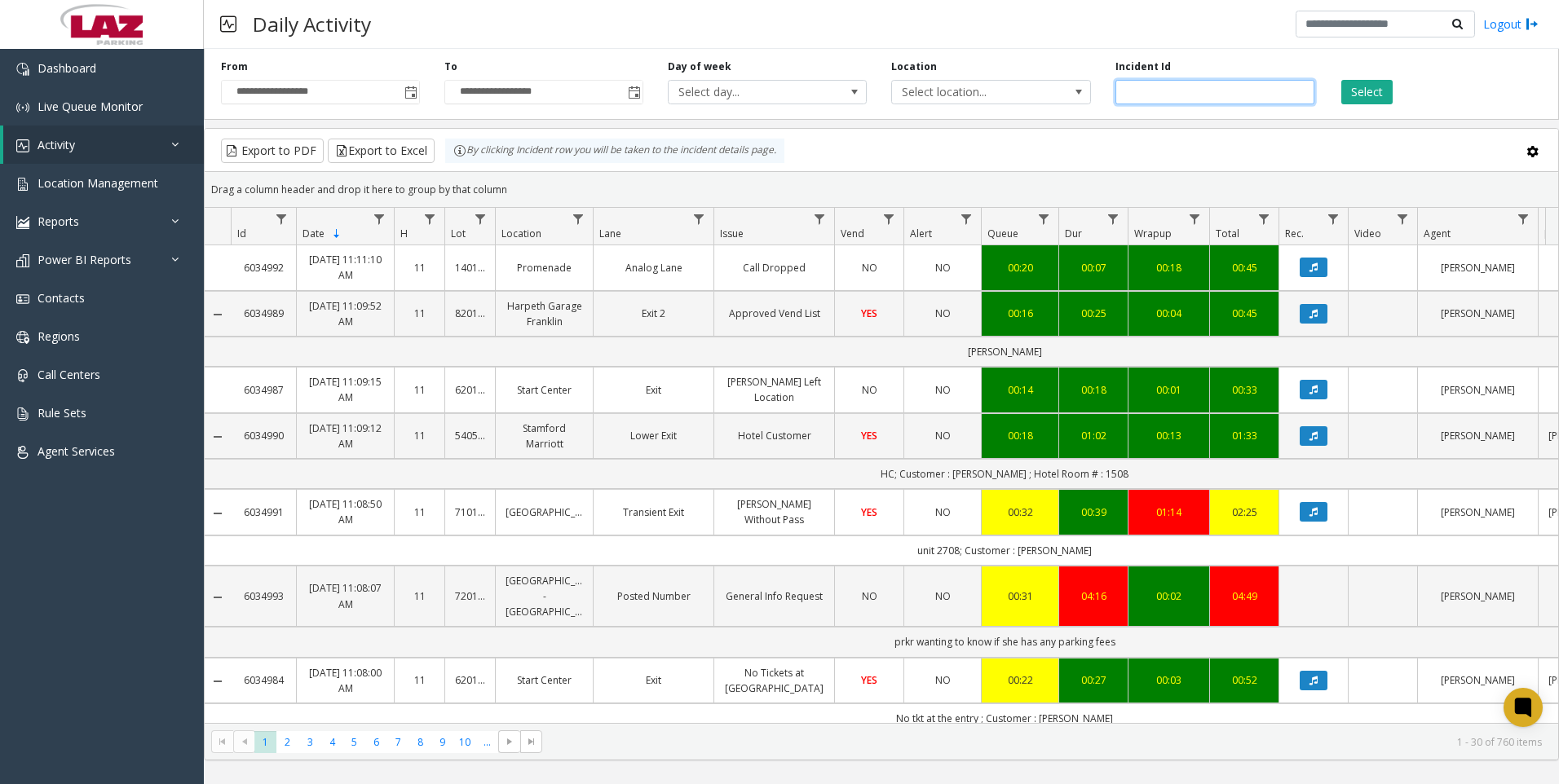
paste input "*******"
click at [1360, 89] on button "Select" at bounding box center [1367, 92] width 51 height 24
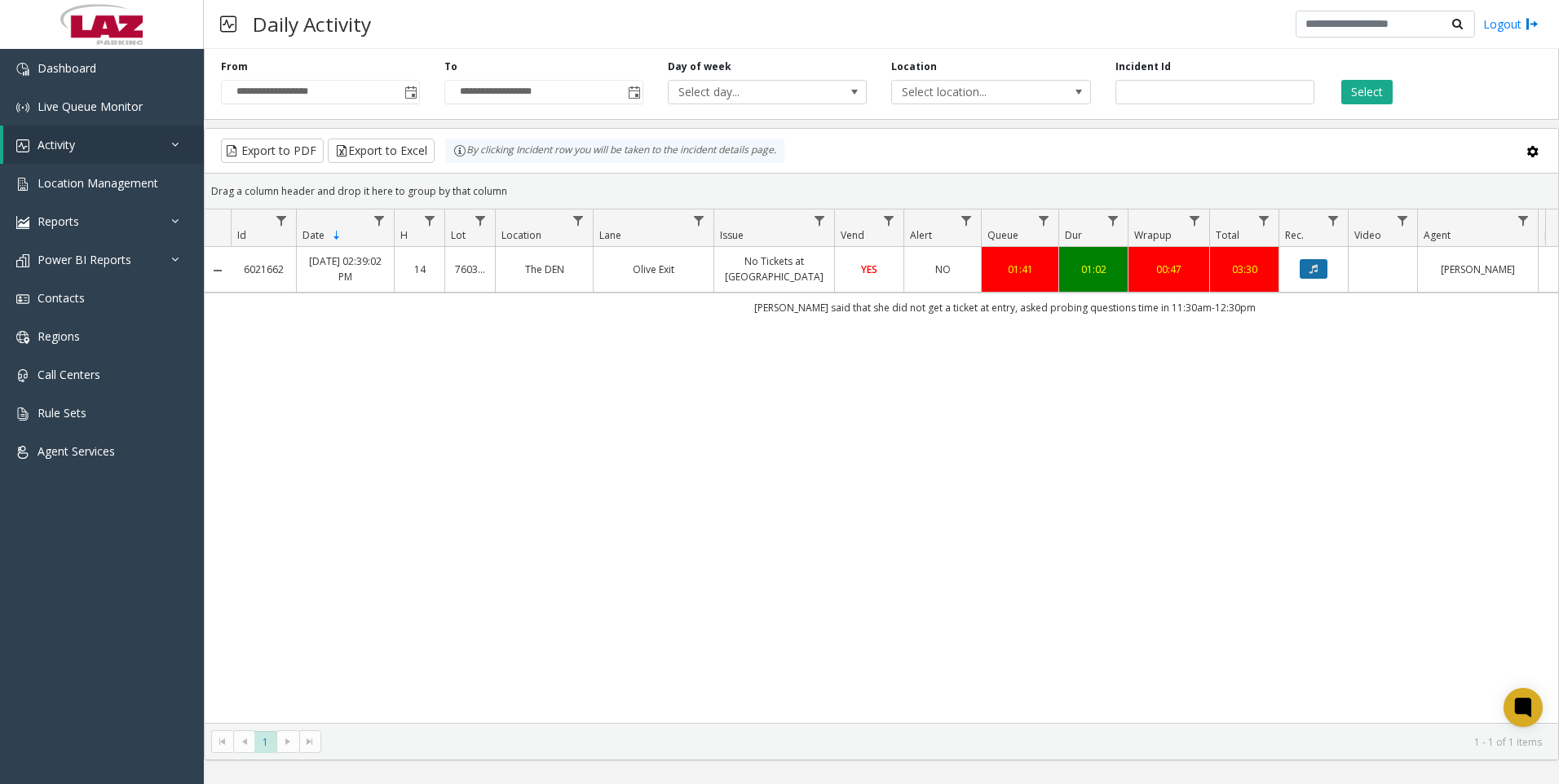
click at [1316, 270] on icon "Data table" at bounding box center [1313, 269] width 8 height 10
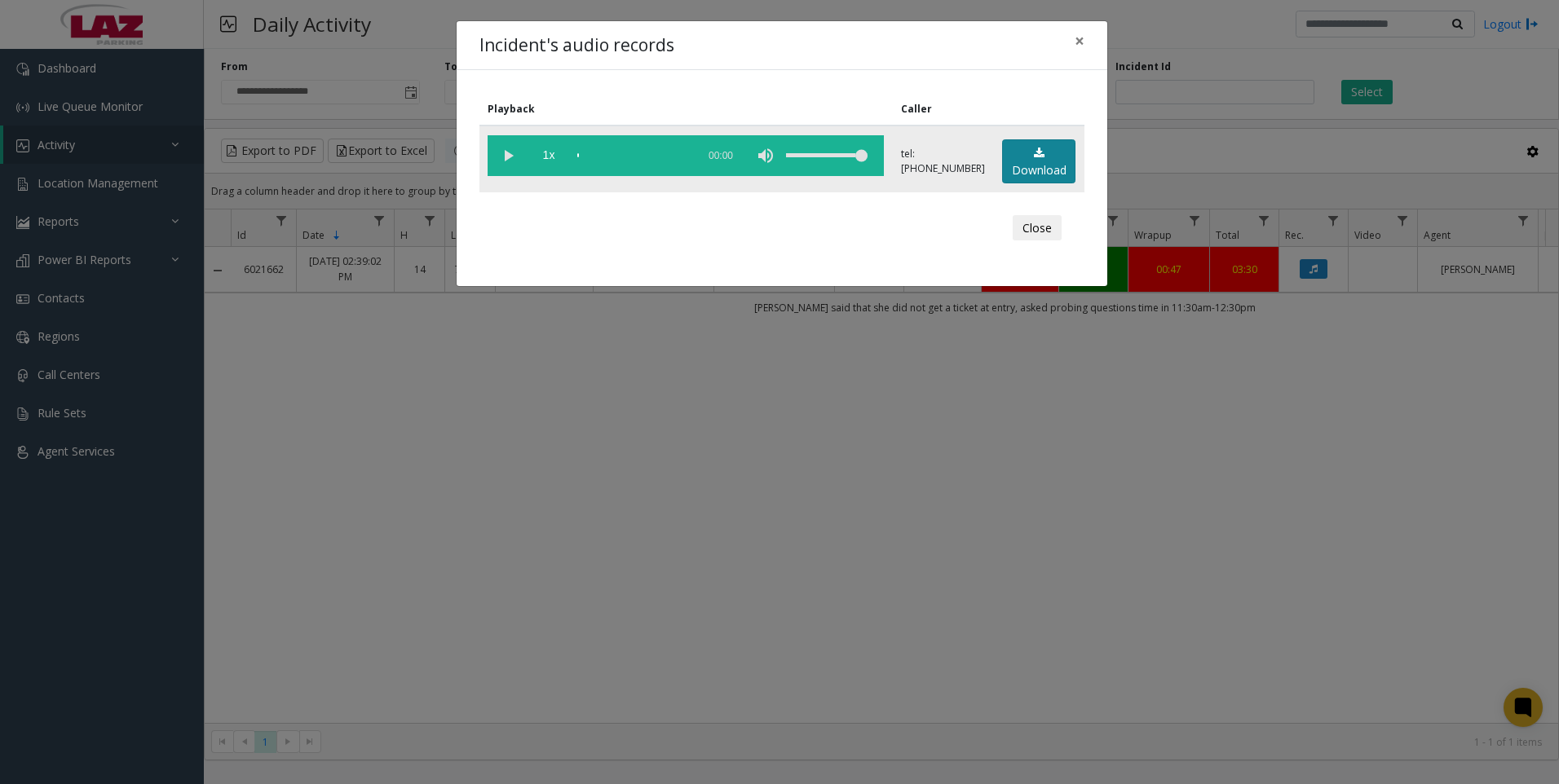
click at [1061, 160] on link "Download" at bounding box center [1039, 161] width 73 height 44
click at [1041, 583] on div "Incident's audio records × Playback Caller 1x 01:20 tel:[PHONE_NUMBER] Download…" at bounding box center [779, 392] width 1559 height 784
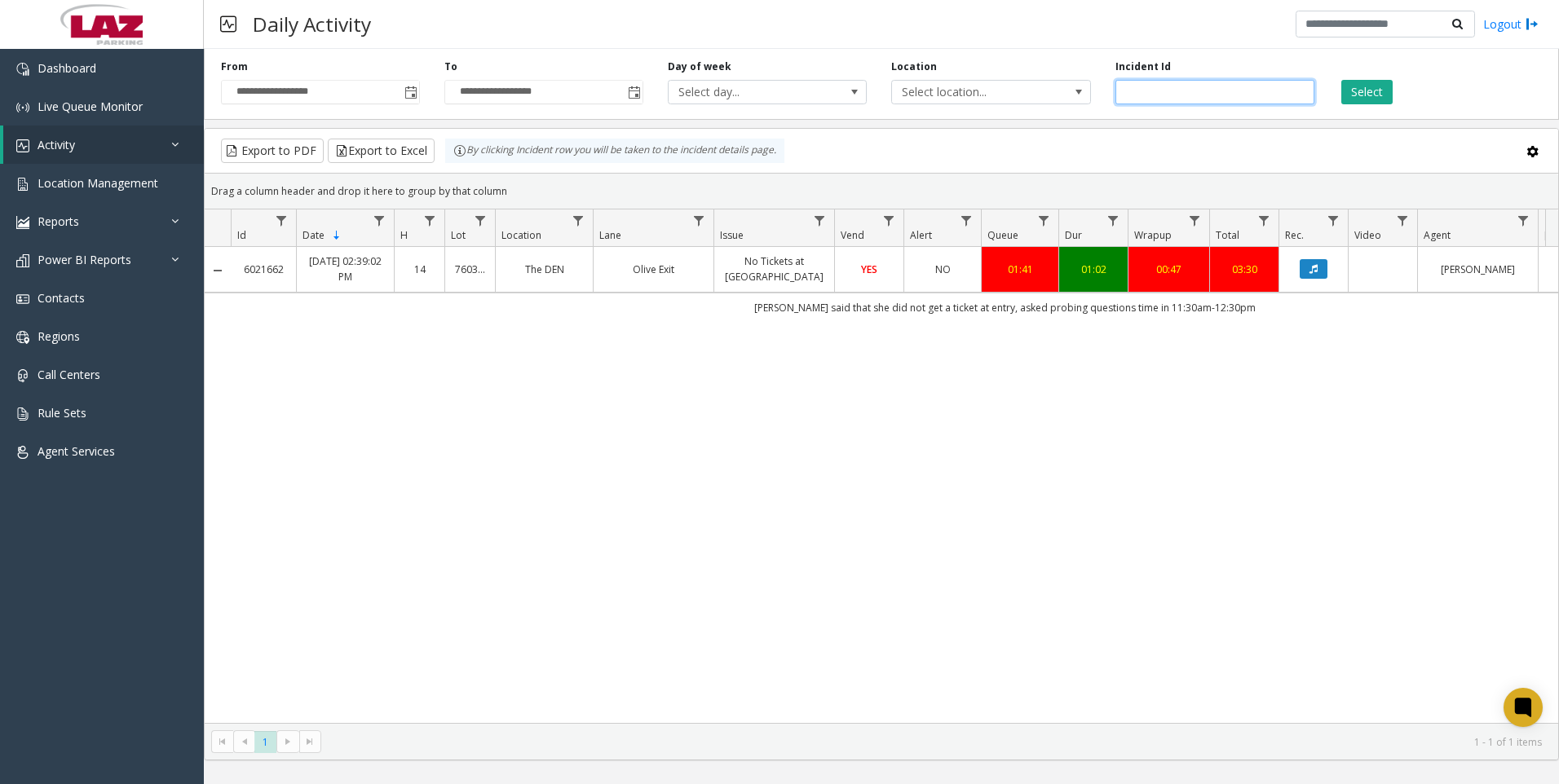
click at [1171, 99] on input "*******" at bounding box center [1215, 92] width 199 height 24
paste input "number"
click at [1378, 88] on button "Select" at bounding box center [1367, 92] width 51 height 24
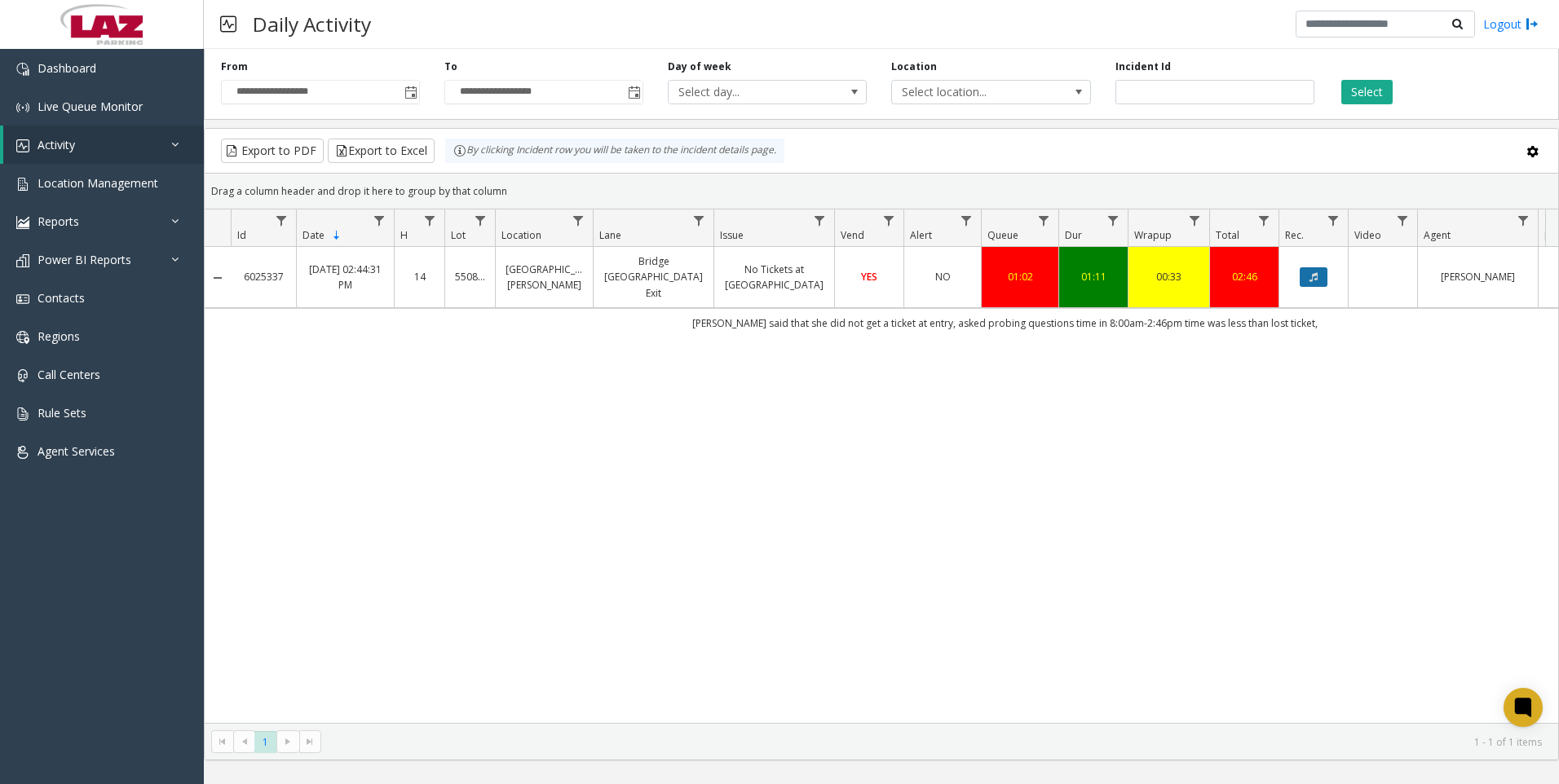
click at [1306, 269] on button "Data table" at bounding box center [1314, 277] width 28 height 19
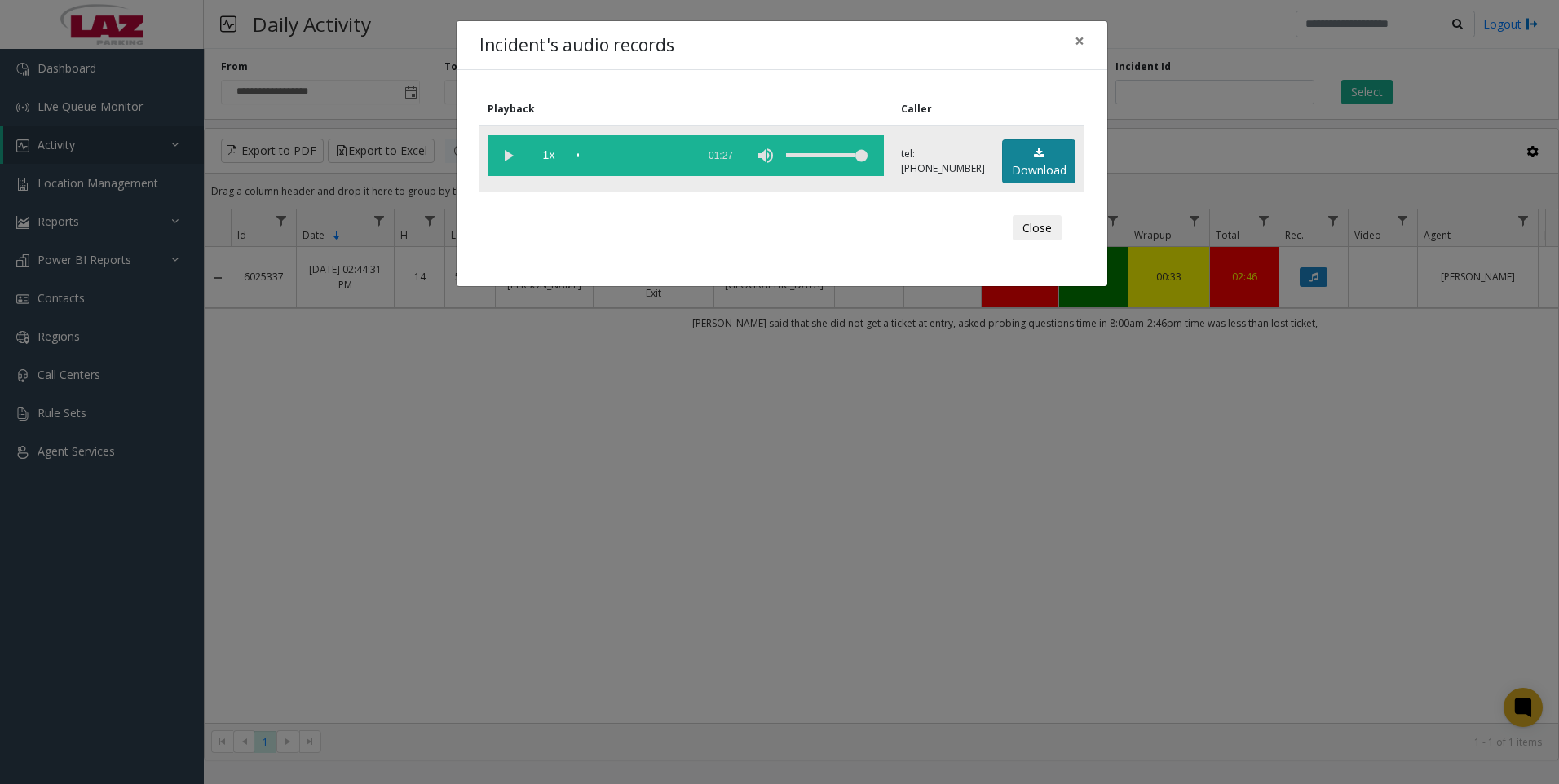
click at [1035, 164] on link "Download" at bounding box center [1039, 161] width 73 height 44
click at [1019, 532] on div "Incident's audio records × Playback Caller 1x 01:27 tel:[PHONE_NUMBER] Download…" at bounding box center [779, 392] width 1559 height 784
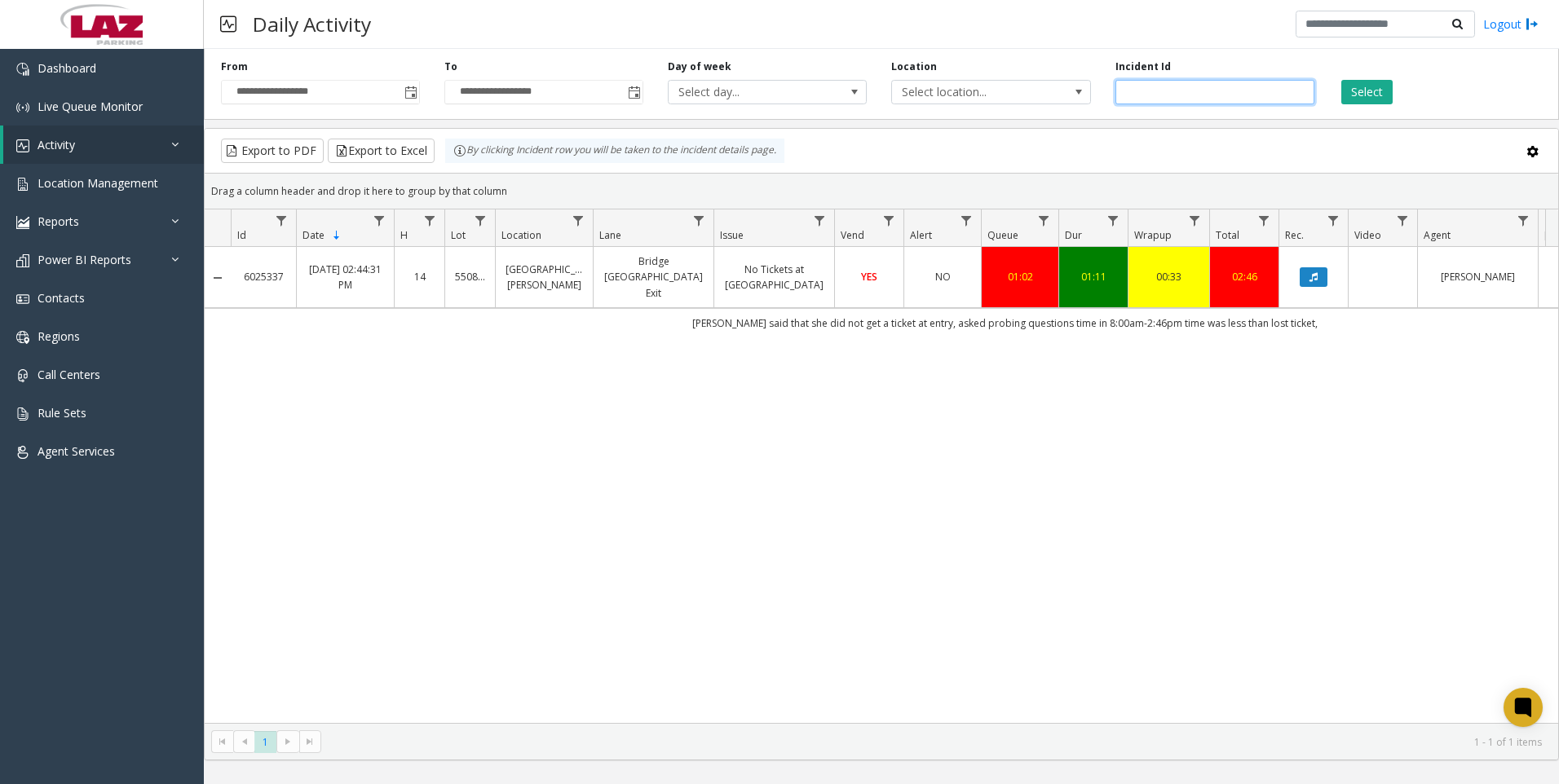
click at [1178, 92] on input "*******" at bounding box center [1215, 92] width 199 height 24
paste input "number"
click at [1363, 94] on button "Select" at bounding box center [1367, 92] width 51 height 24
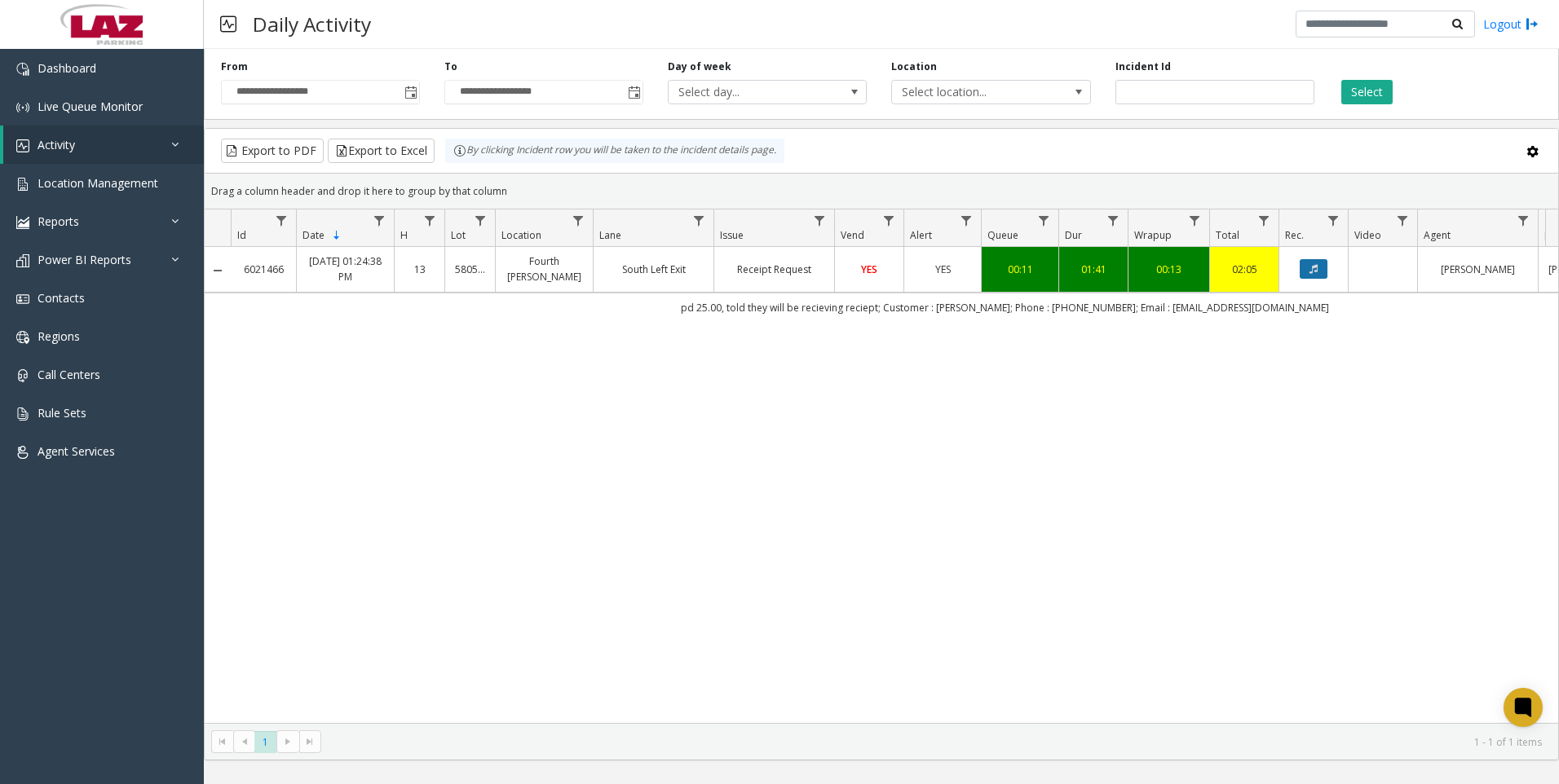
click at [1315, 270] on icon "Data table" at bounding box center [1313, 269] width 8 height 10
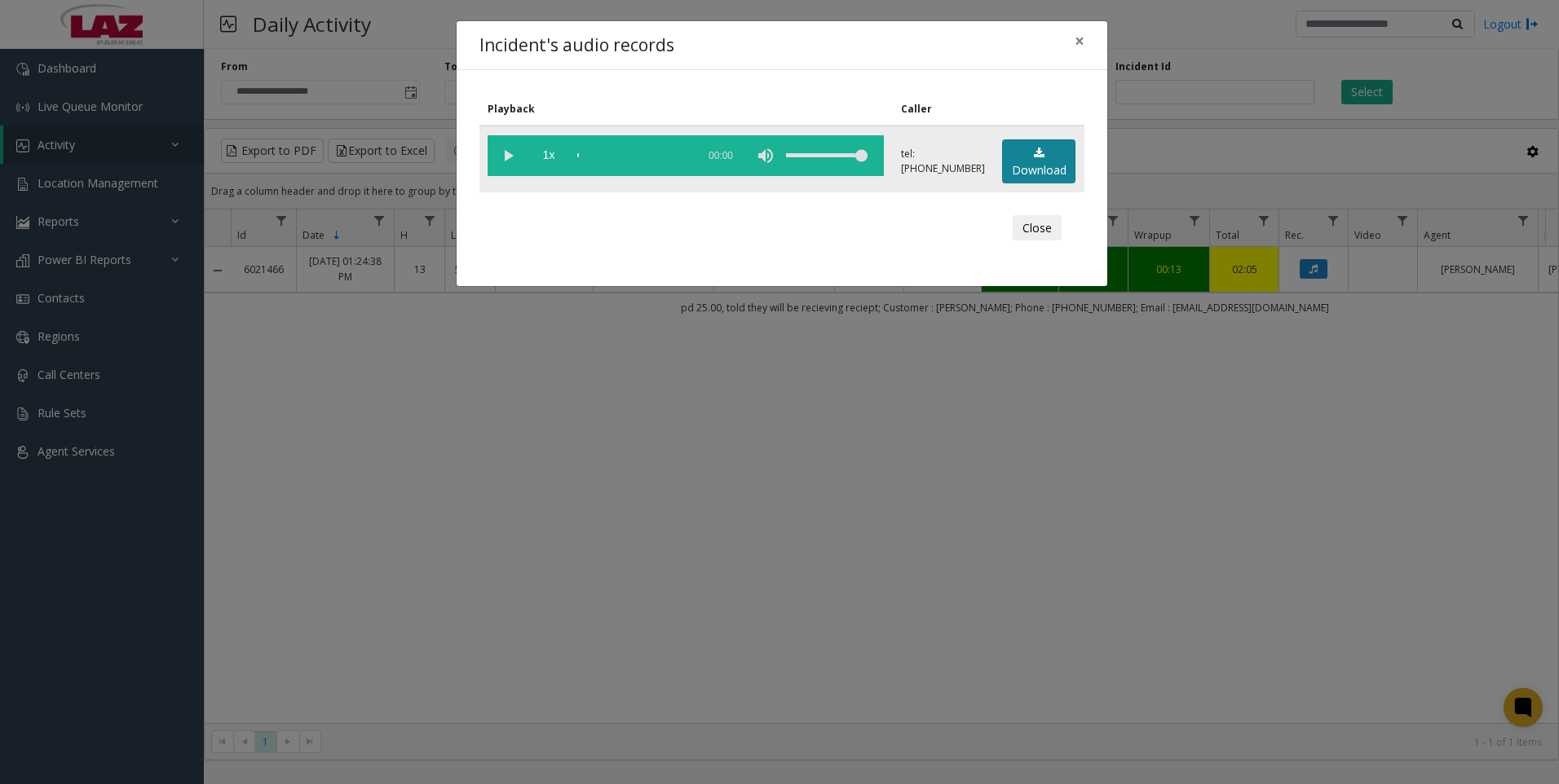
click at [1041, 170] on link "Download" at bounding box center [1039, 161] width 73 height 44
drag, startPoint x: 1135, startPoint y: 663, endPoint x: 991, endPoint y: 644, distance: 145.2
click at [1135, 663] on div "Incident's audio records × Playback Caller 1x 01:45 tel:[PHONE_NUMBER] Download…" at bounding box center [779, 392] width 1559 height 784
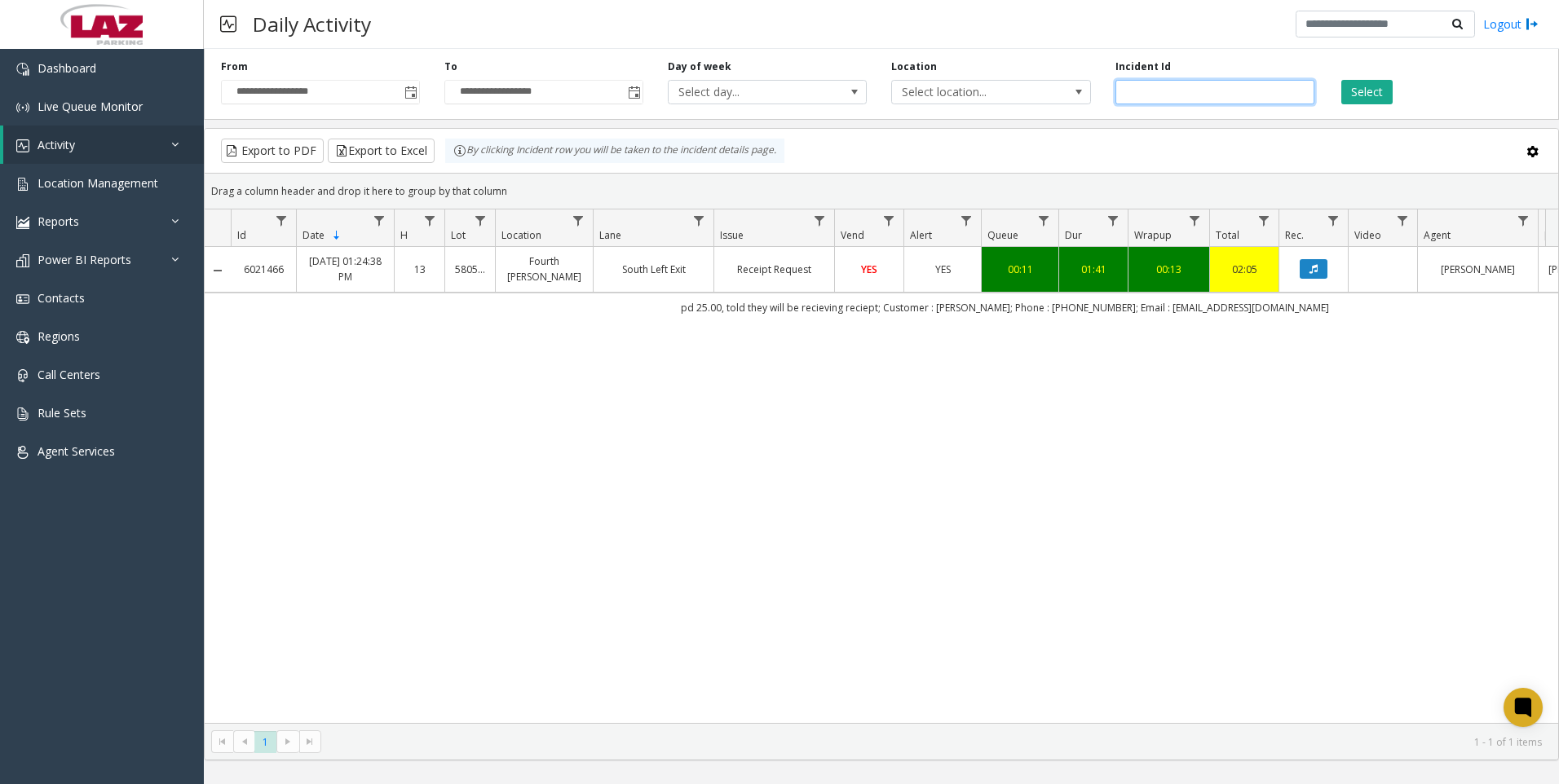
click at [1170, 98] on input "*******" at bounding box center [1215, 92] width 199 height 24
paste input "number"
click at [1359, 85] on button "Select" at bounding box center [1367, 92] width 51 height 24
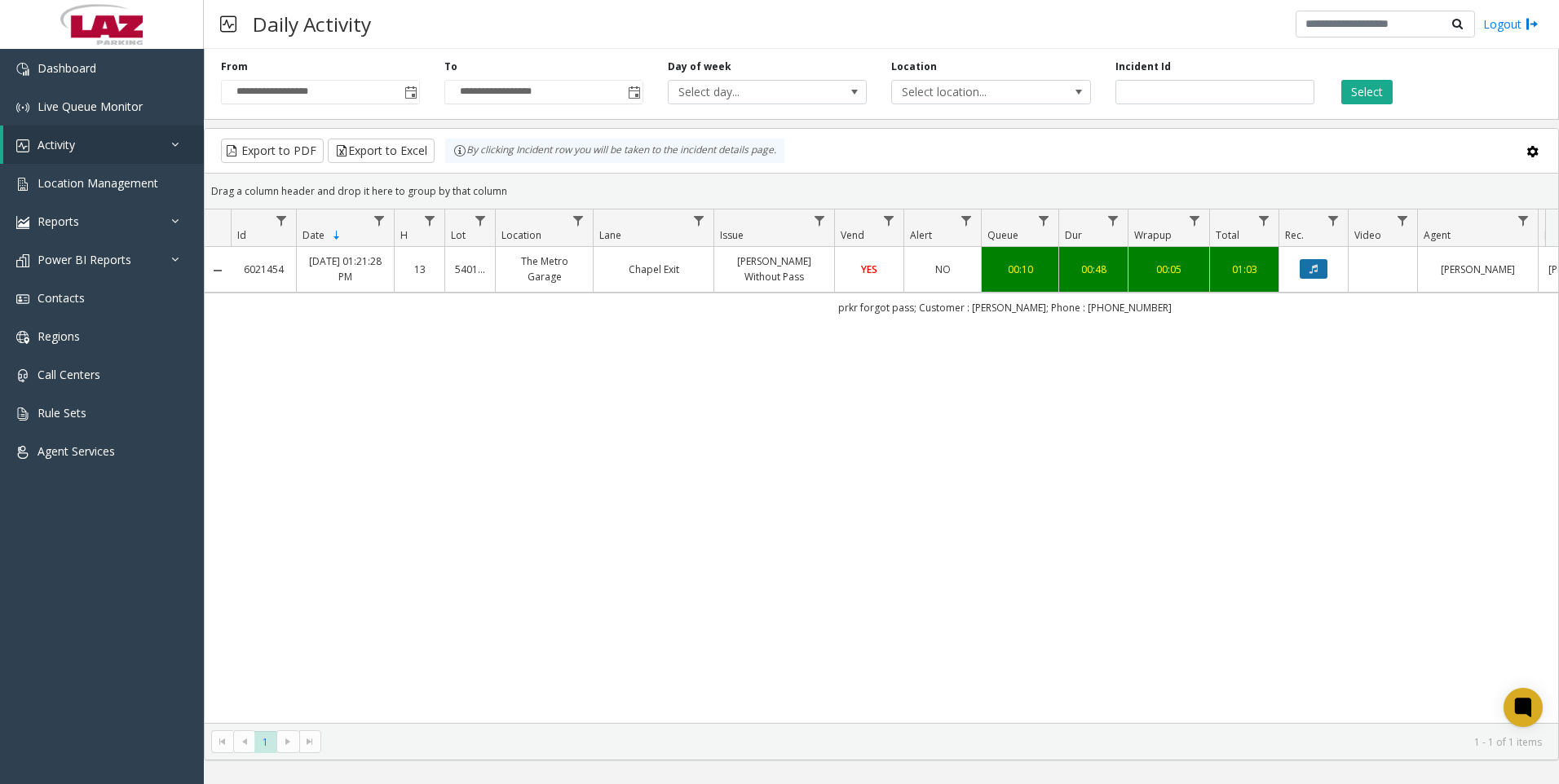
click at [1316, 274] on button "Data table" at bounding box center [1314, 269] width 28 height 19
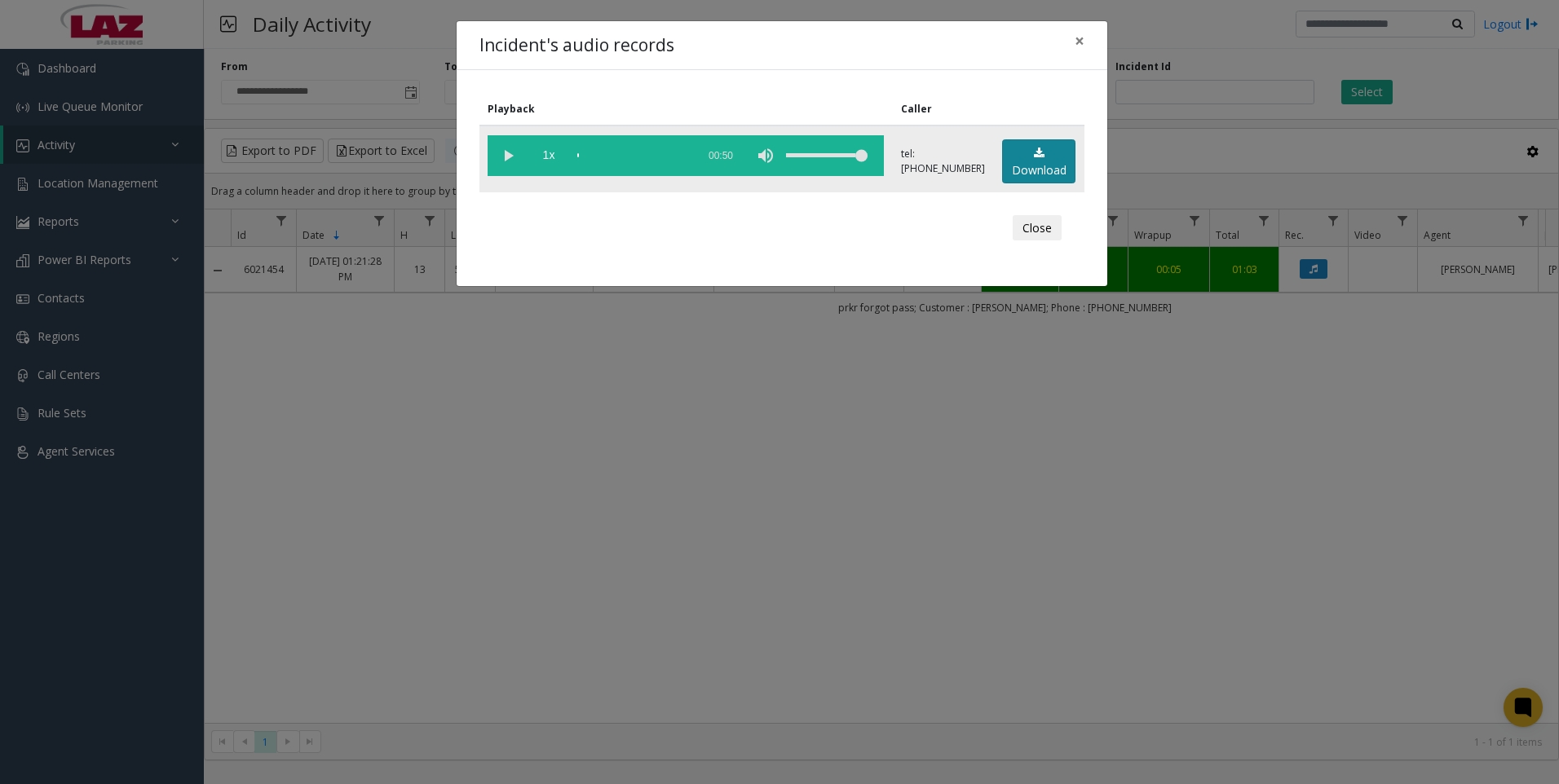
click at [1045, 154] on link "Download" at bounding box center [1039, 161] width 73 height 44
click at [1130, 671] on div "Incident's audio records × Playback Caller 1x 00:50 tel:[PHONE_NUMBER] Download…" at bounding box center [779, 392] width 1559 height 784
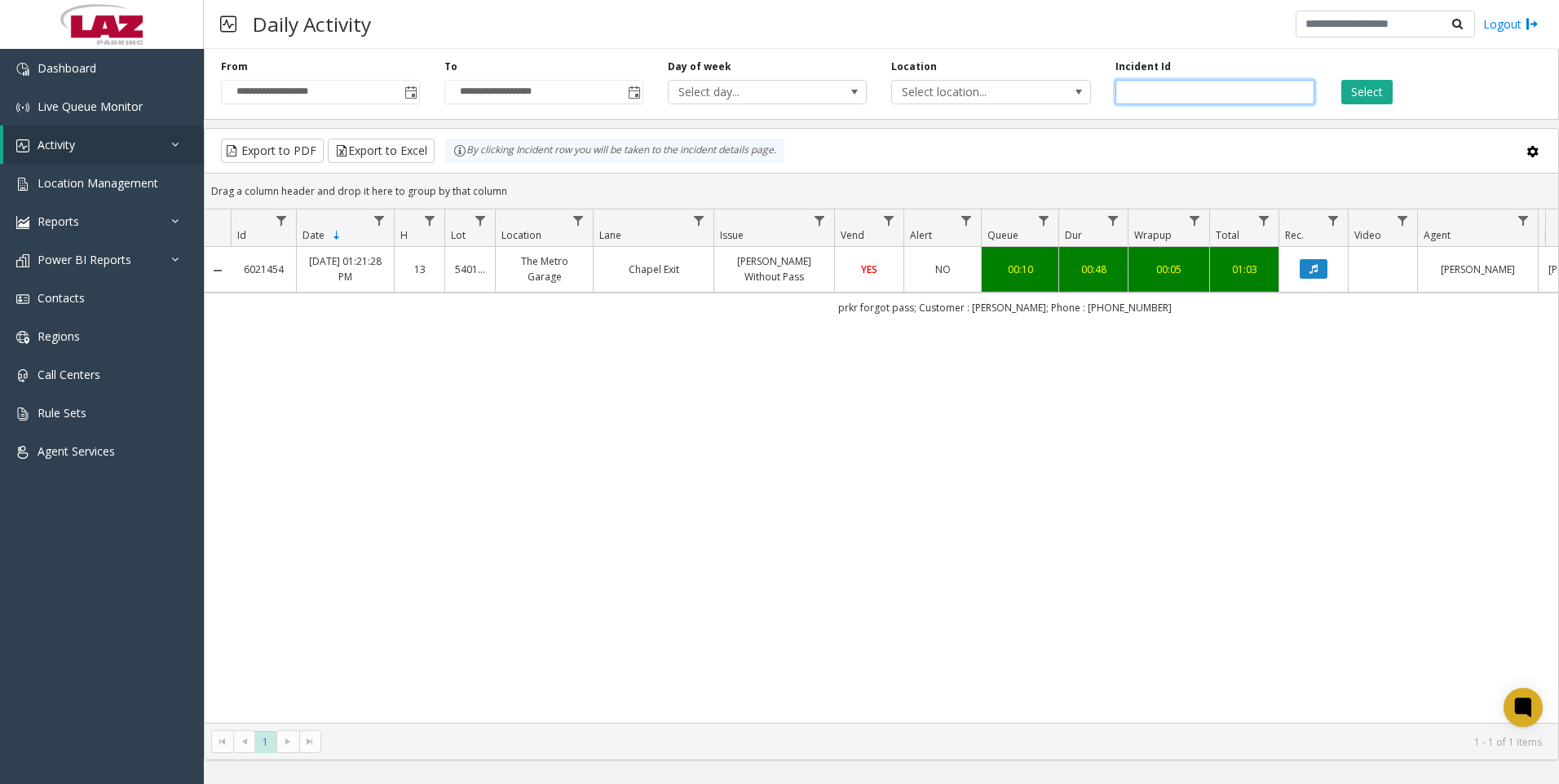
click at [1170, 84] on input "*******" at bounding box center [1215, 92] width 199 height 24
paste input "number"
type input "*******"
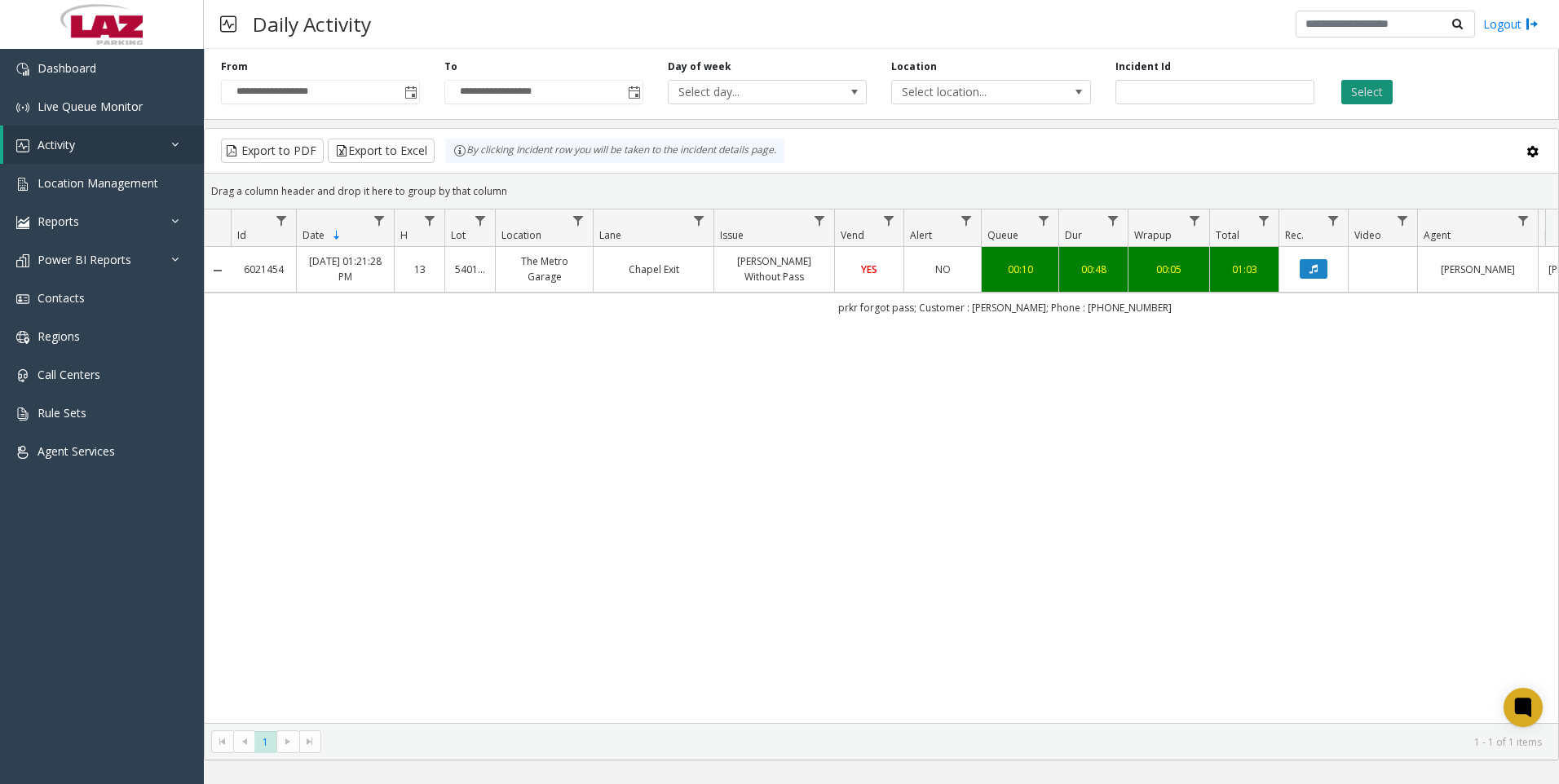
click at [1374, 94] on button "Select" at bounding box center [1367, 92] width 51 height 24
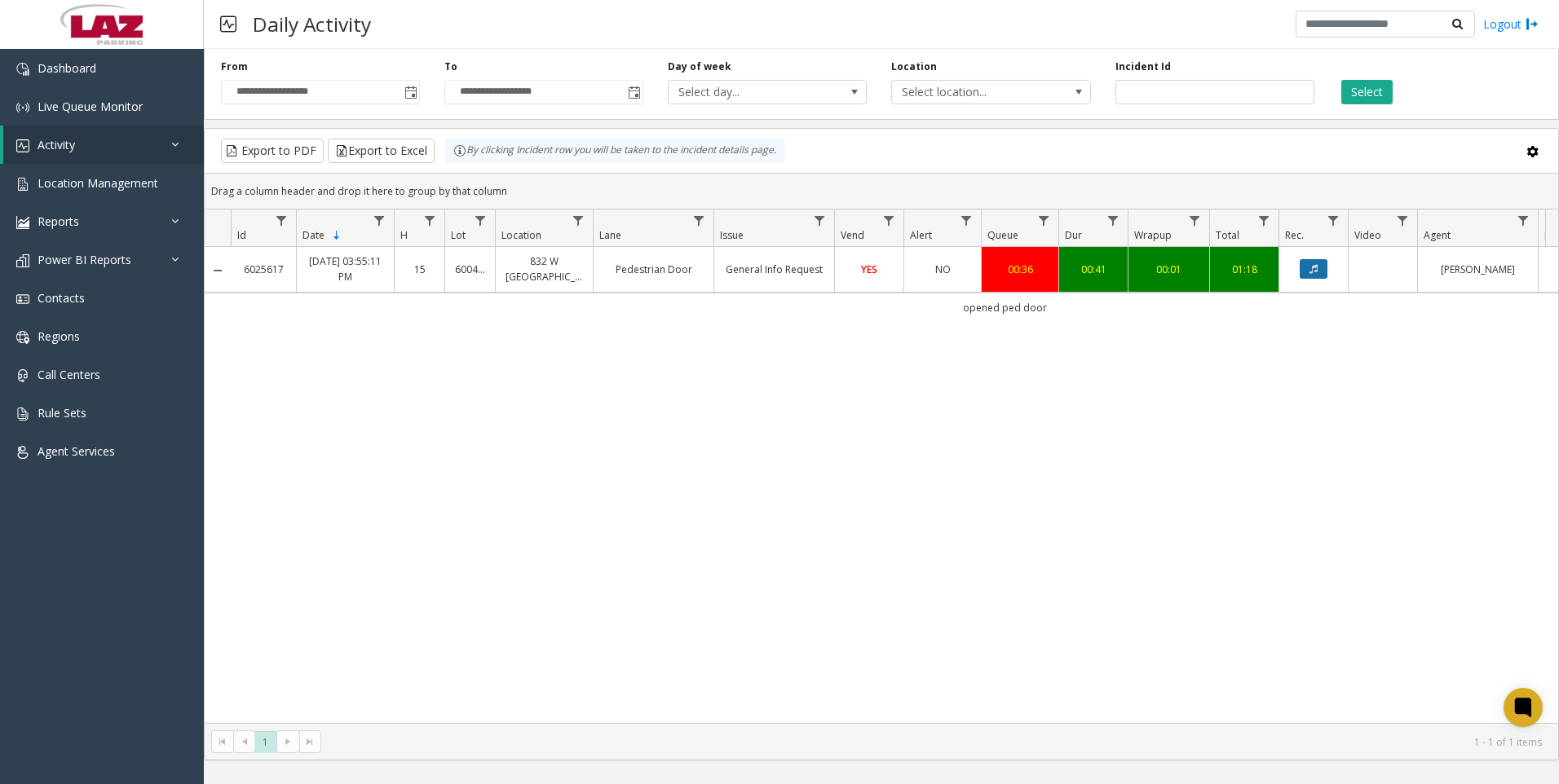
click at [1307, 269] on button "Data table" at bounding box center [1314, 269] width 28 height 19
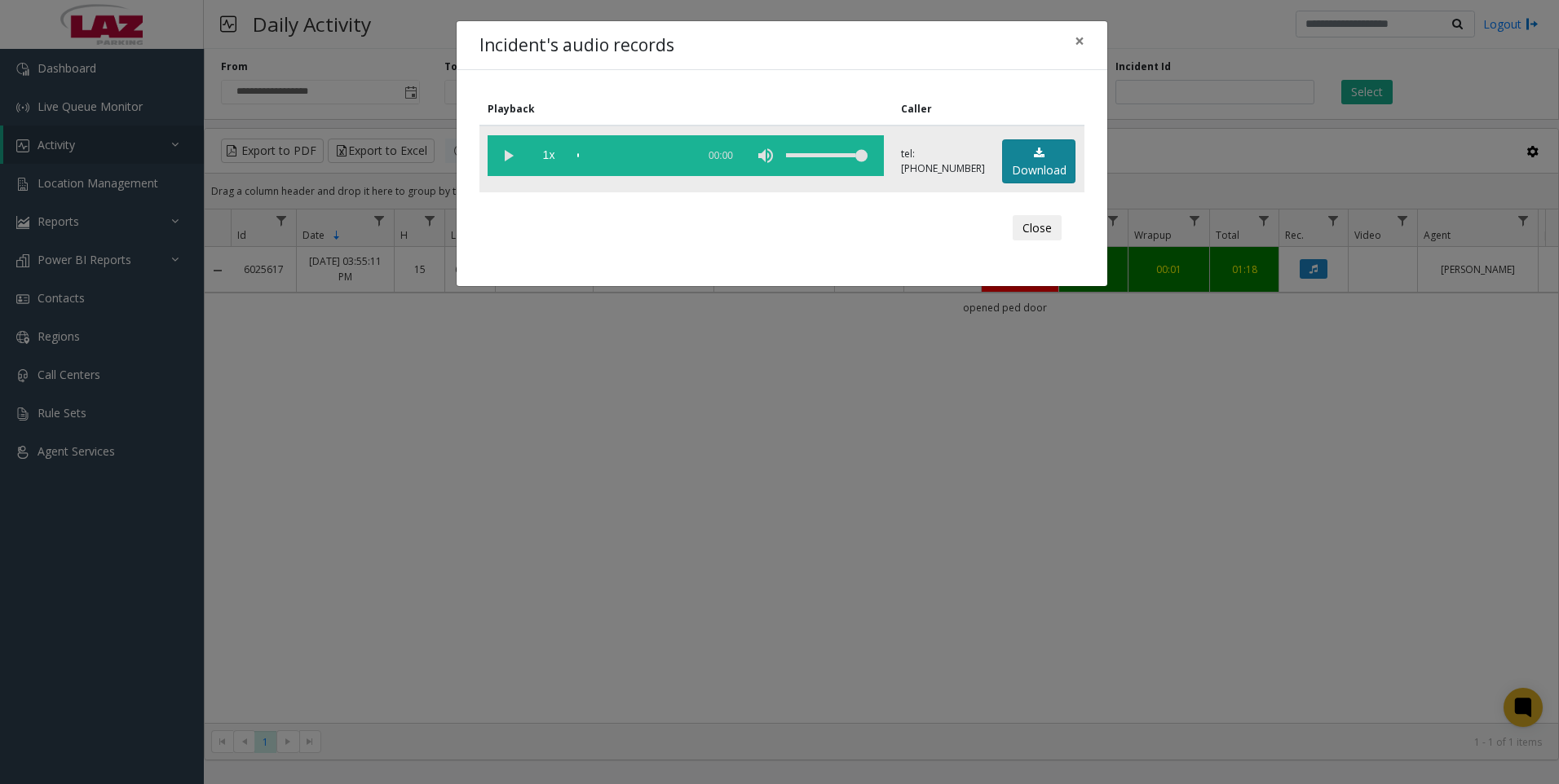
click at [1034, 148] on icon at bounding box center [1039, 153] width 10 height 11
